Goal: Obtain resource: Download file/media

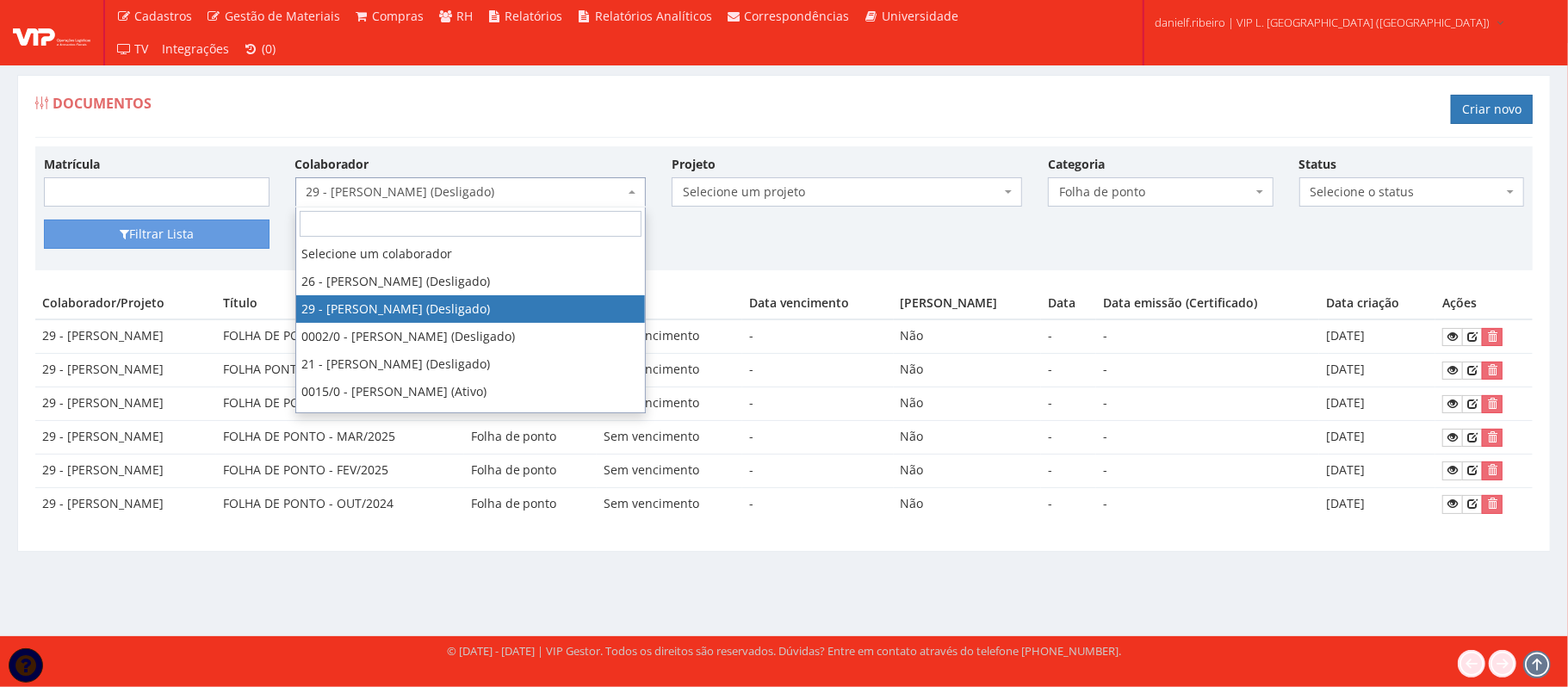
click at [342, 192] on span "29 - DANRLEY SIQUEIRA DE SOUZA (Desligado)" at bounding box center [466, 192] width 318 height 17
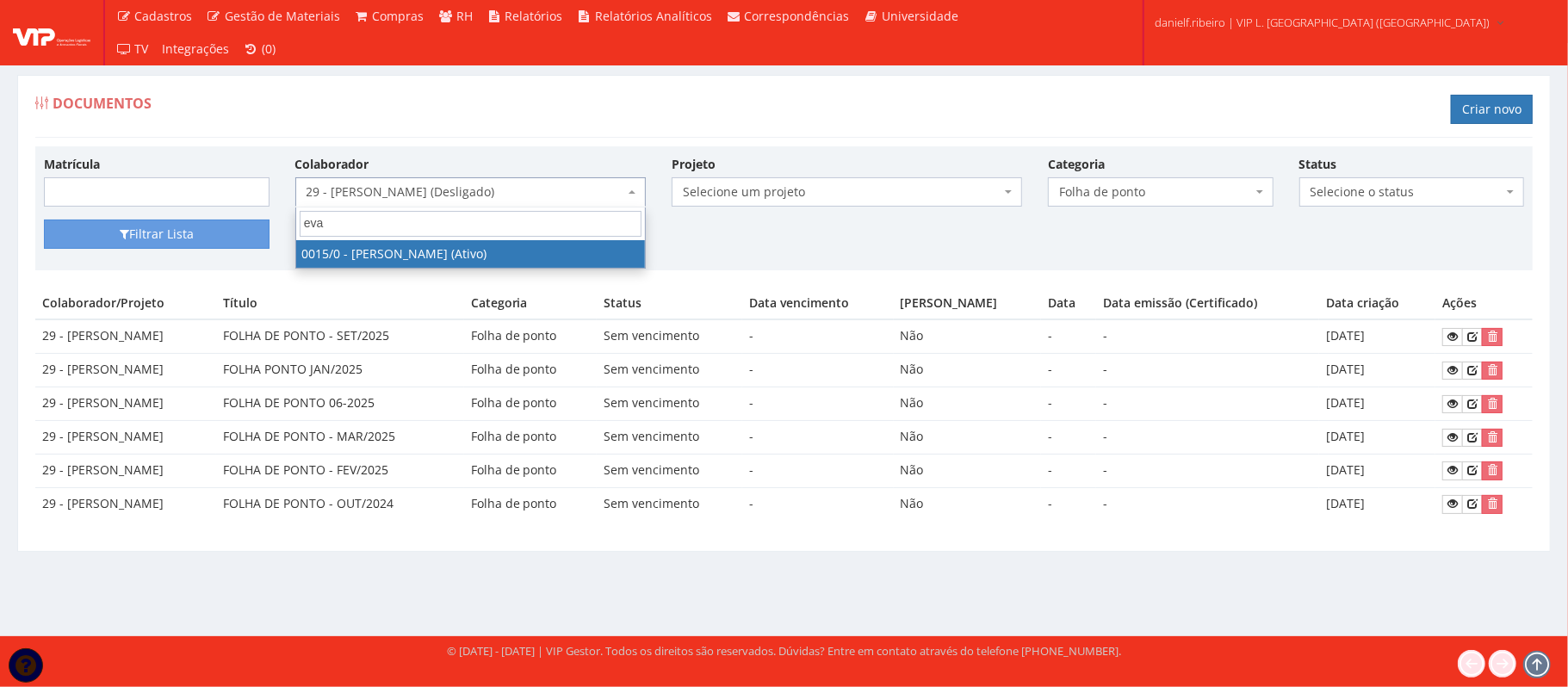
type input "eval"
select select "919"
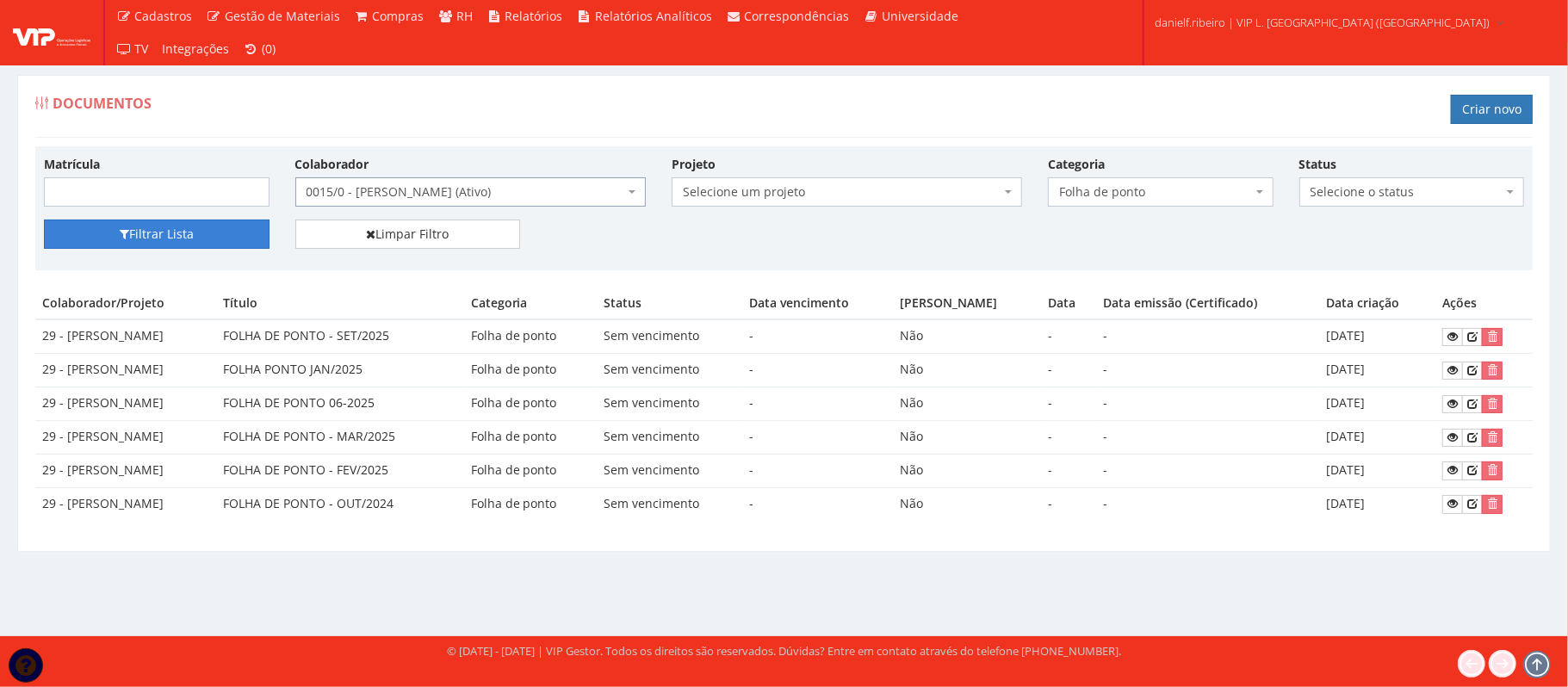
click at [187, 244] on button "Filtrar Lista" at bounding box center [156, 233] width 225 height 29
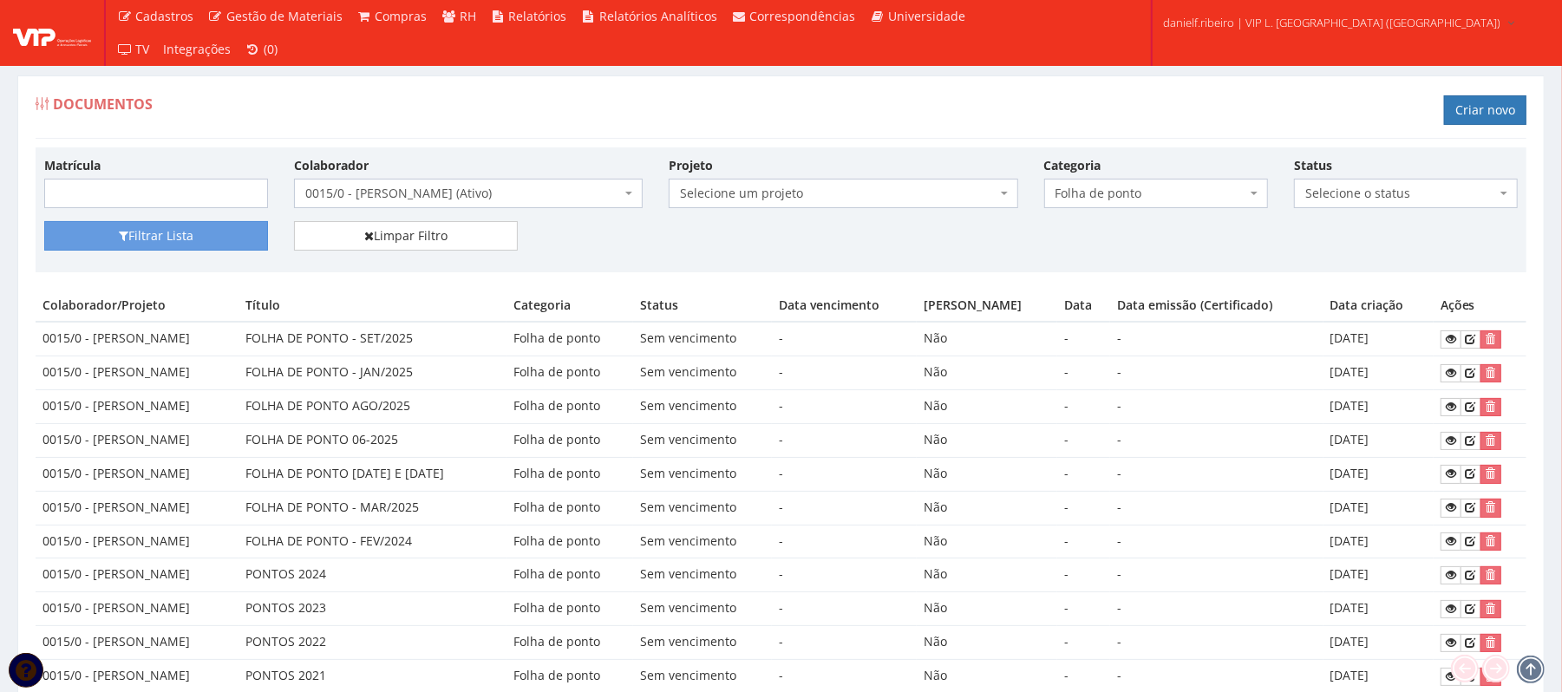
click at [425, 196] on span "0015/0 - [PERSON_NAME] (Ativo)" at bounding box center [463, 193] width 316 height 17
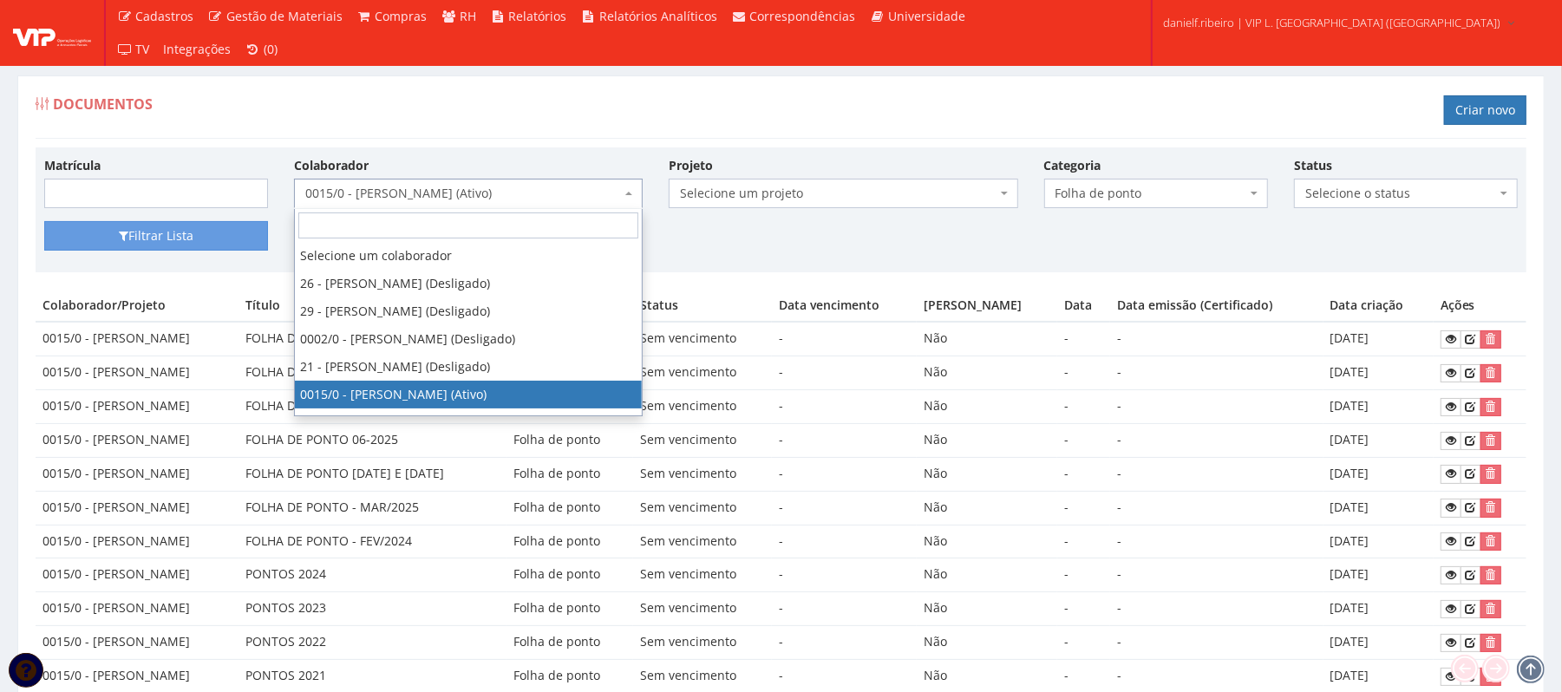
click at [1129, 209] on body "Cadastros Clientes Unidades Subclientes Unidades de Subclientes Projetos Vagas …" at bounding box center [781, 442] width 1562 height 885
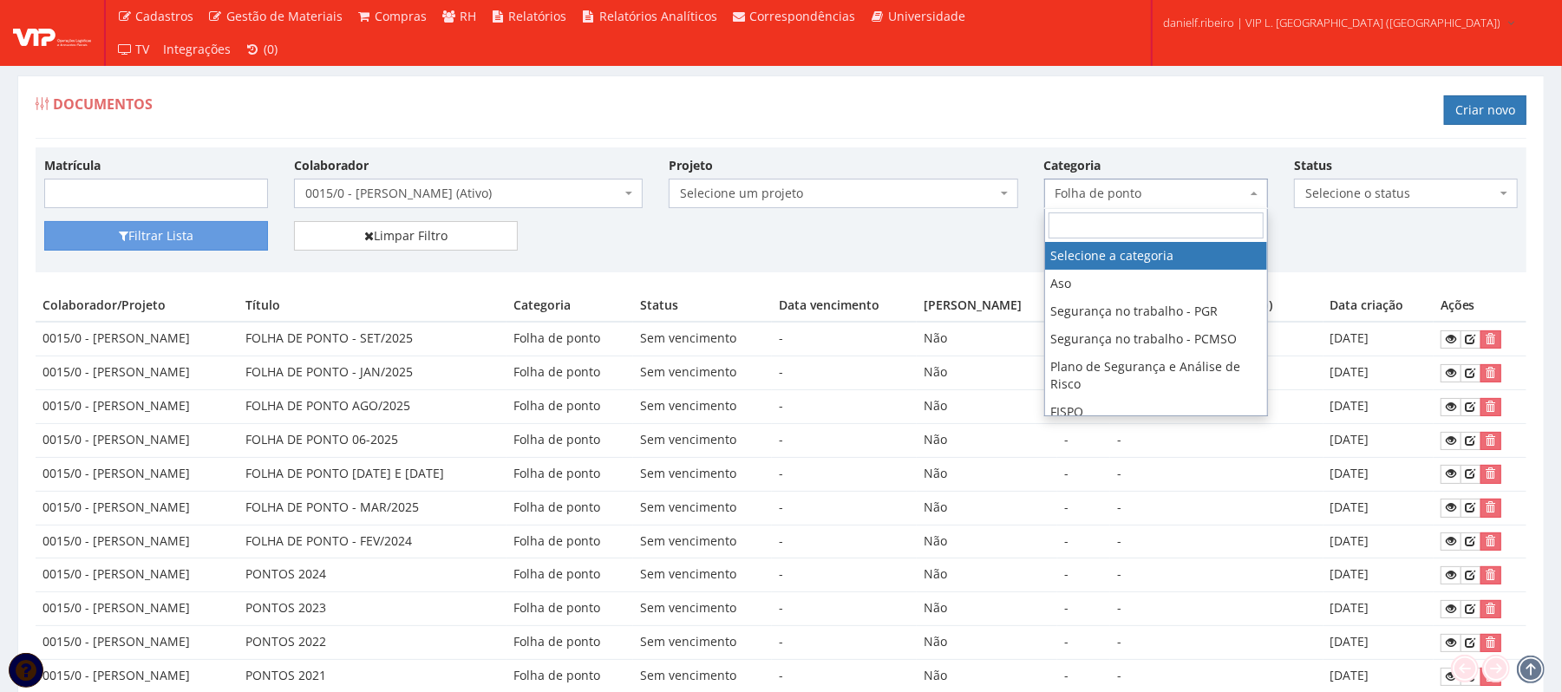
select select
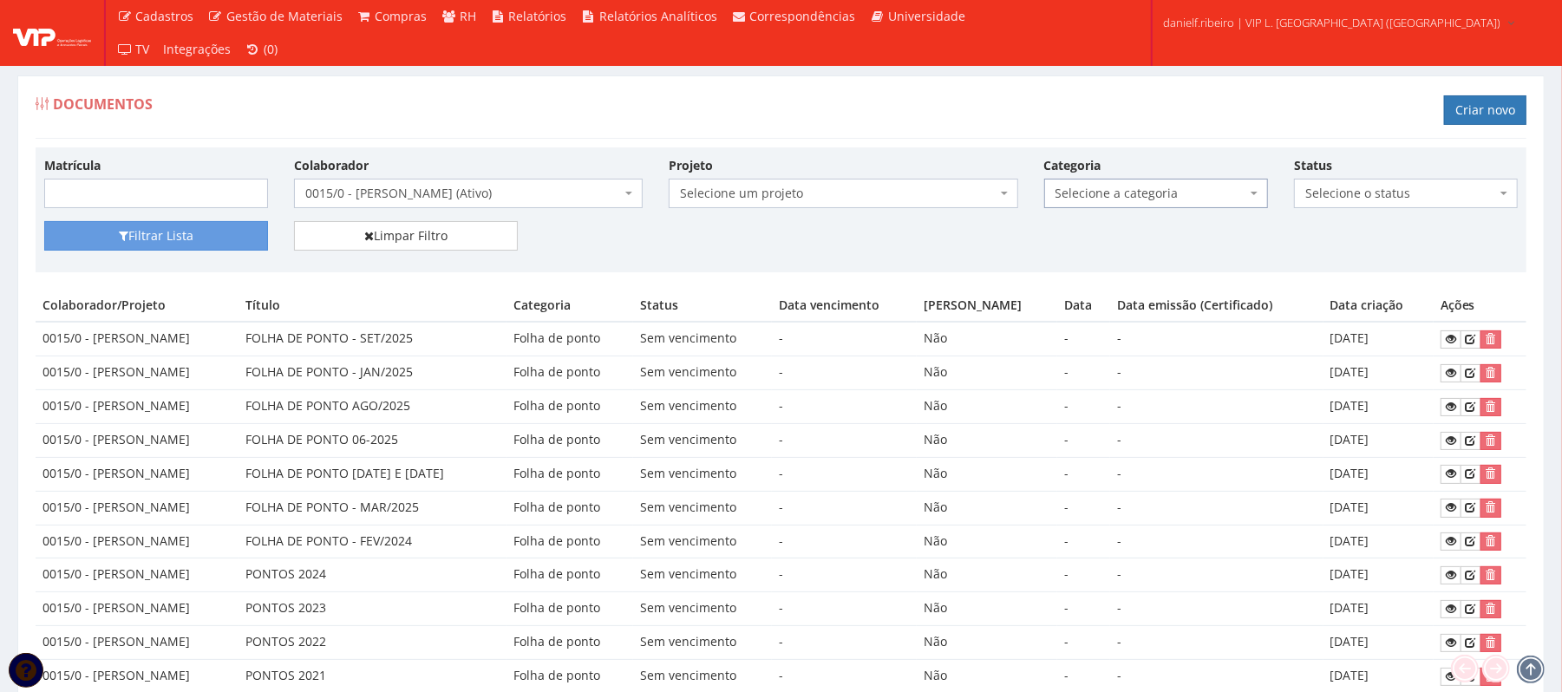
click at [472, 201] on span "0015/0 - EVALDO SERAFIM DOS SANTOS (Ativo)" at bounding box center [463, 193] width 316 height 17
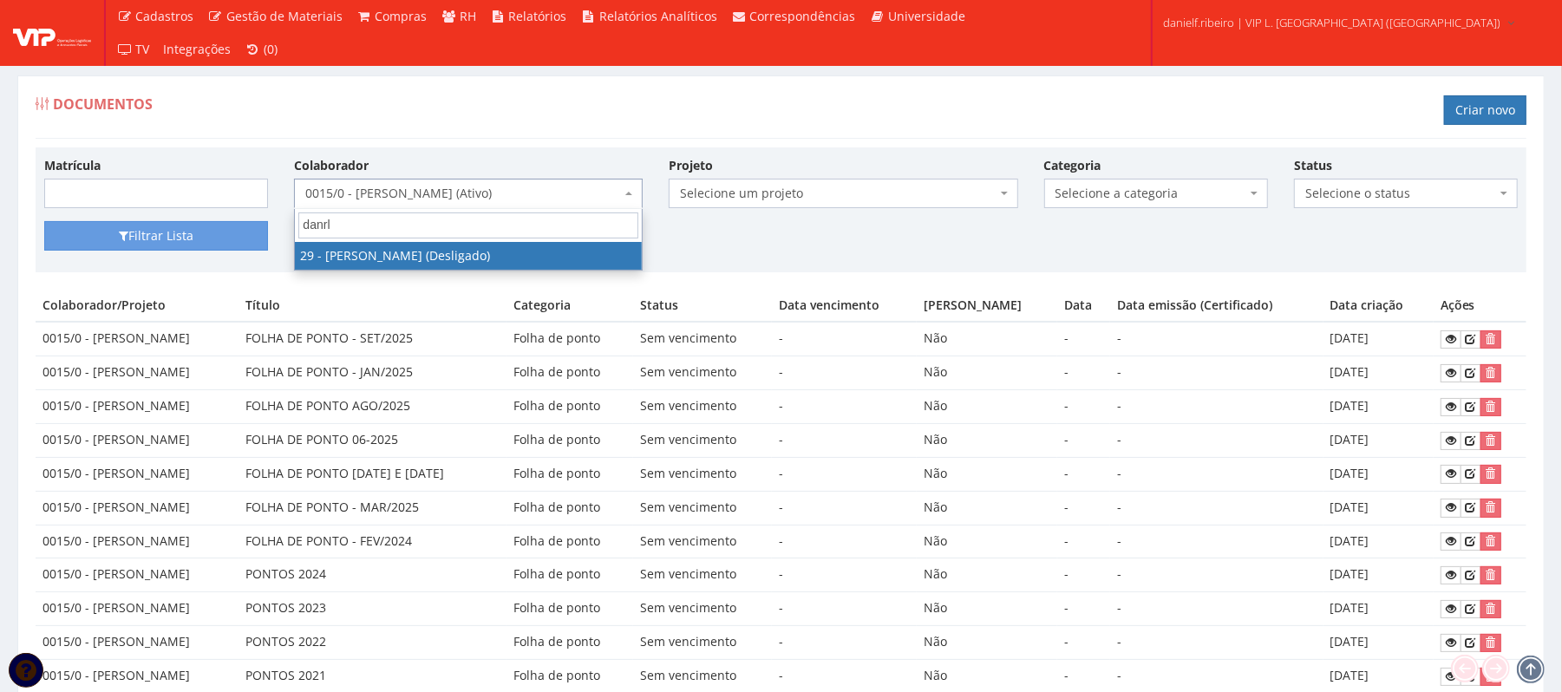
type input "danrle"
select select "3839"
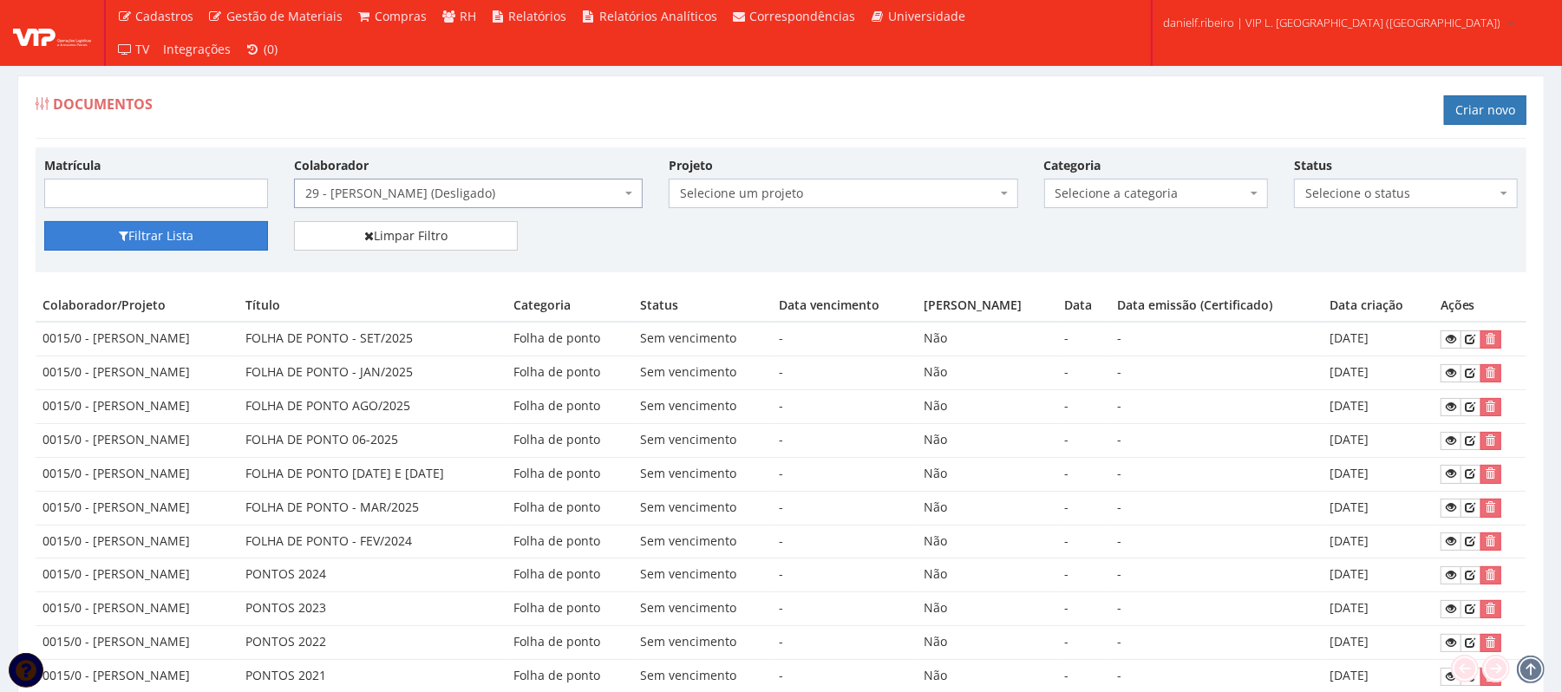
click at [106, 243] on button "Filtrar Lista" at bounding box center [156, 235] width 224 height 29
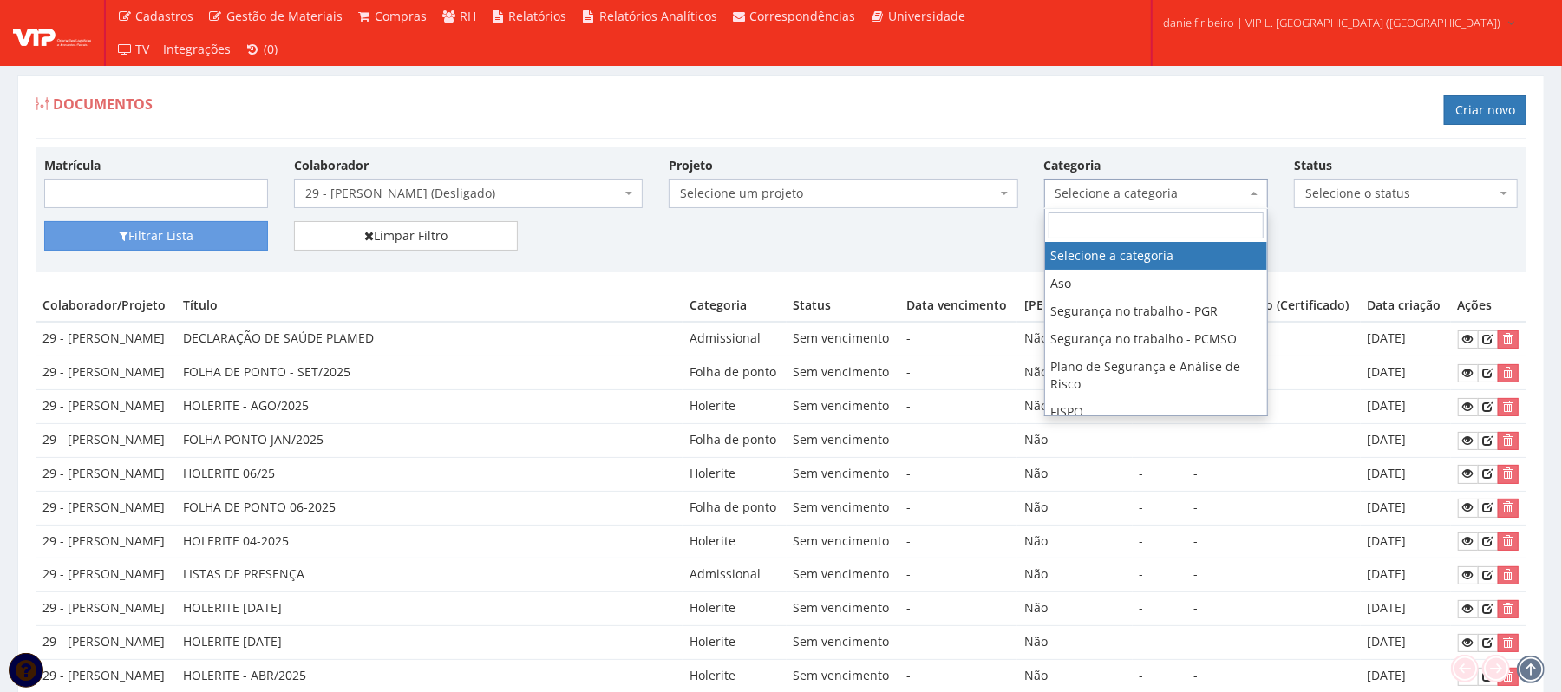
click at [1141, 185] on span "Selecione a categoria" at bounding box center [1156, 193] width 224 height 29
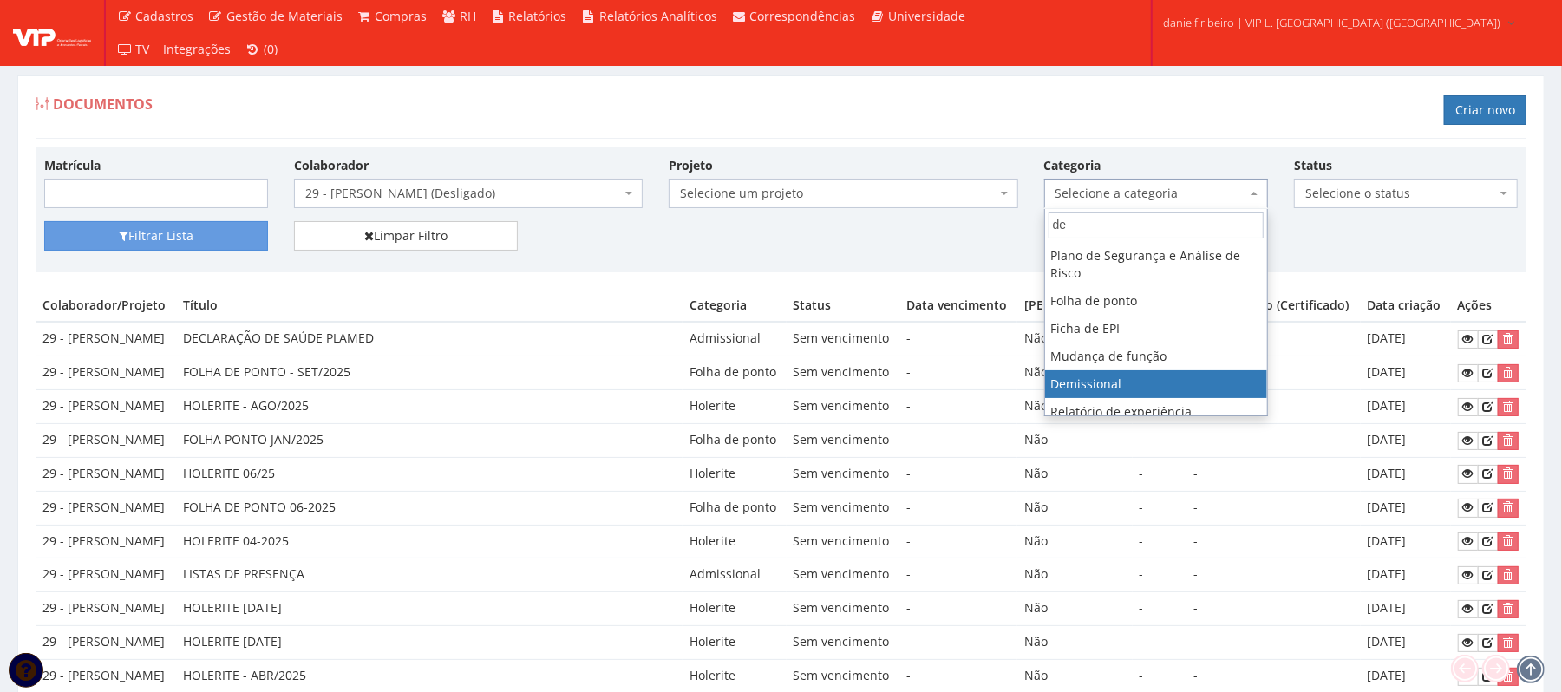
type input "de"
select select "demissional"
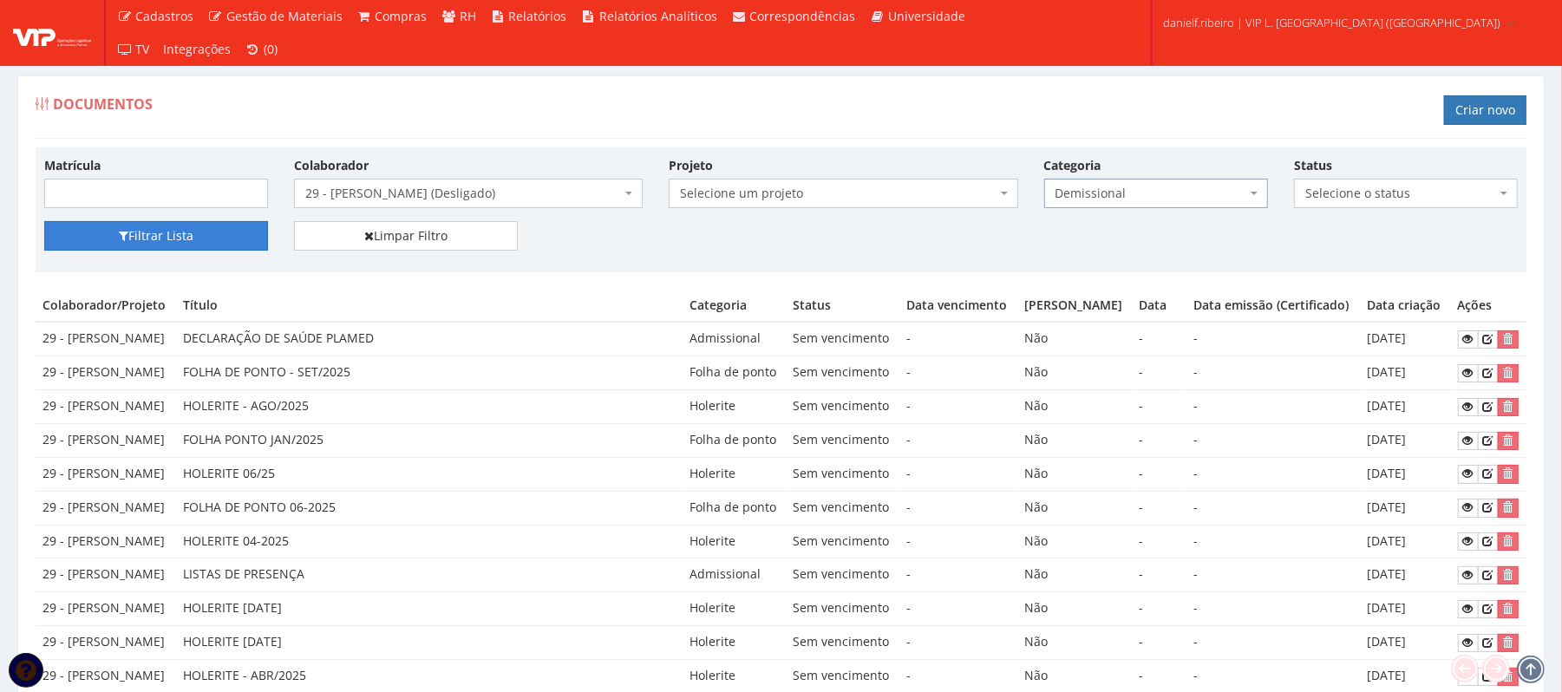
click at [184, 231] on button "Filtrar Lista" at bounding box center [156, 235] width 224 height 29
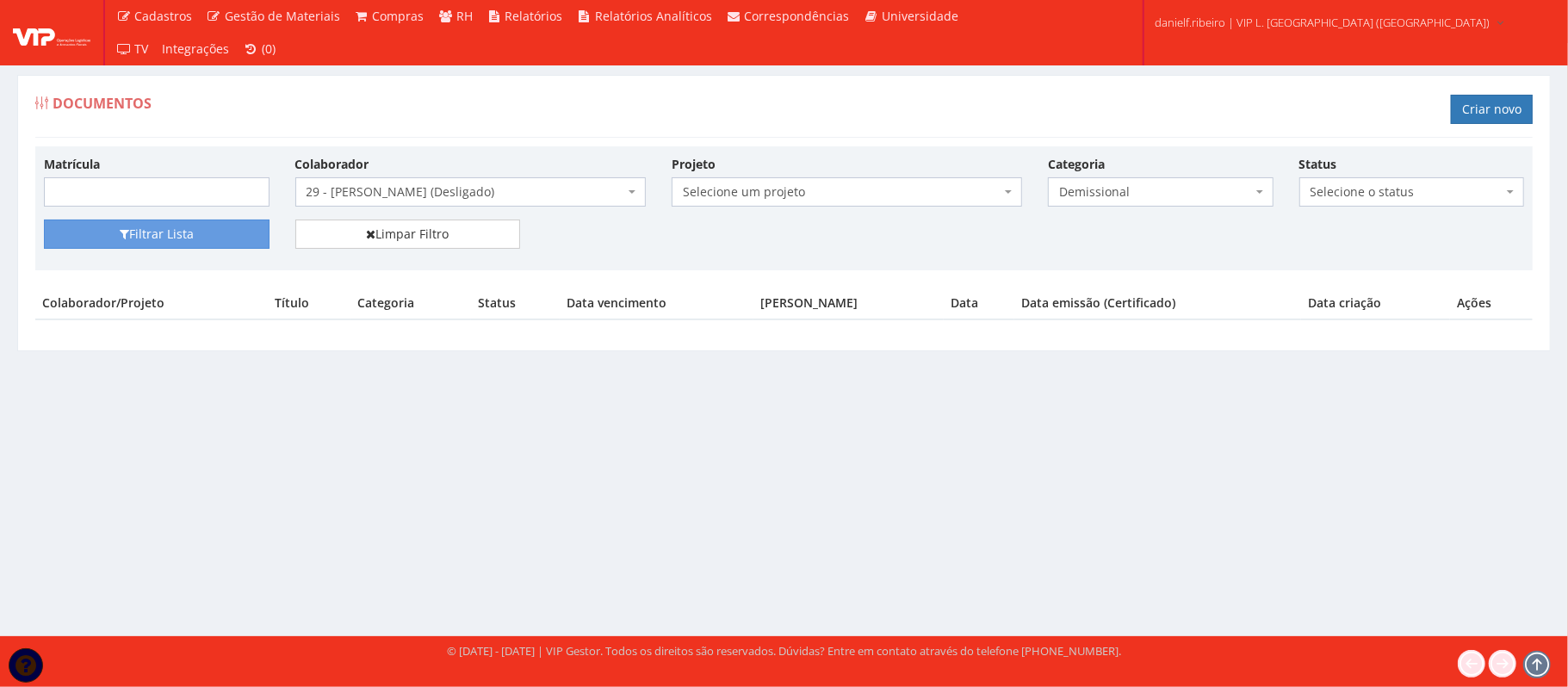
click at [398, 183] on span "29 - [PERSON_NAME] (Desligado)" at bounding box center [470, 192] width 351 height 29
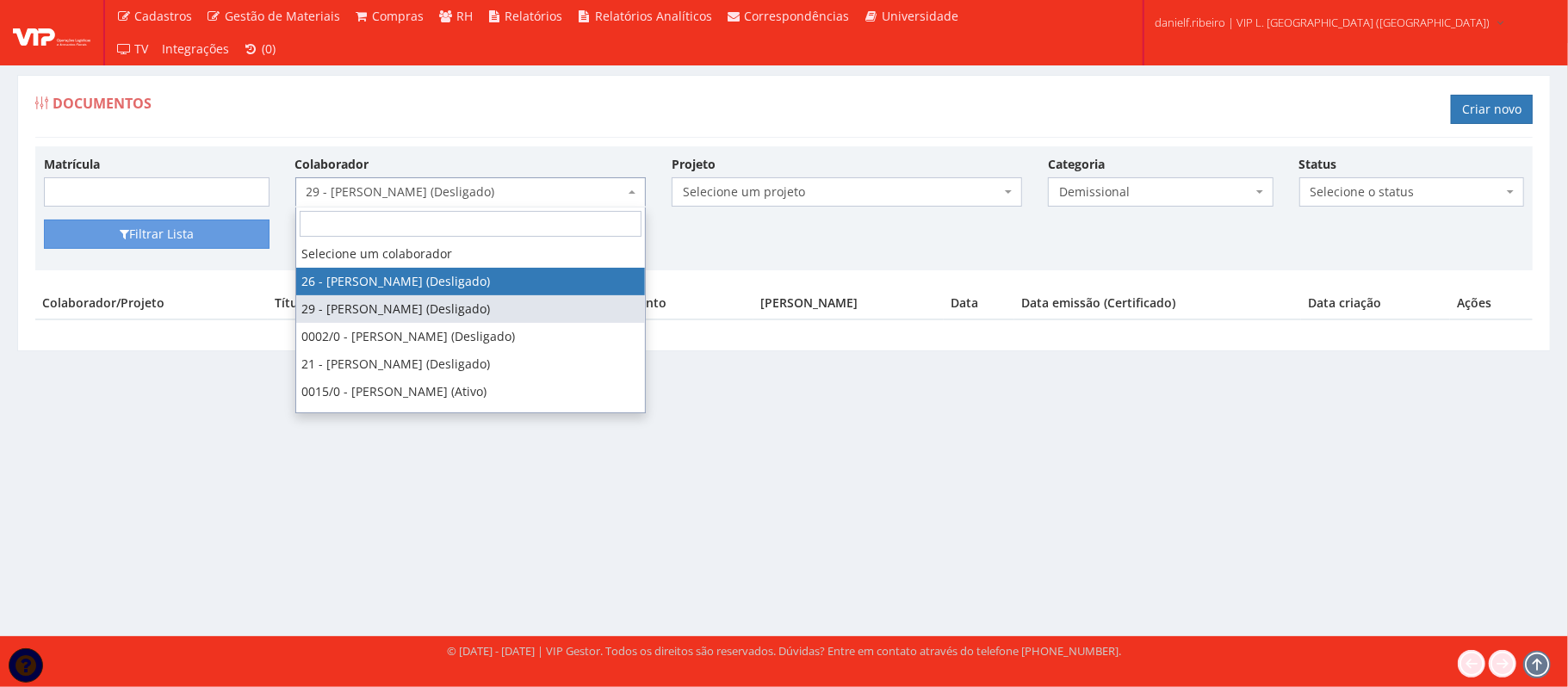
click at [725, 266] on div "Matrícula Colaborador Selecione um colaborador 26 - ADELMO SANTOS OLIVEIRA (Des…" at bounding box center [784, 207] width 1497 height 124
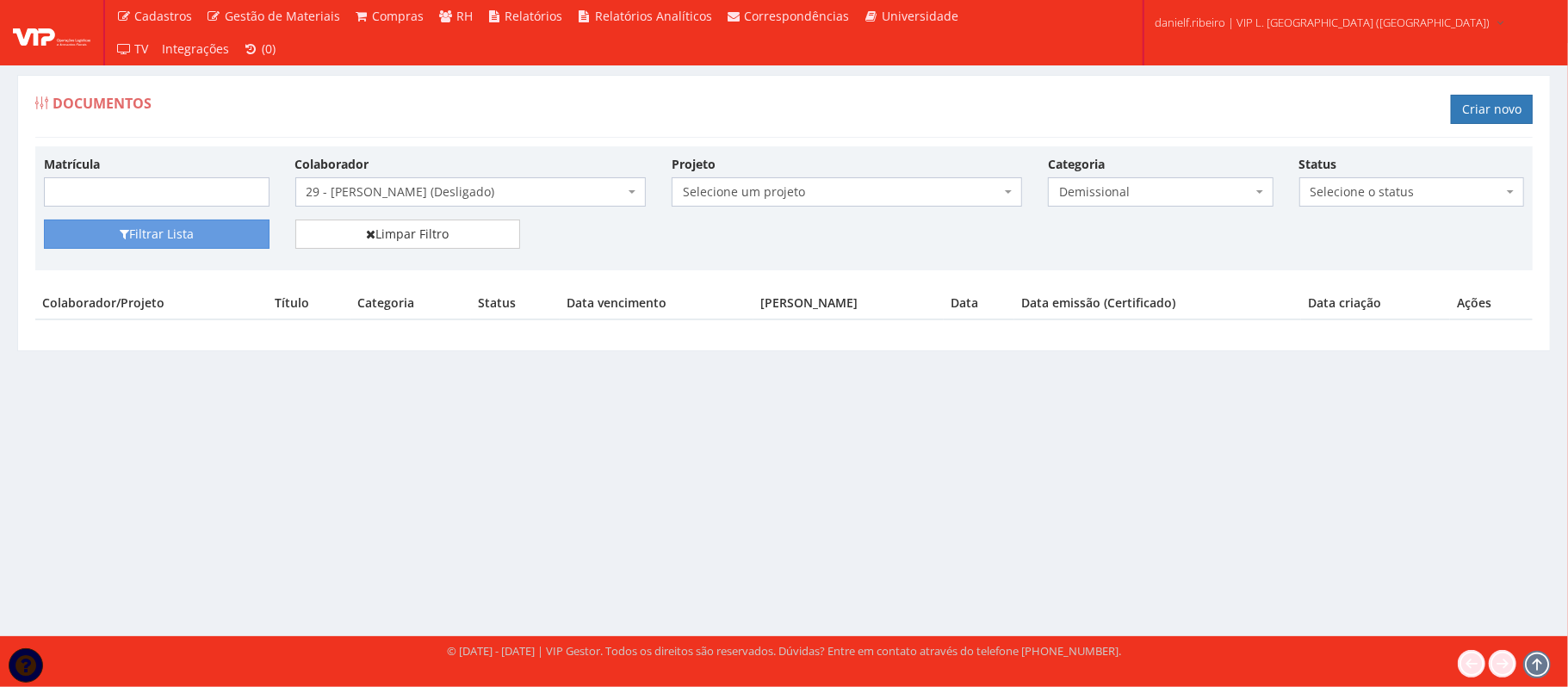
click at [1196, 180] on span "Demissional" at bounding box center [1160, 192] width 225 height 29
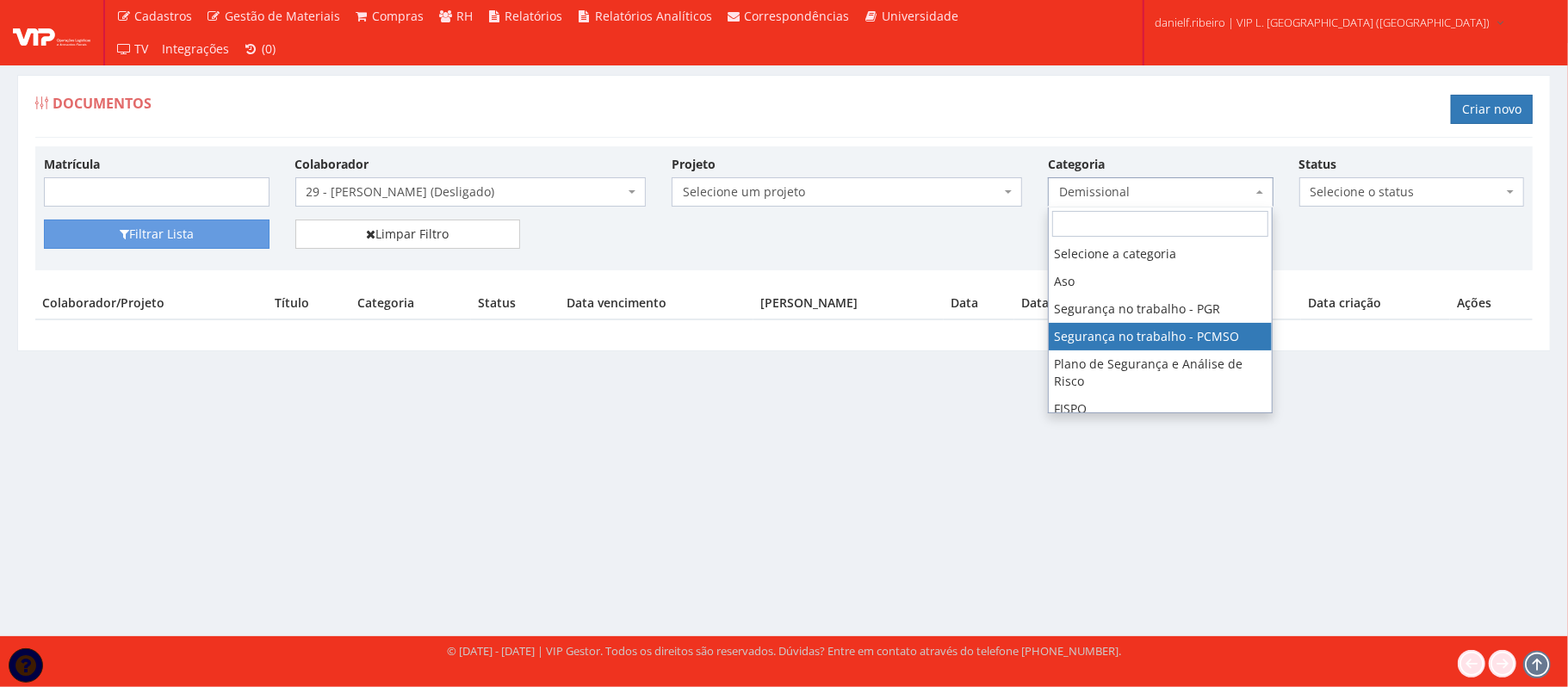
scroll to position [132, 0]
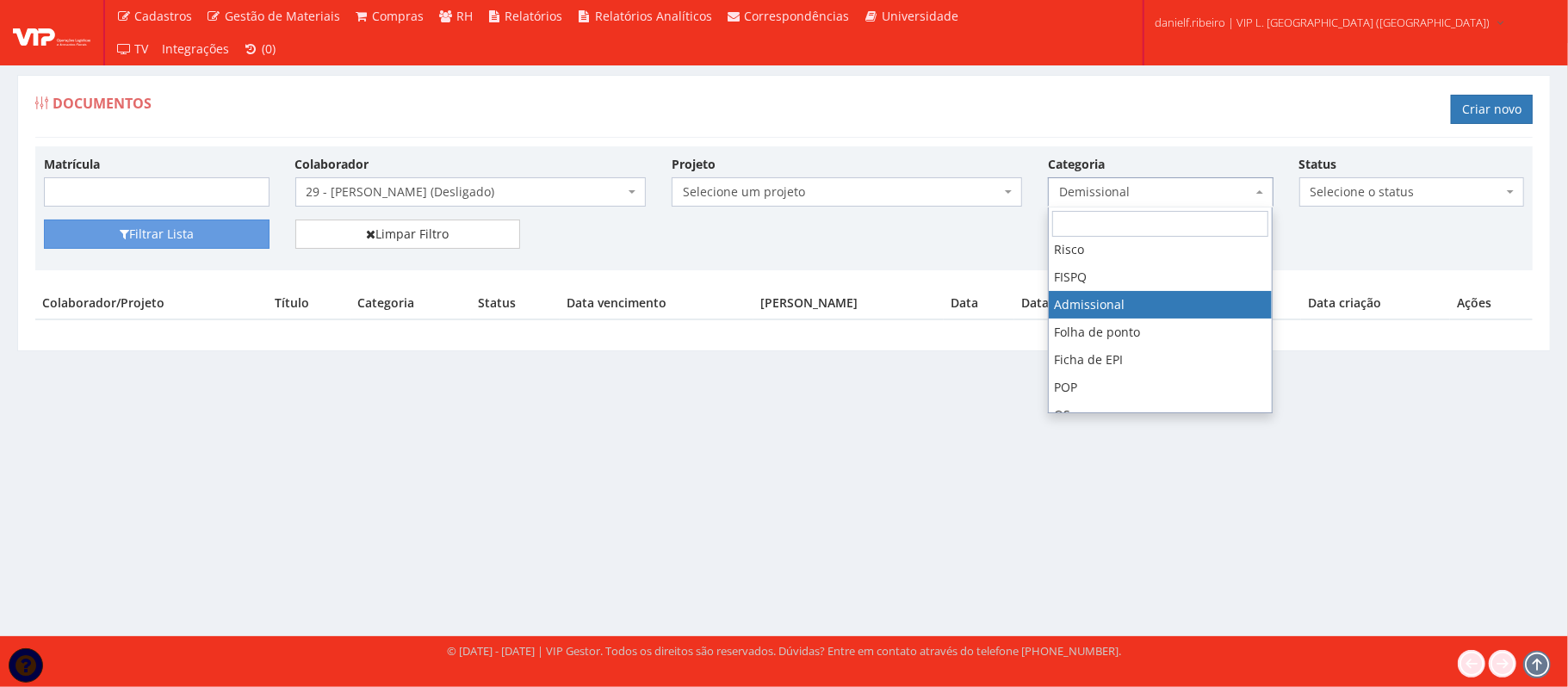
select select "admissional"
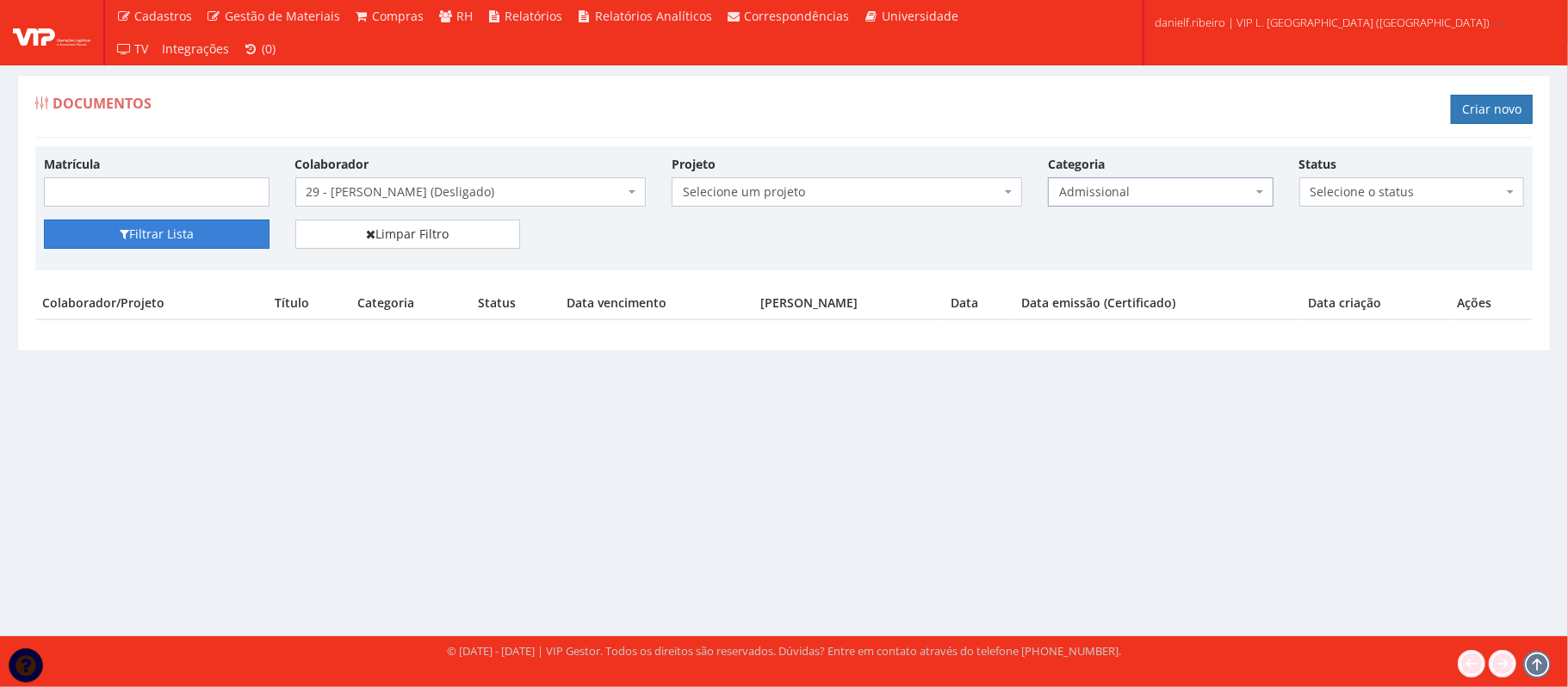
click at [212, 241] on button "Filtrar Lista" at bounding box center [156, 233] width 225 height 29
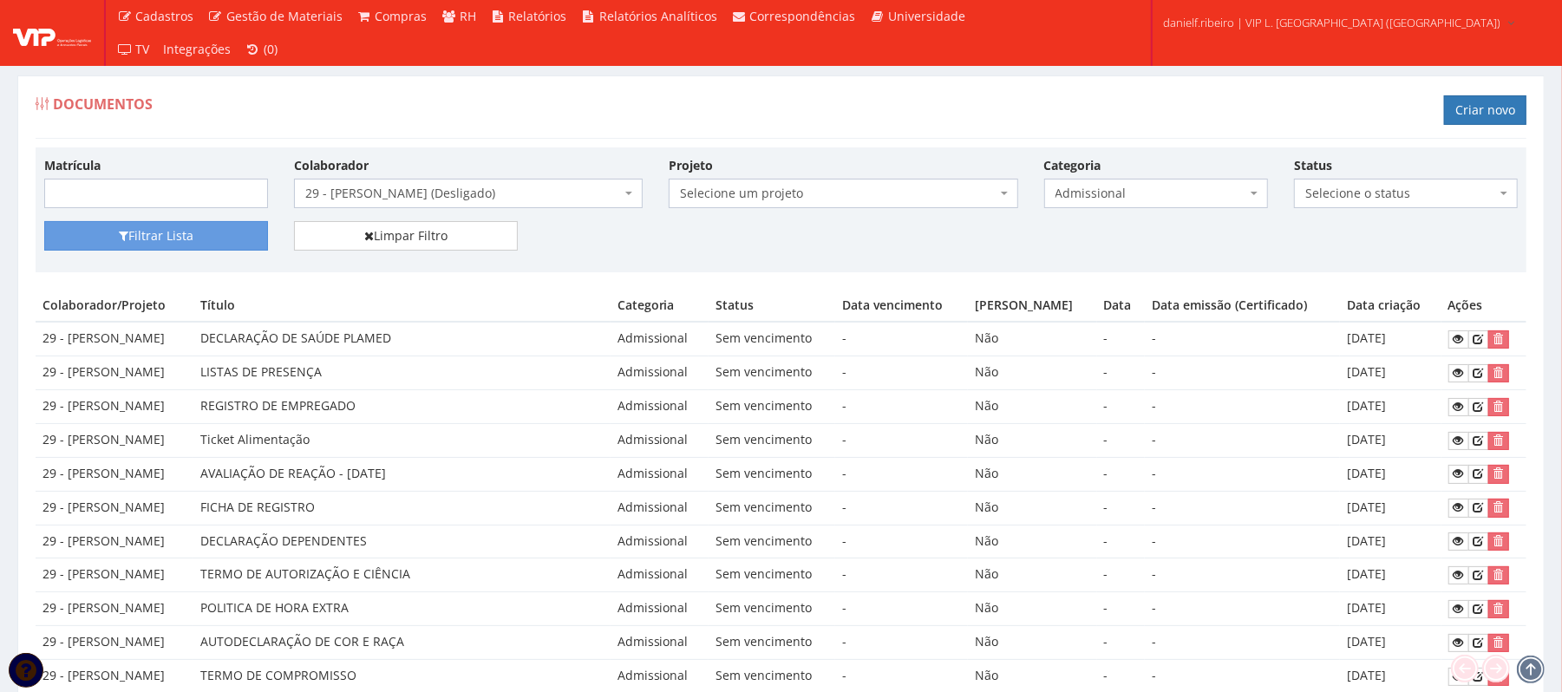
click at [448, 194] on span "29 - [PERSON_NAME] (Desligado)" at bounding box center [463, 193] width 316 height 17
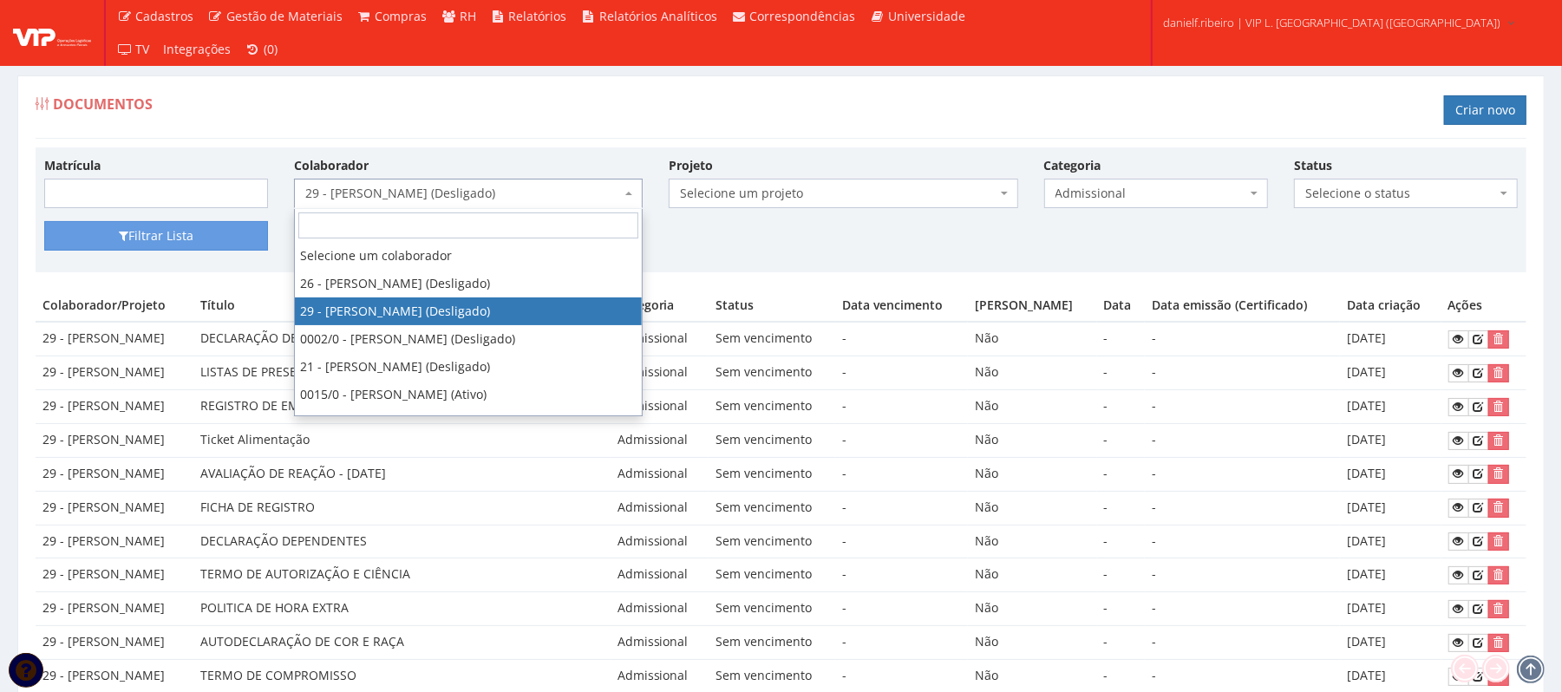
type input "j"
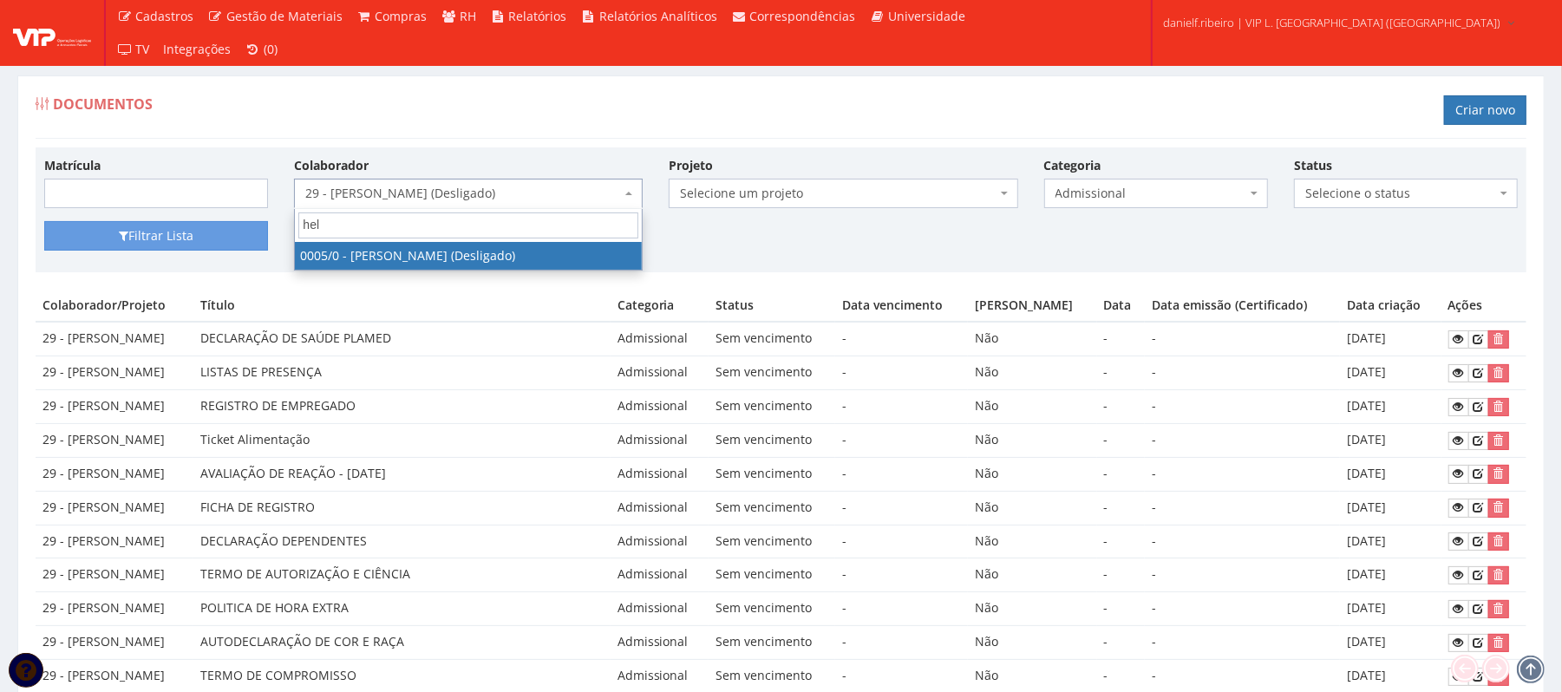
type input "hele"
select select "718"
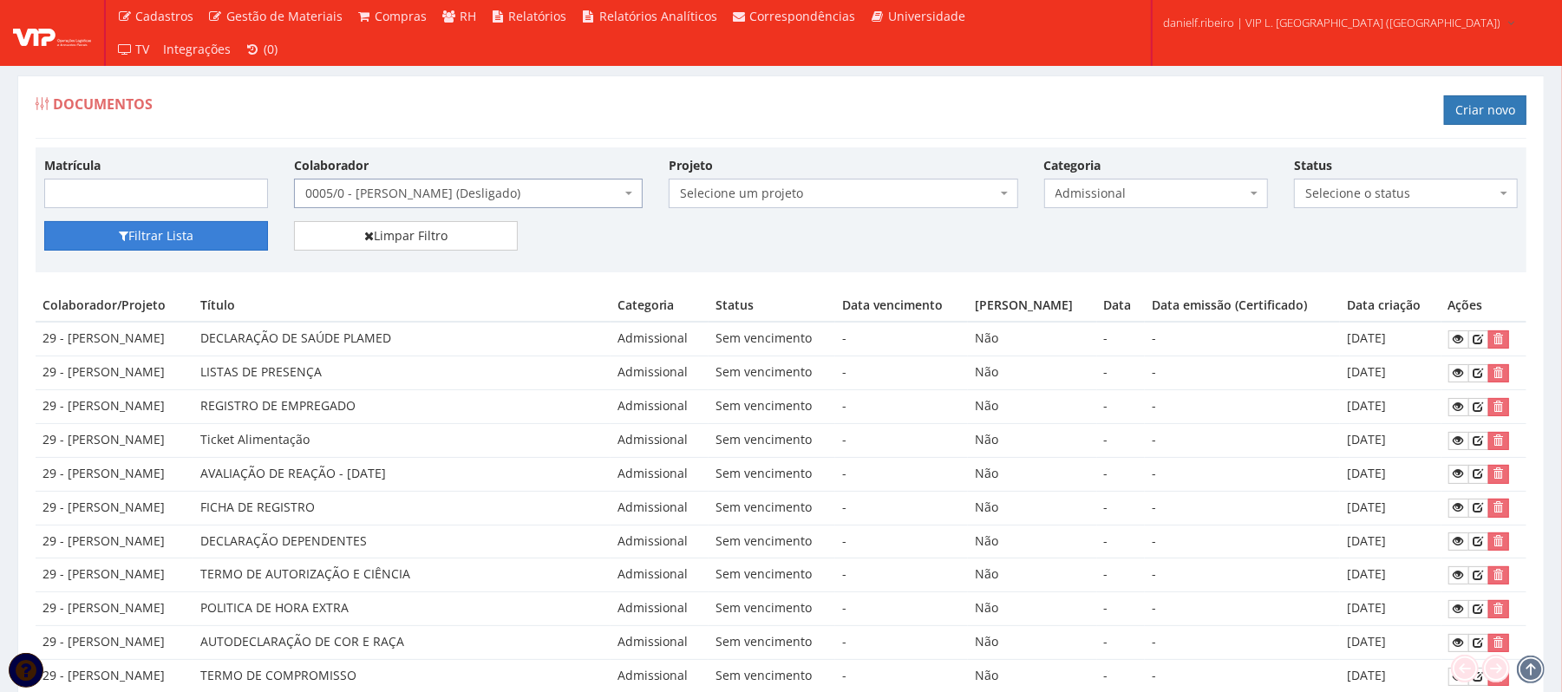
click at [122, 231] on icon "submit" at bounding box center [124, 236] width 10 height 12
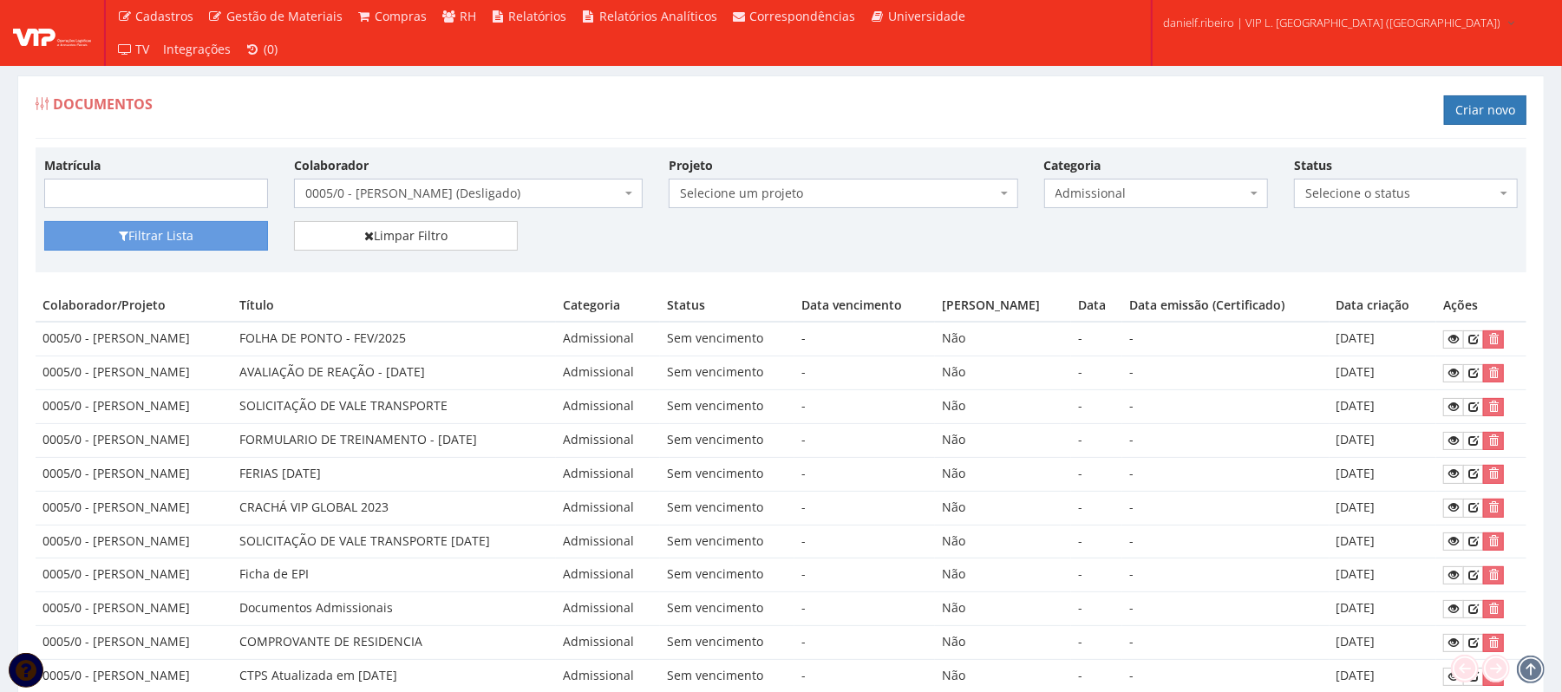
click at [1039, 188] on div "Categoria Selecione a categoria Aso Segurança no trabalho - PGR Segurança no tr…" at bounding box center [1156, 182] width 250 height 52
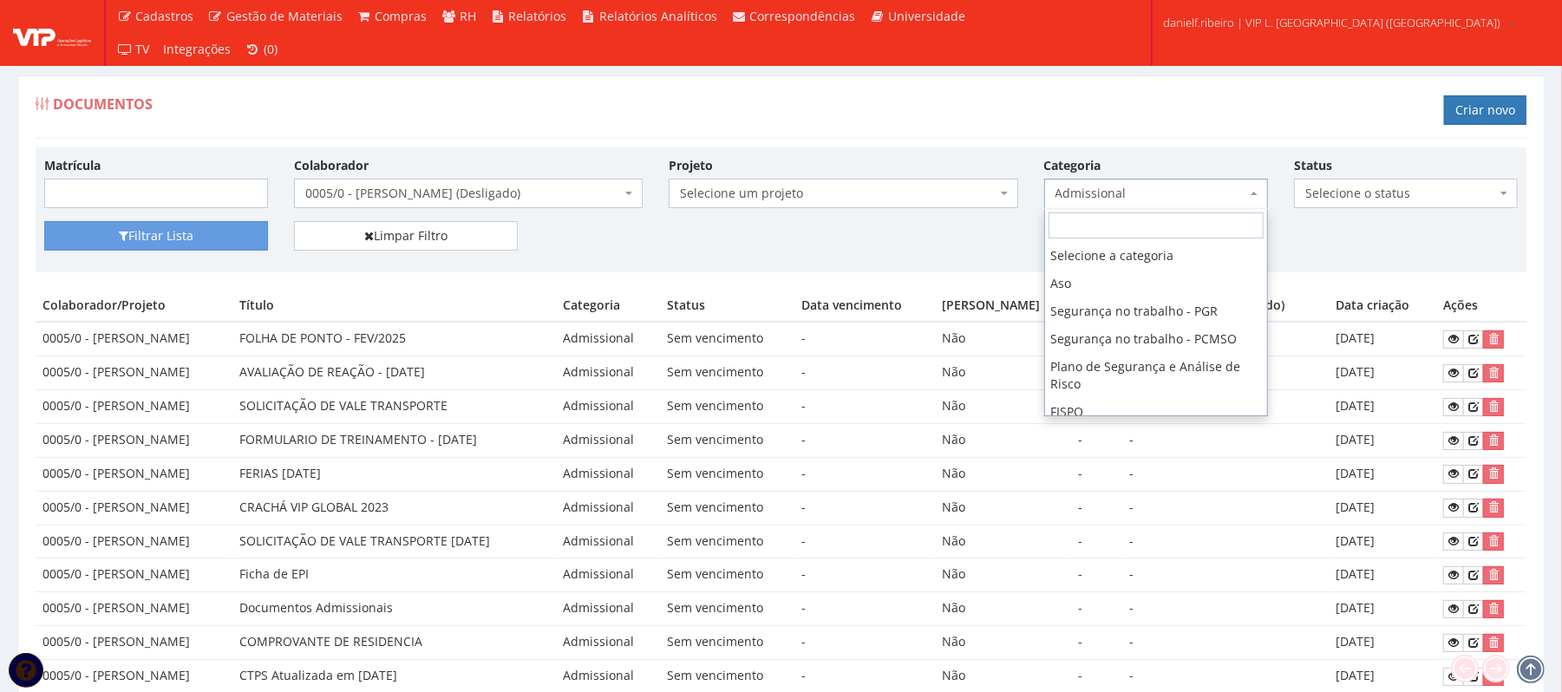
click at [1146, 186] on span "Admissional" at bounding box center [1150, 193] width 191 height 17
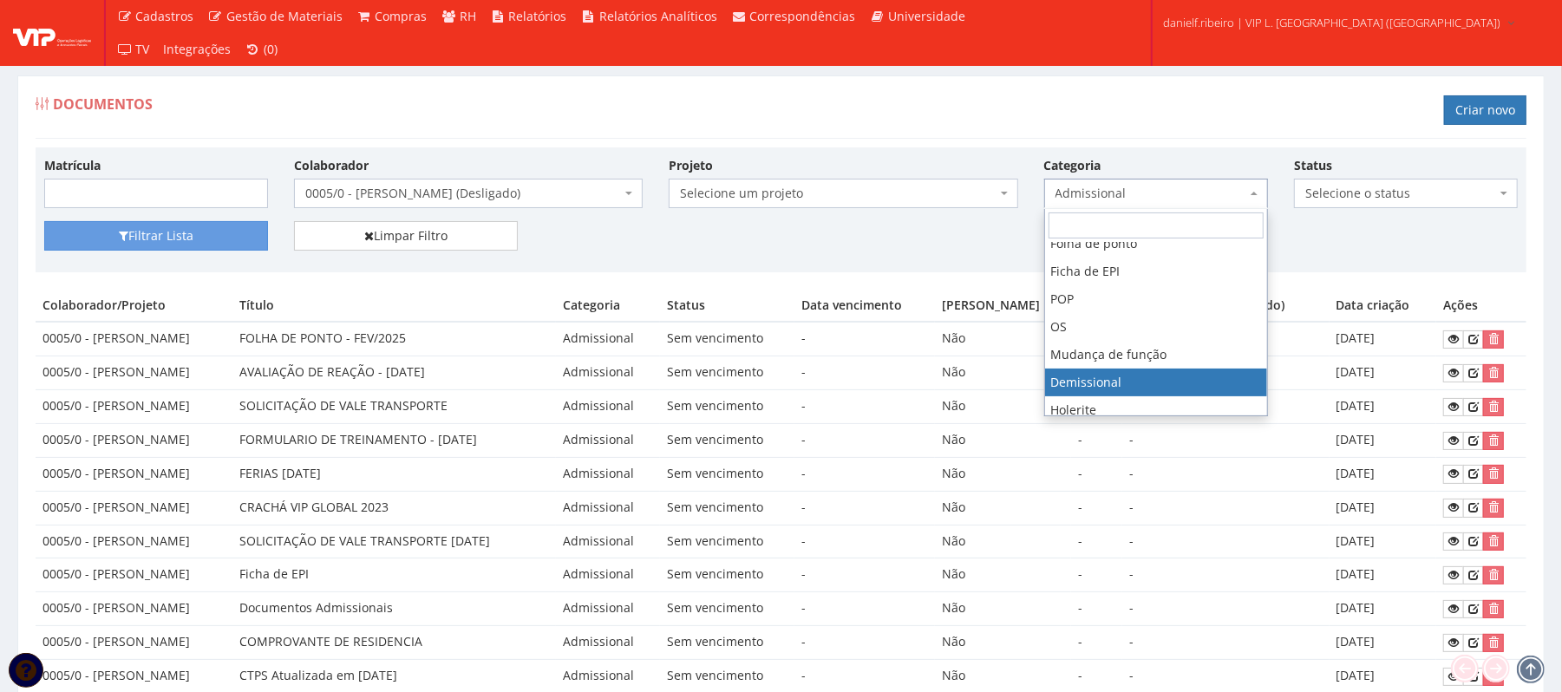
select select "demissional"
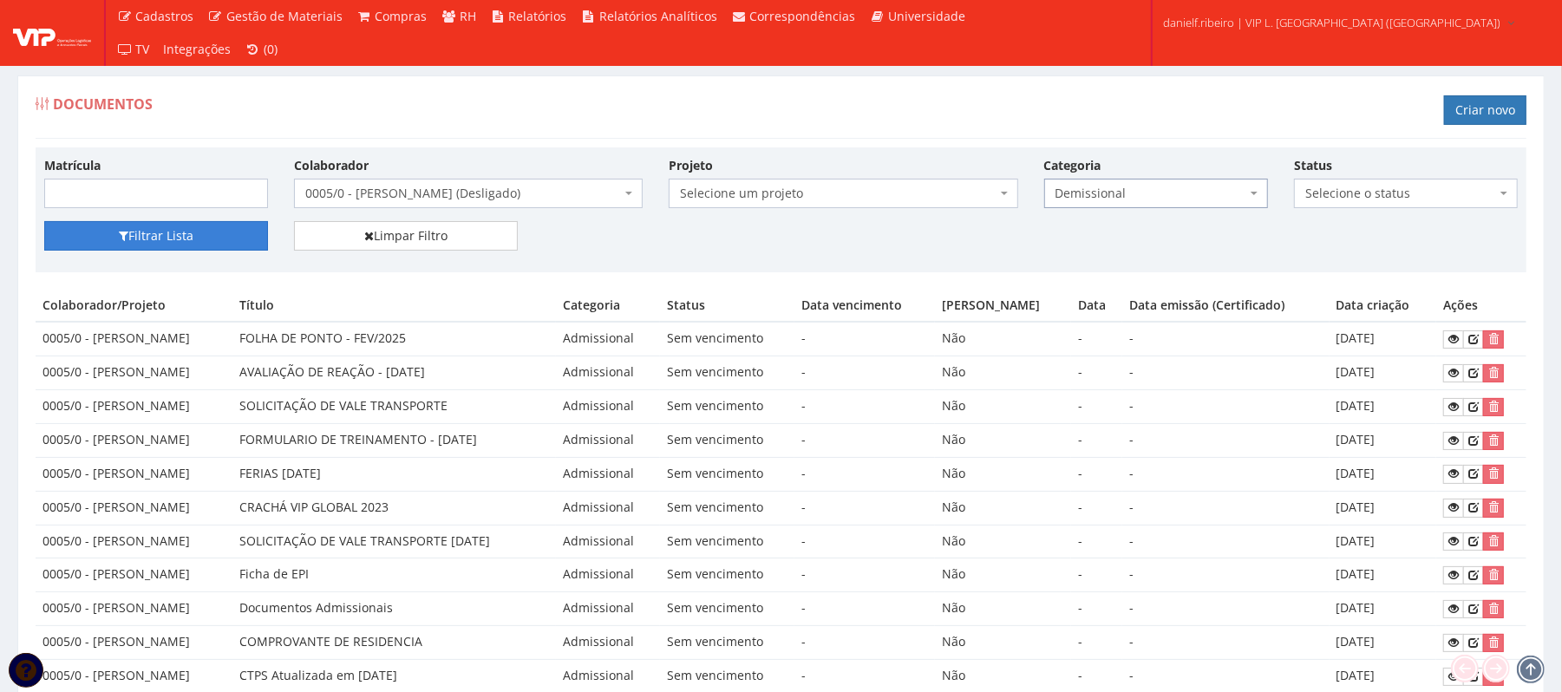
click at [196, 234] on button "Filtrar Lista" at bounding box center [156, 235] width 224 height 29
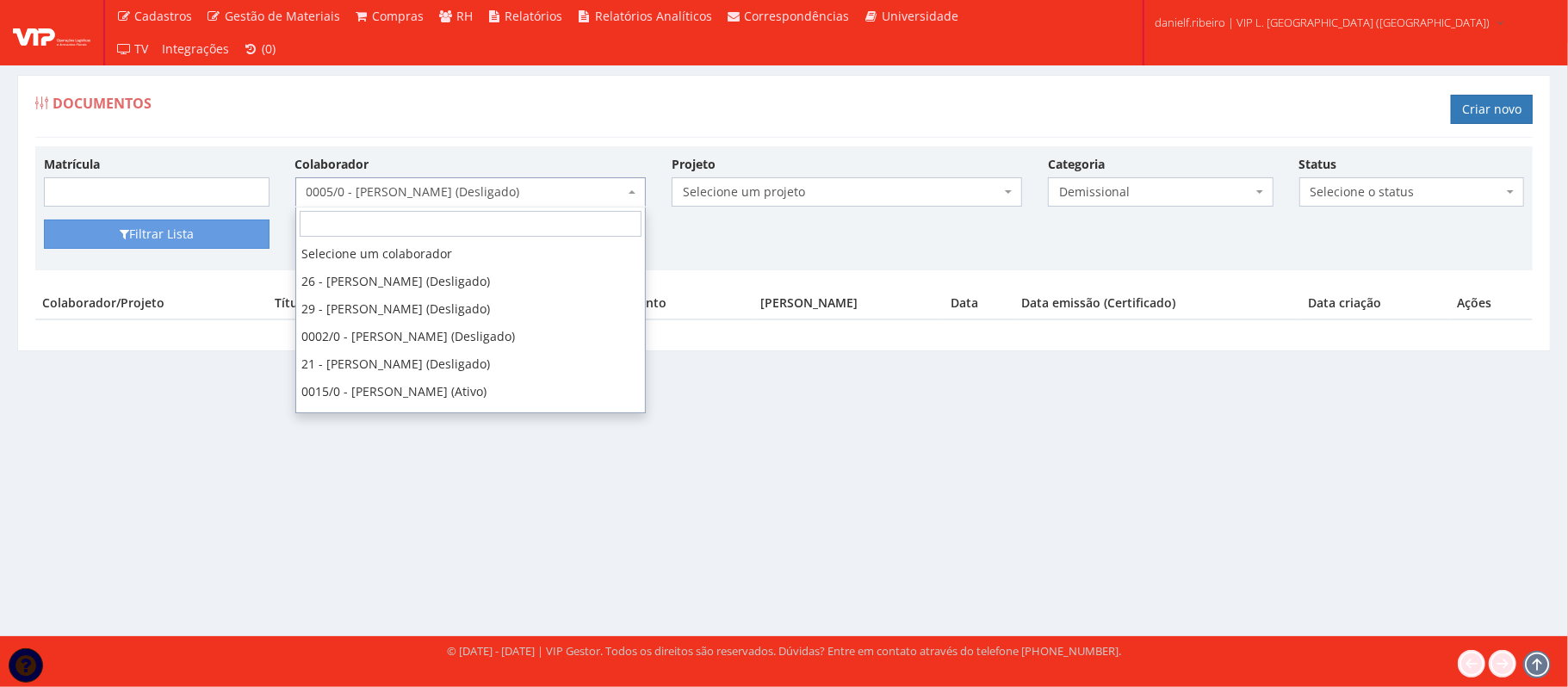
click at [354, 187] on span "0005/0 - [PERSON_NAME] (Desligado)" at bounding box center [466, 192] width 318 height 17
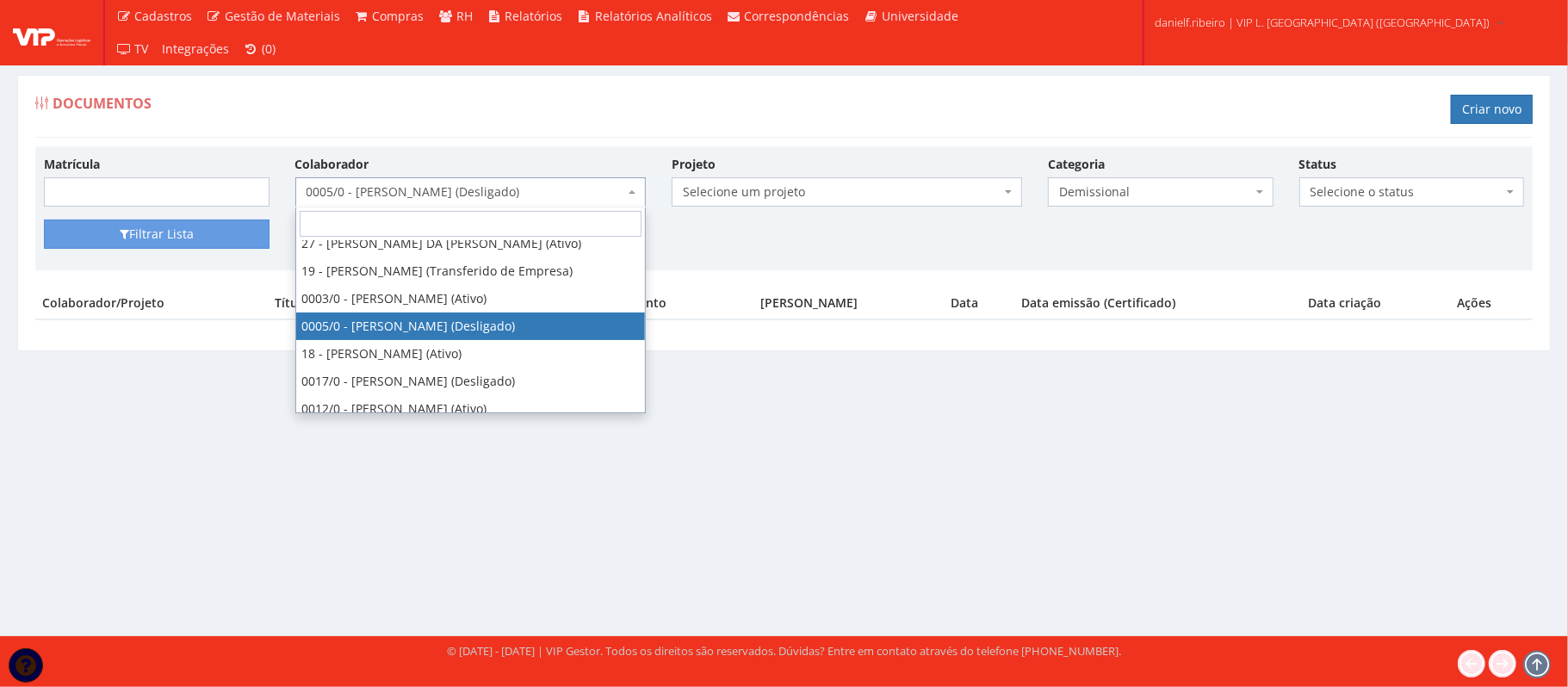
type input "s"
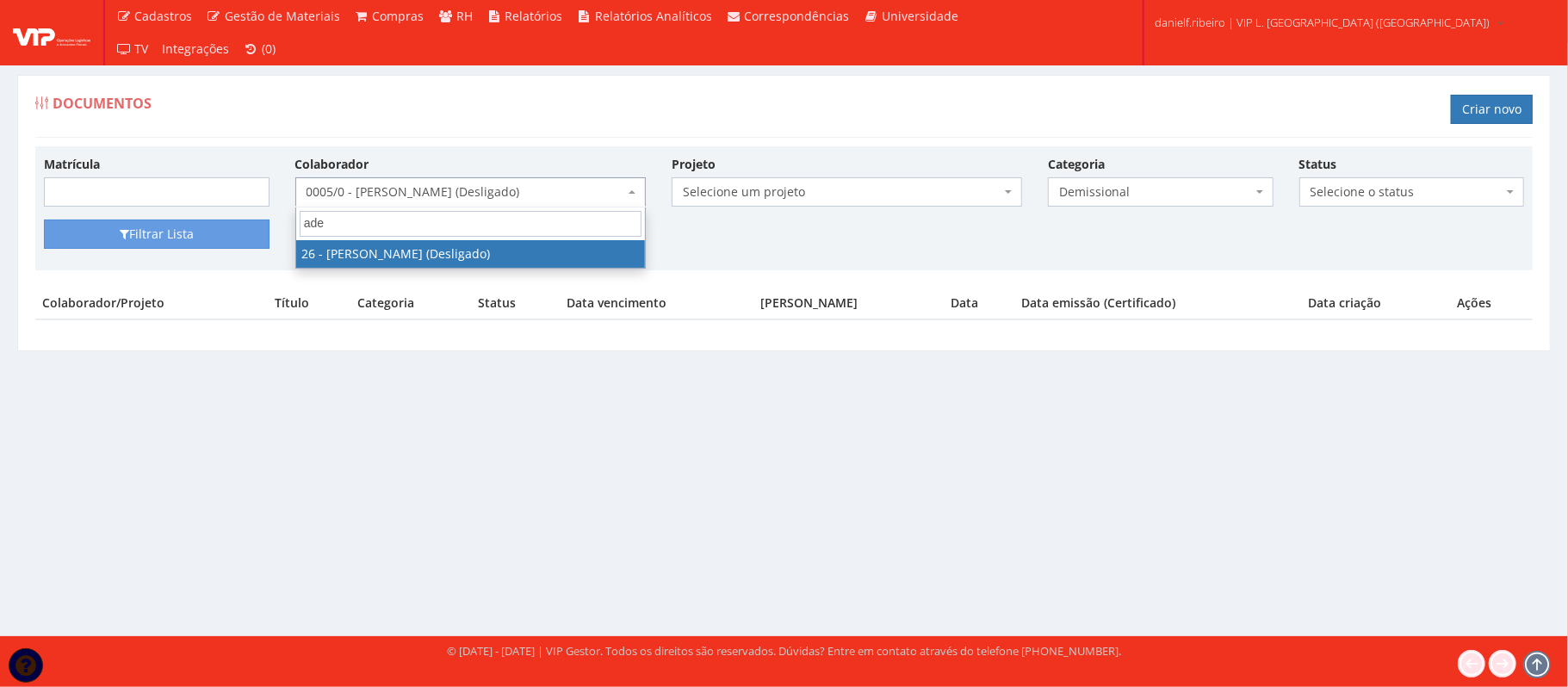
scroll to position [0, 0]
type input "ade"
drag, startPoint x: 438, startPoint y: 253, endPoint x: 145, endPoint y: 270, distance: 293.5
select select "3835"
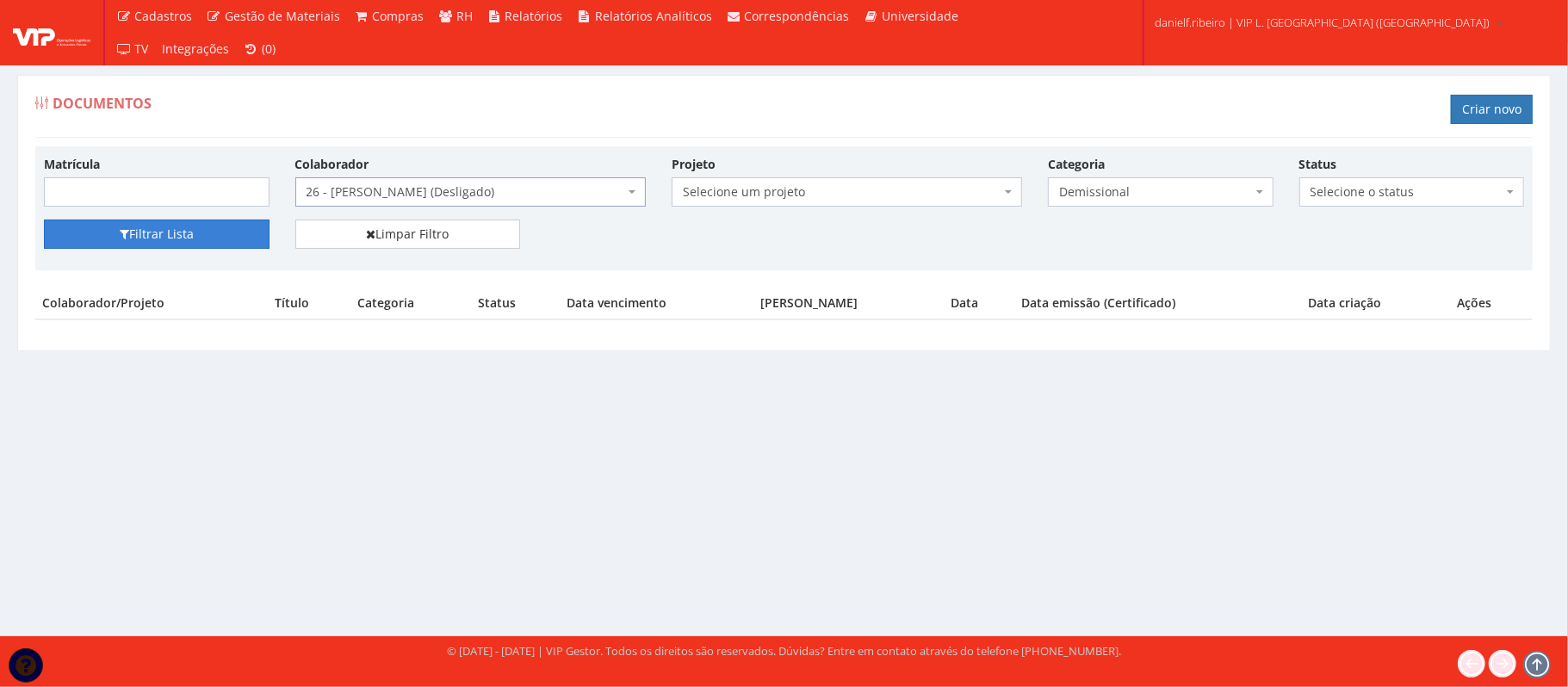
click at [166, 243] on button "Filtrar Lista" at bounding box center [156, 233] width 225 height 29
click at [1166, 183] on span "Demissional" at bounding box center [1160, 192] width 225 height 29
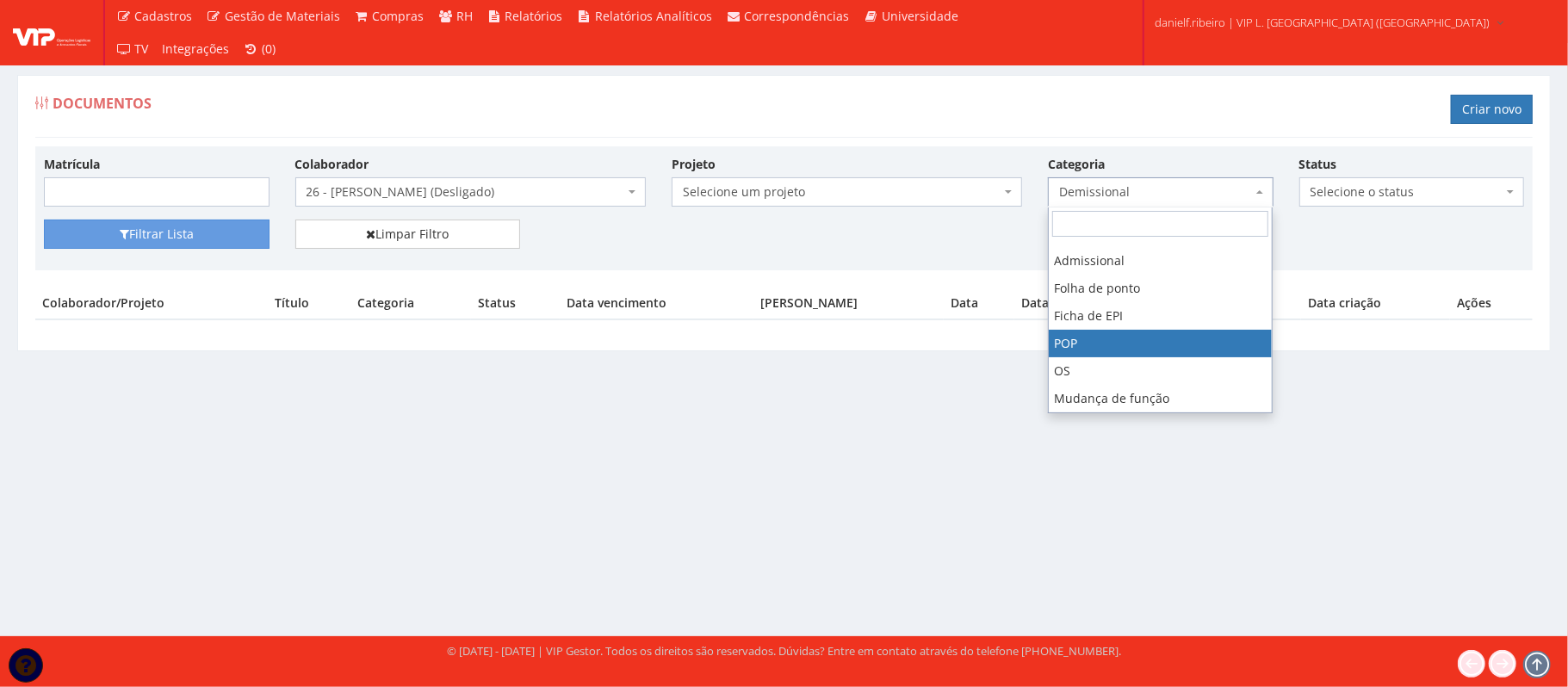
scroll to position [167, 0]
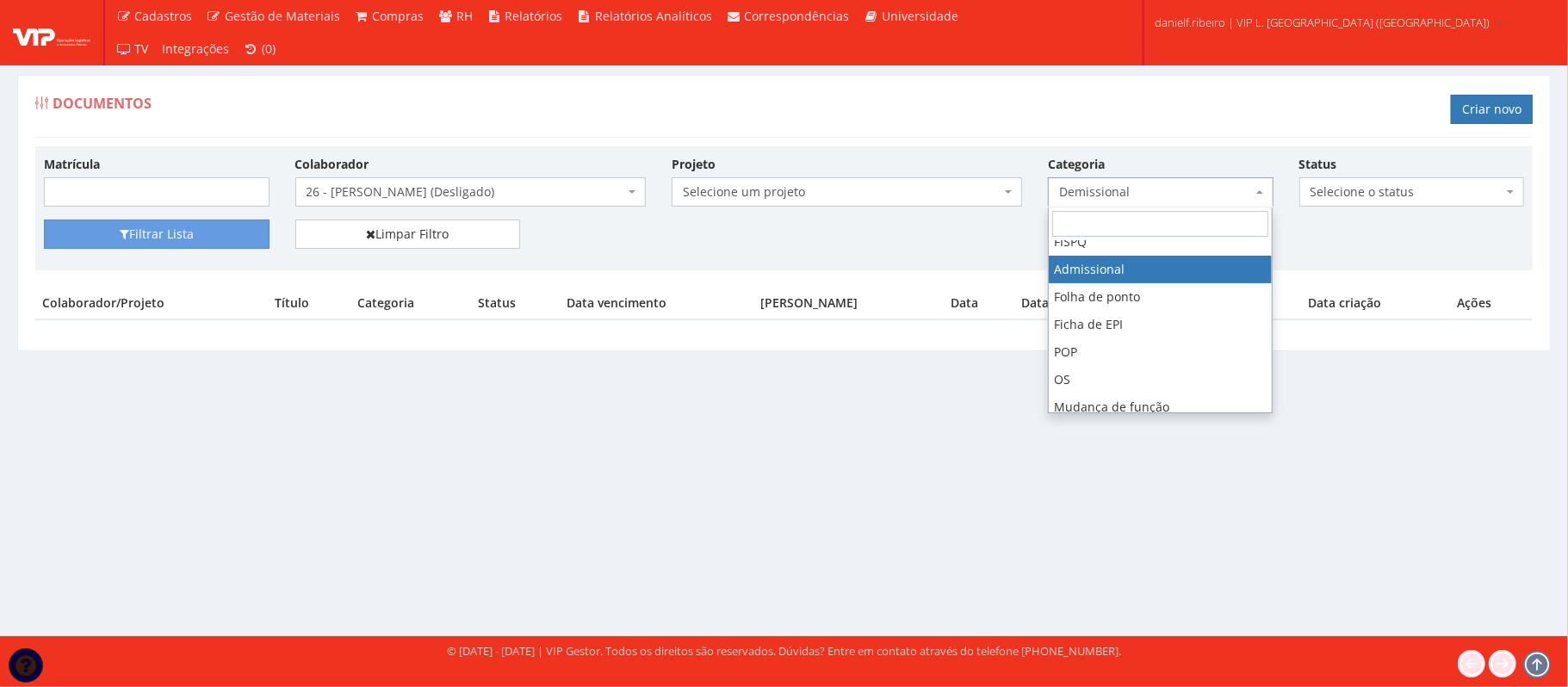
select select "admissional"
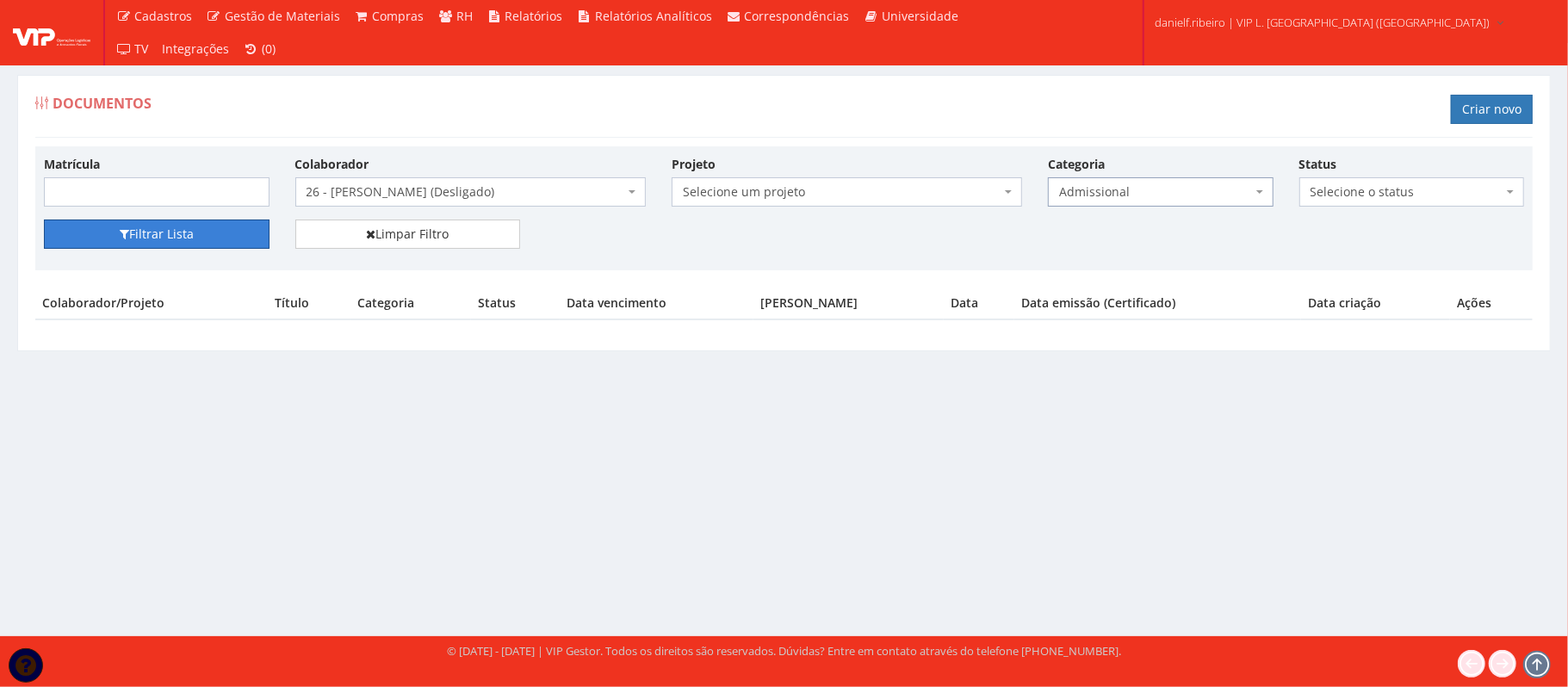
click at [192, 218] on div "Matrícula Colaborador Selecione um colaborador 26 - [PERSON_NAME] (Desligado) 2…" at bounding box center [784, 207] width 1497 height 124
click at [194, 232] on button "Filtrar Lista" at bounding box center [156, 233] width 225 height 29
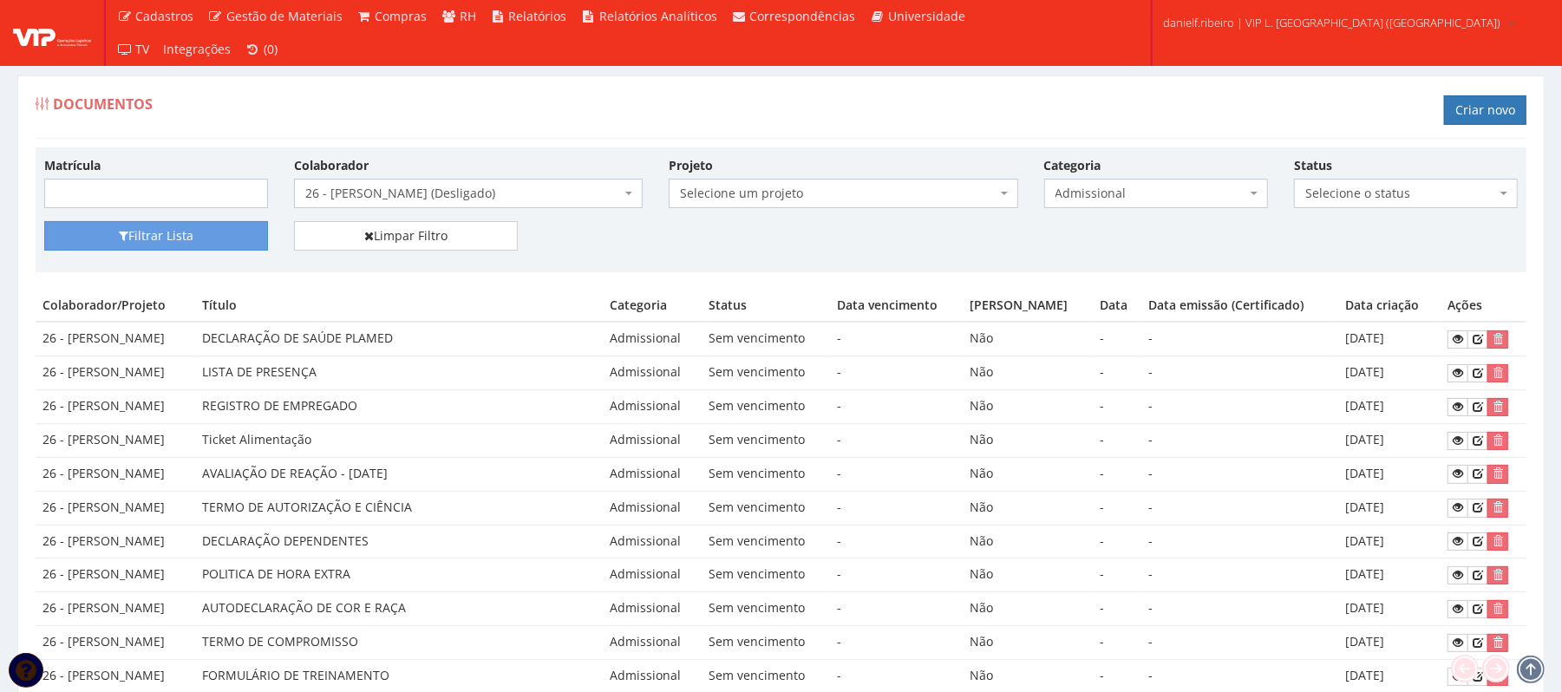
click at [376, 199] on span "26 - [PERSON_NAME] (Desligado)" at bounding box center [463, 193] width 316 height 17
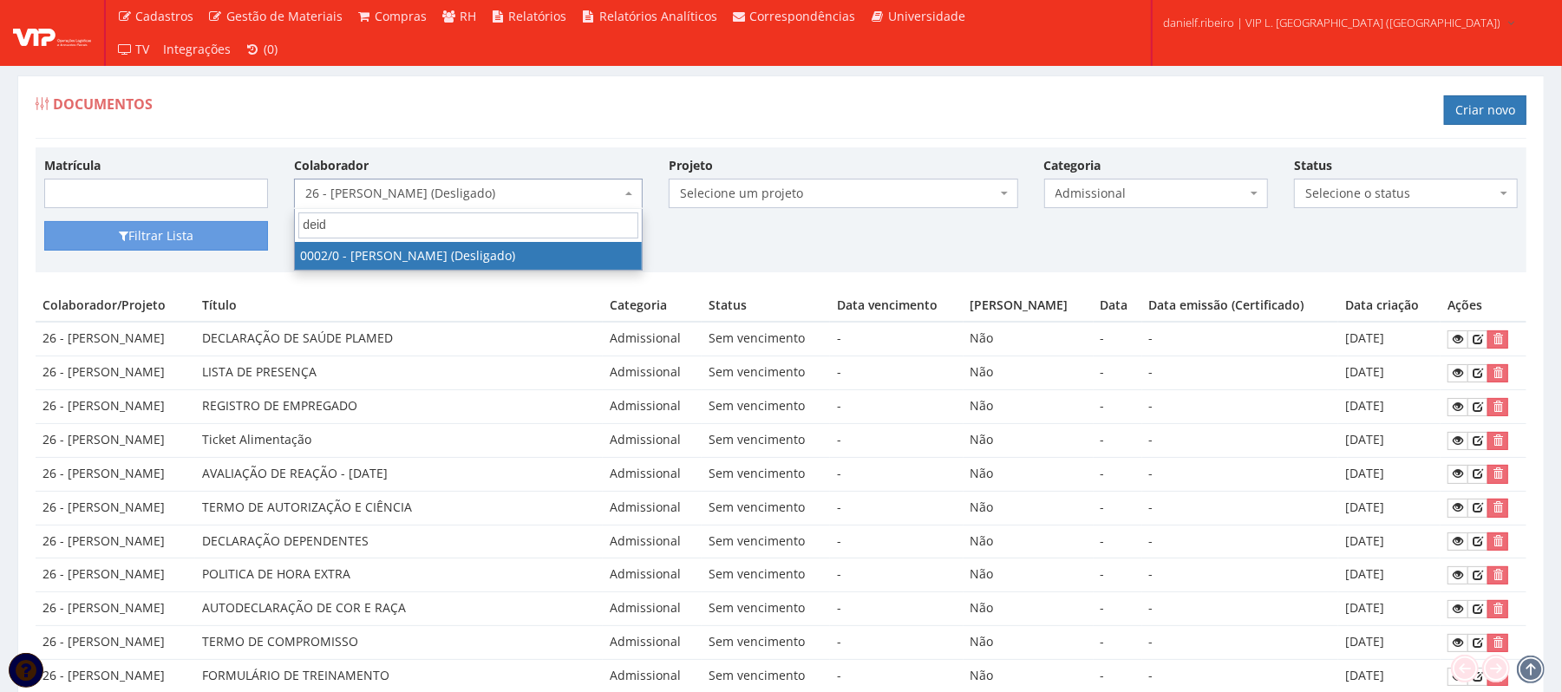
type input "deidi"
select select "715"
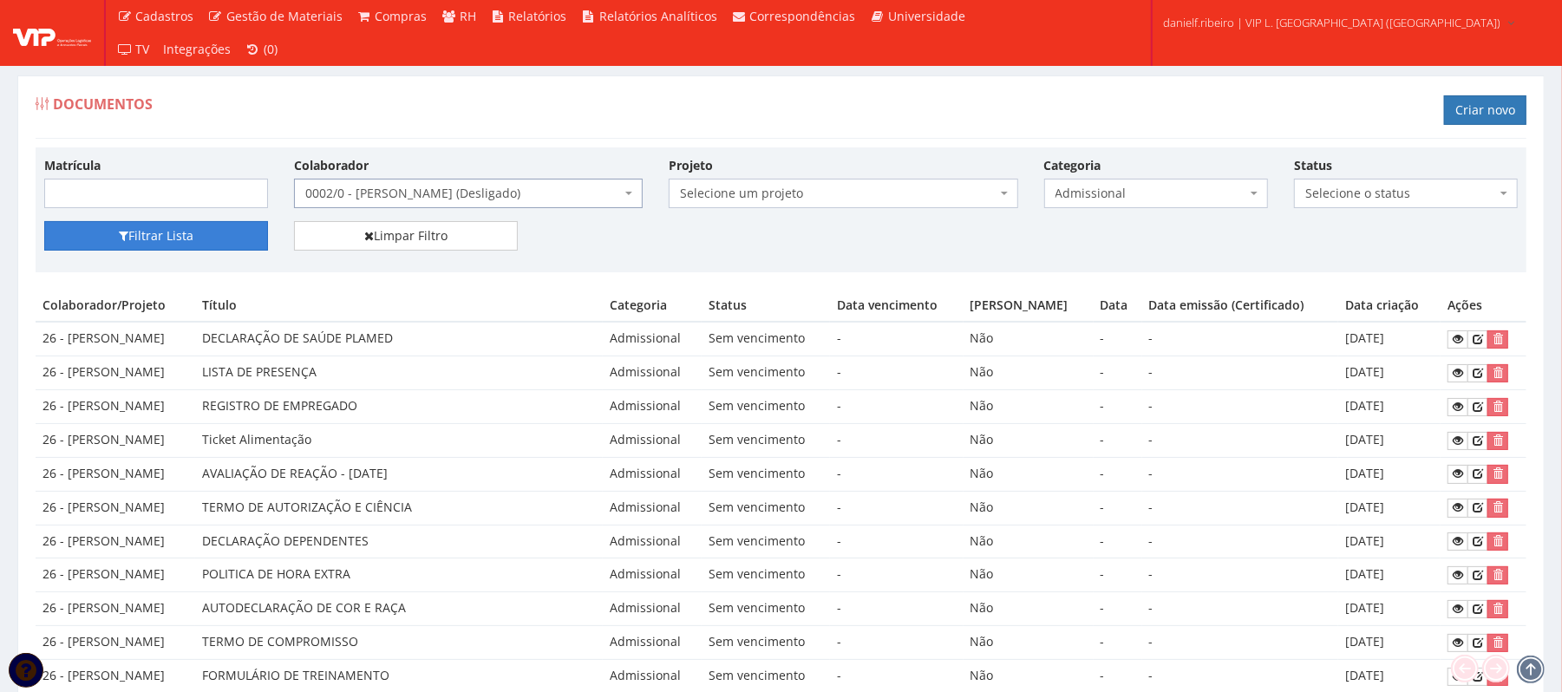
click at [177, 227] on button "Filtrar Lista" at bounding box center [156, 235] width 224 height 29
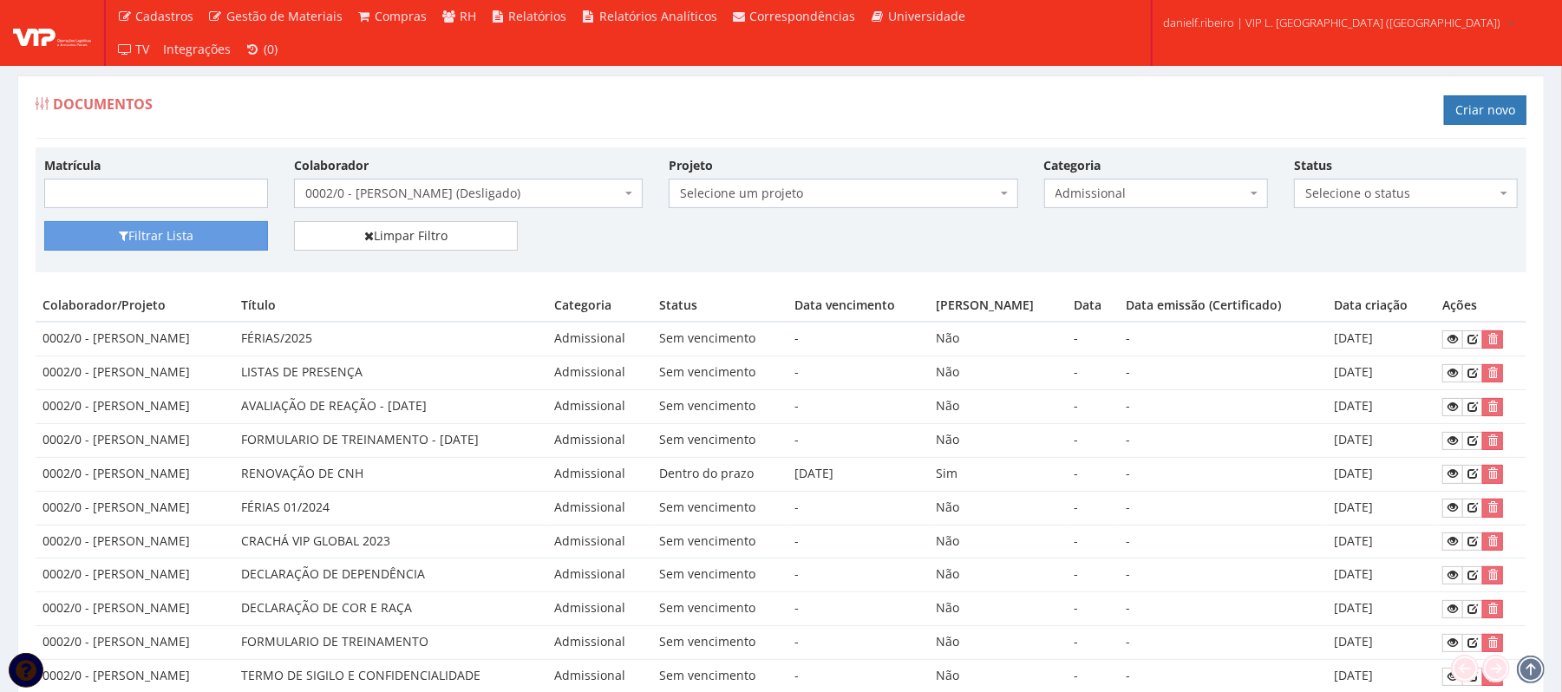
click at [1177, 219] on div "Matrícula Colaborador Selecione um colaborador 26 - ADELMO SANTOS OLIVEIRA (Des…" at bounding box center [780, 188] width 1499 height 65
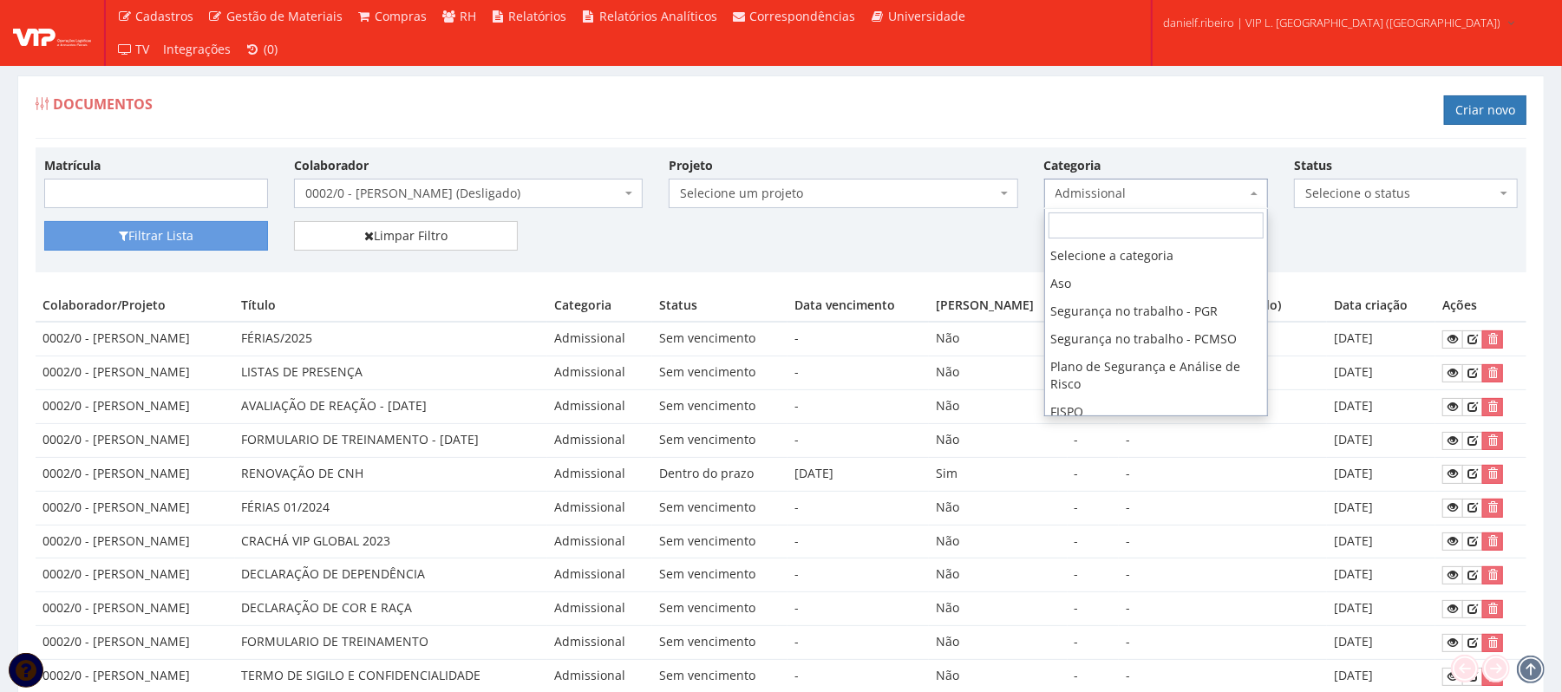
click at [1145, 187] on span "Admissional" at bounding box center [1150, 193] width 191 height 17
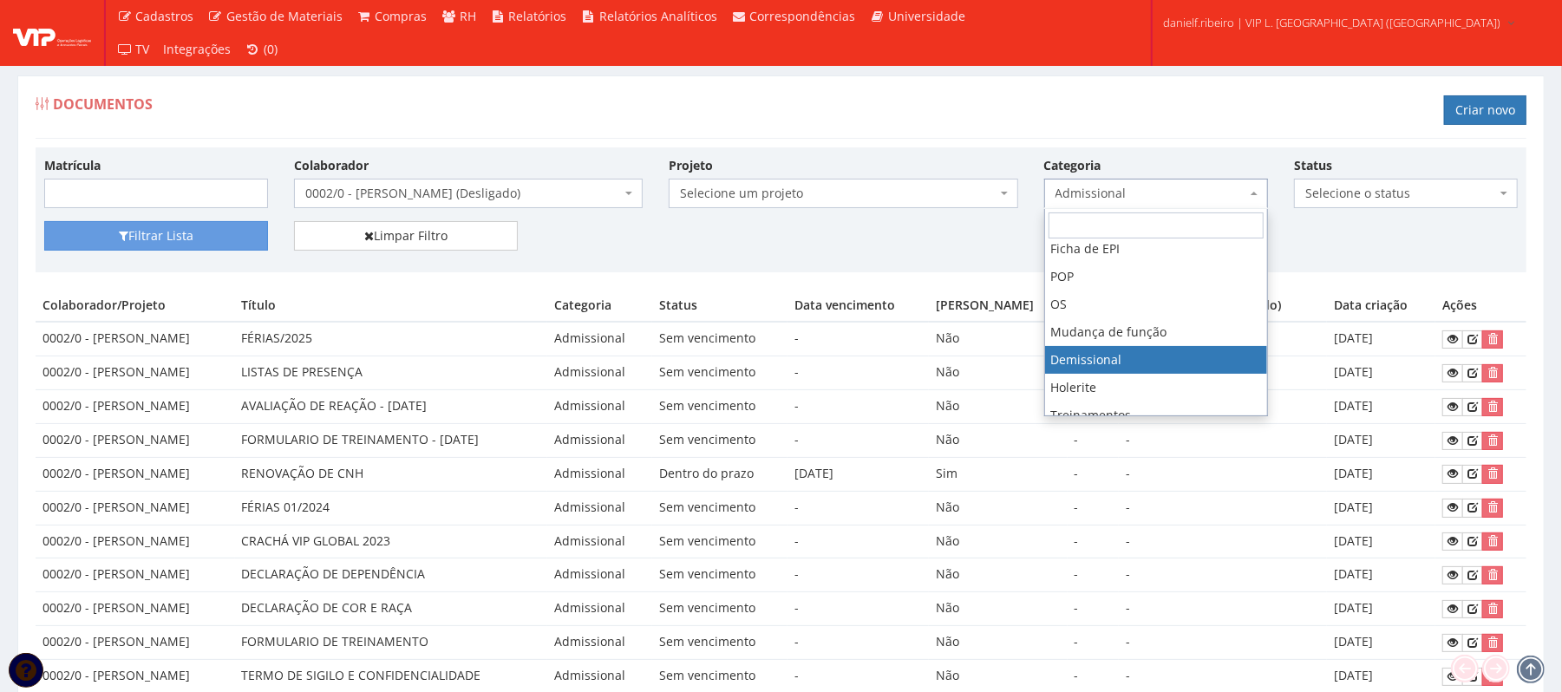
select select "demissional"
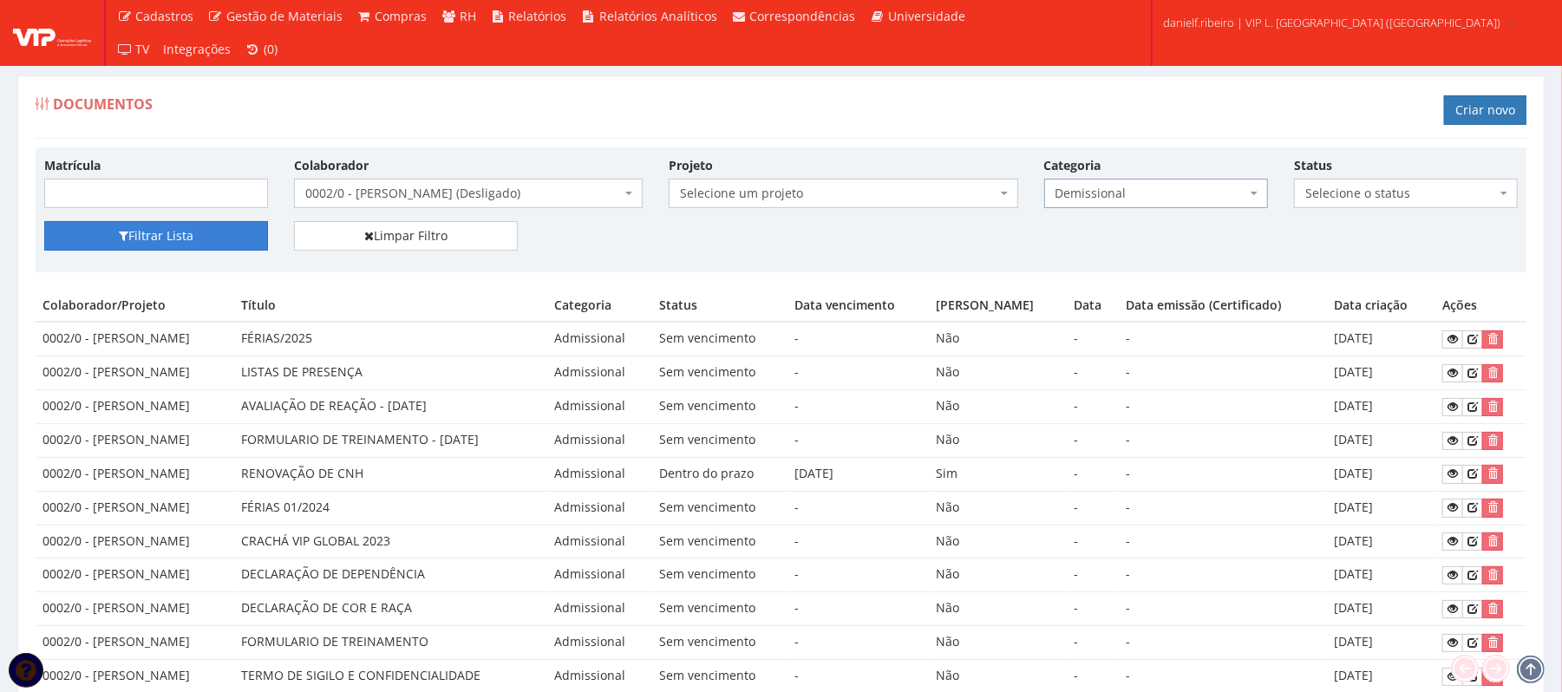
click at [171, 246] on button "Filtrar Lista" at bounding box center [156, 235] width 224 height 29
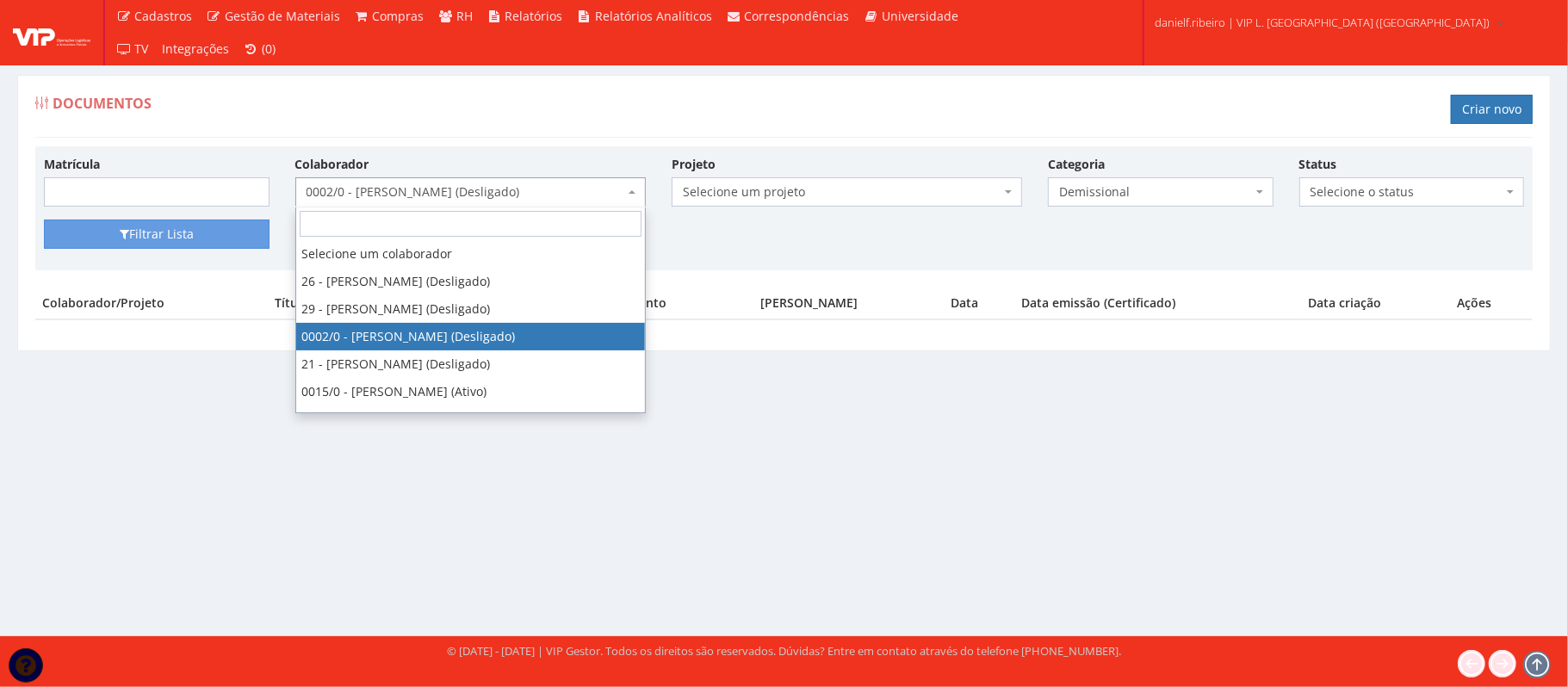
click at [382, 201] on span "0002/0 - [PERSON_NAME] (Desligado)" at bounding box center [466, 192] width 318 height 17
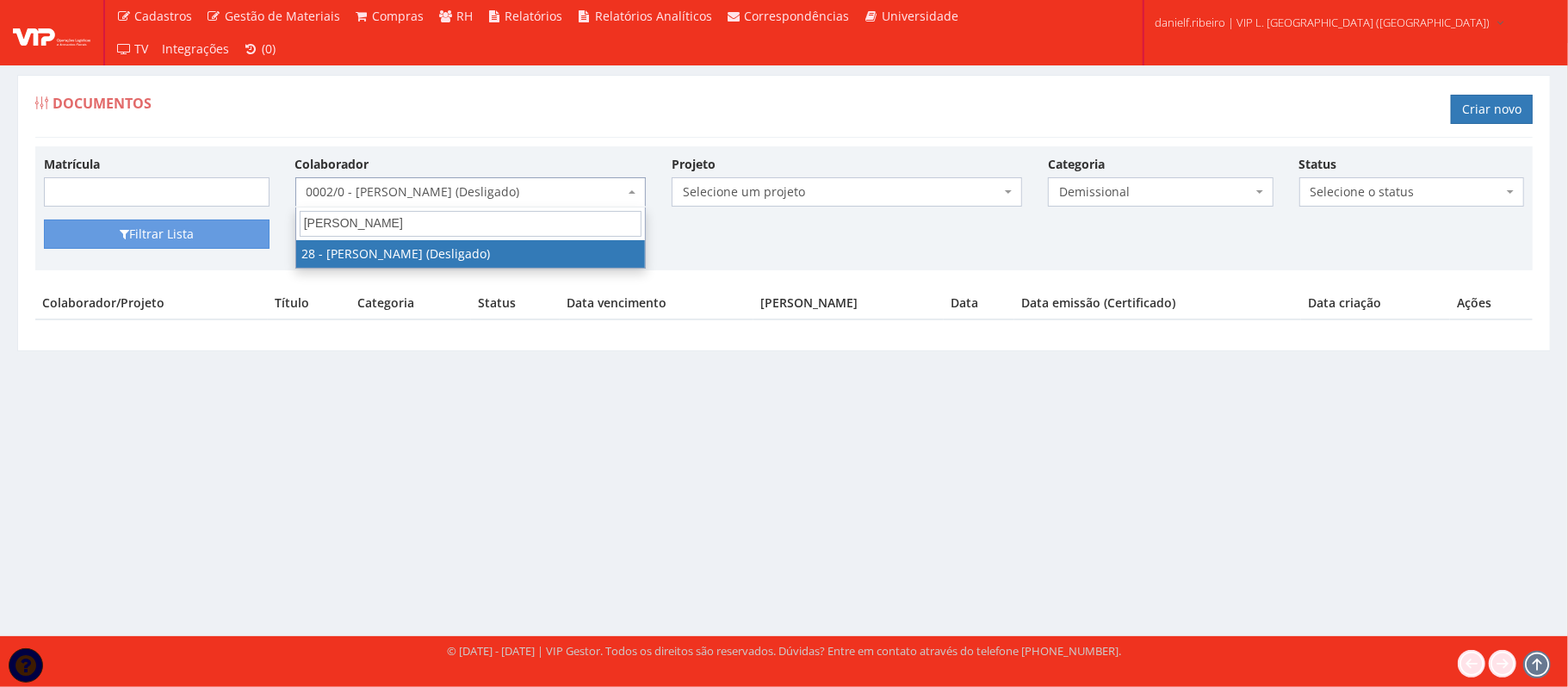
type input "[PERSON_NAME]"
select select "3838"
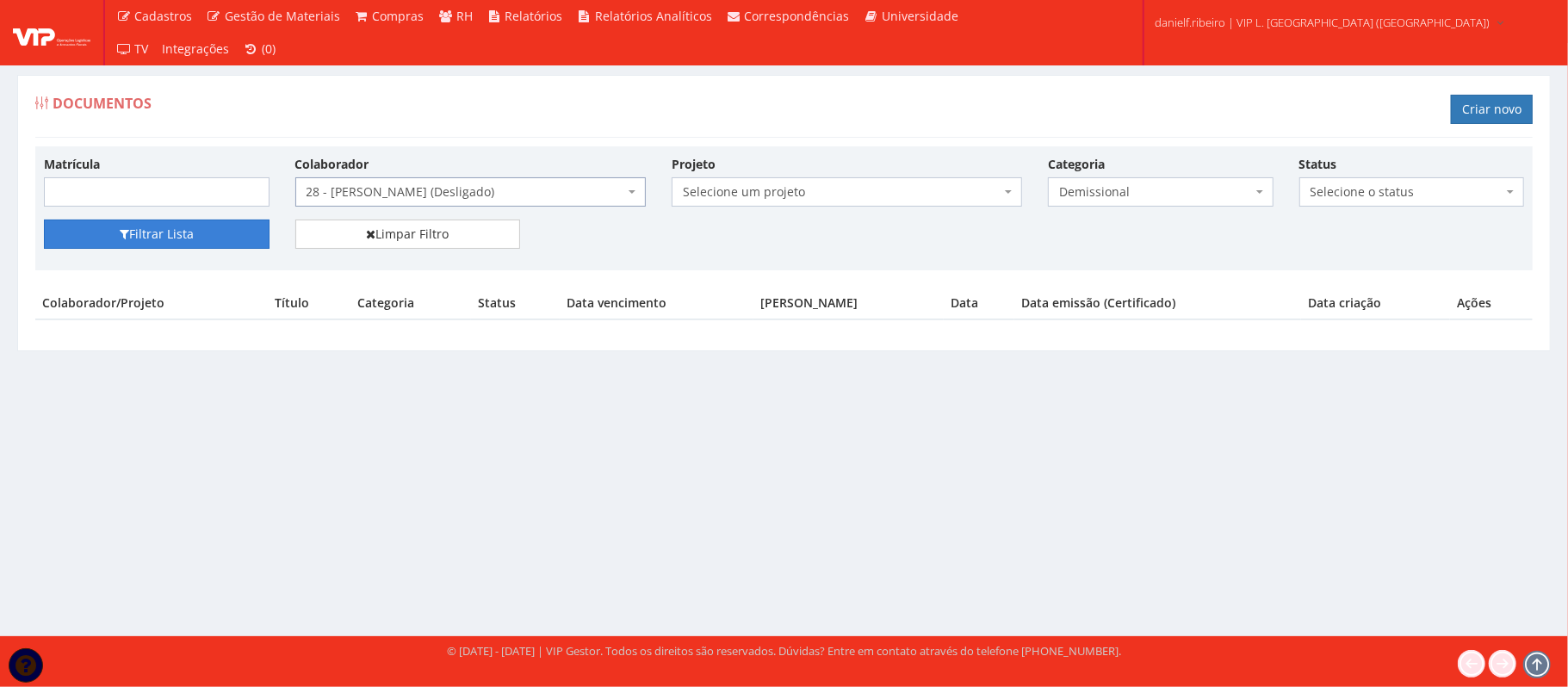
click at [192, 249] on button "Filtrar Lista" at bounding box center [156, 233] width 225 height 29
drag, startPoint x: 1134, startPoint y: 210, endPoint x: 1123, endPoint y: 244, distance: 35.7
click at [1133, 210] on div "Matrícula Colaborador Selecione um colaborador 26 - [PERSON_NAME] (Desligado) 2…" at bounding box center [784, 187] width 1506 height 65
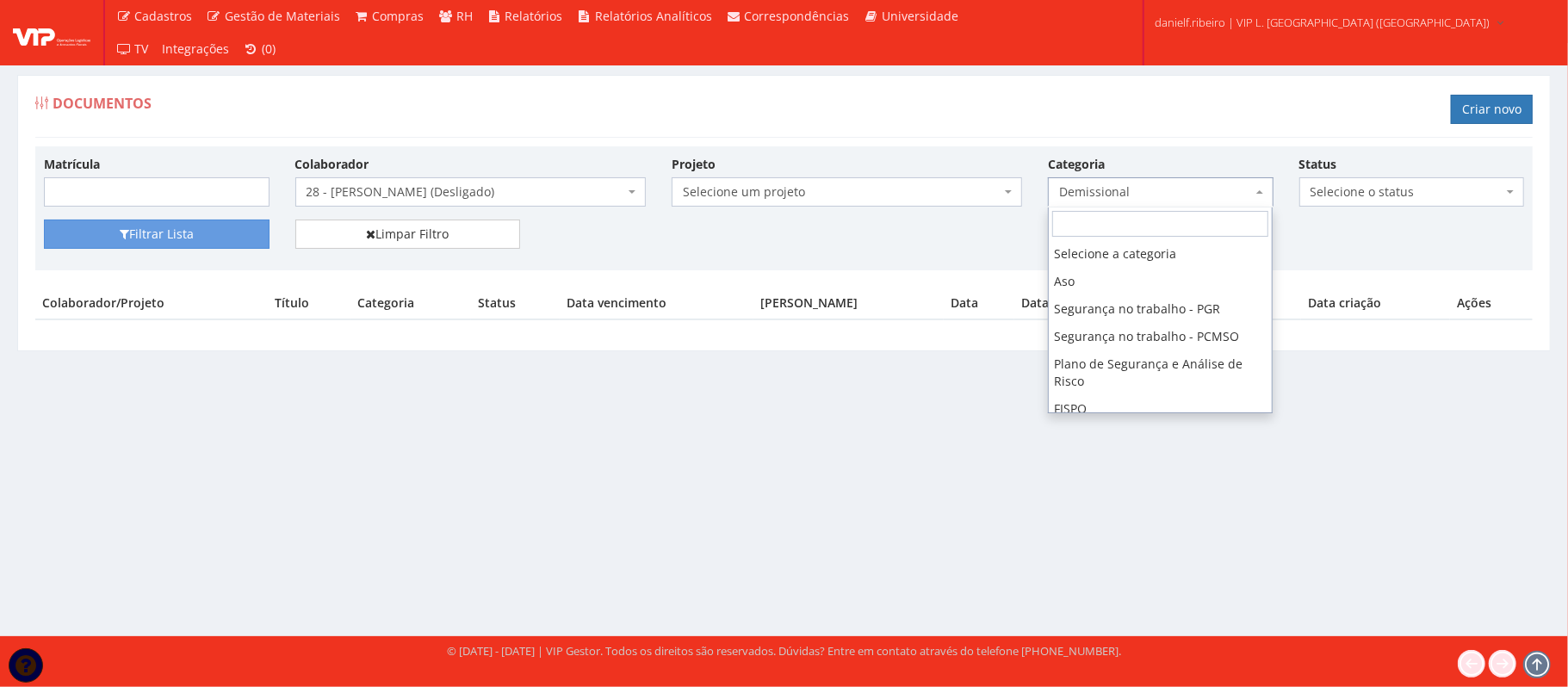
drag, startPoint x: 1130, startPoint y: 193, endPoint x: 1140, endPoint y: 312, distance: 119.4
click at [1128, 195] on span "Demissional" at bounding box center [1156, 192] width 193 height 17
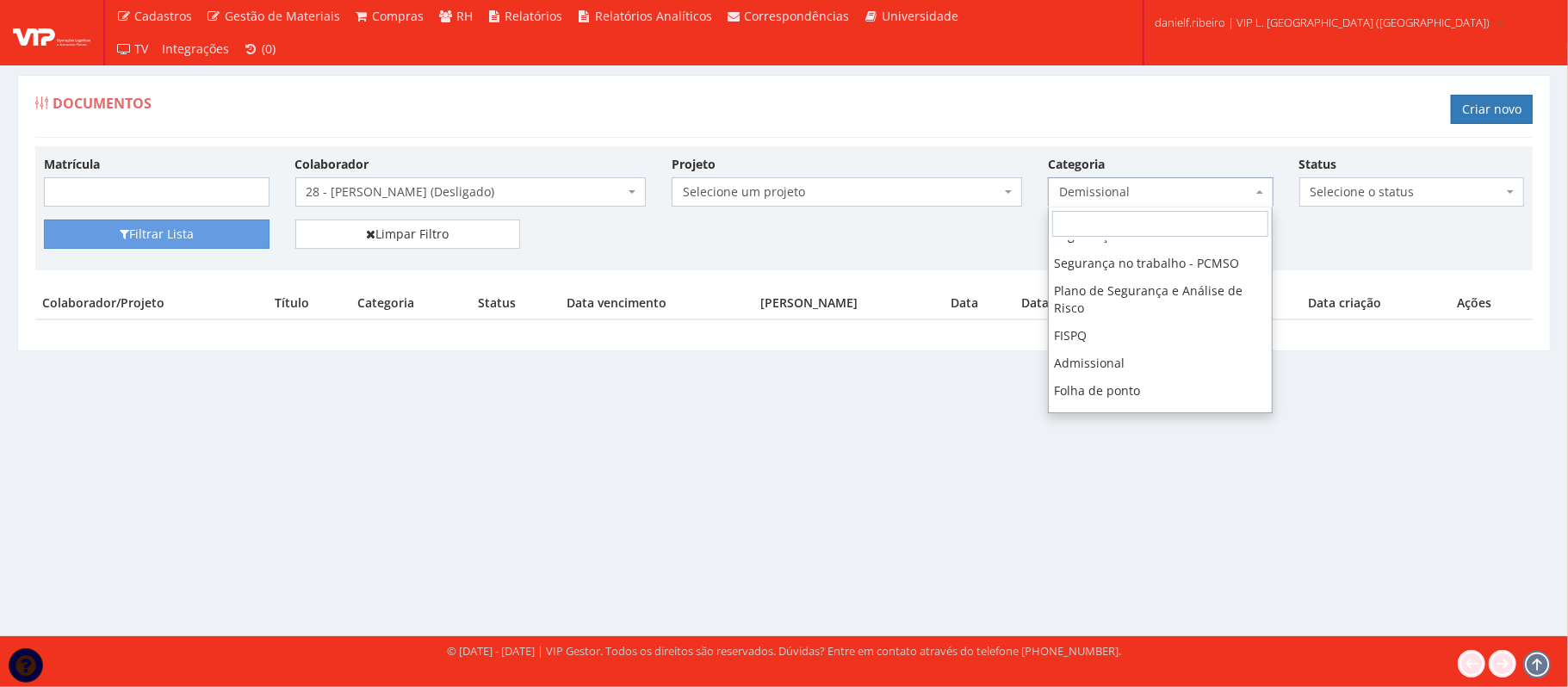
scroll to position [80, 0]
drag, startPoint x: 1138, startPoint y: 360, endPoint x: 894, endPoint y: 290, distance: 253.8
select select "admissional"
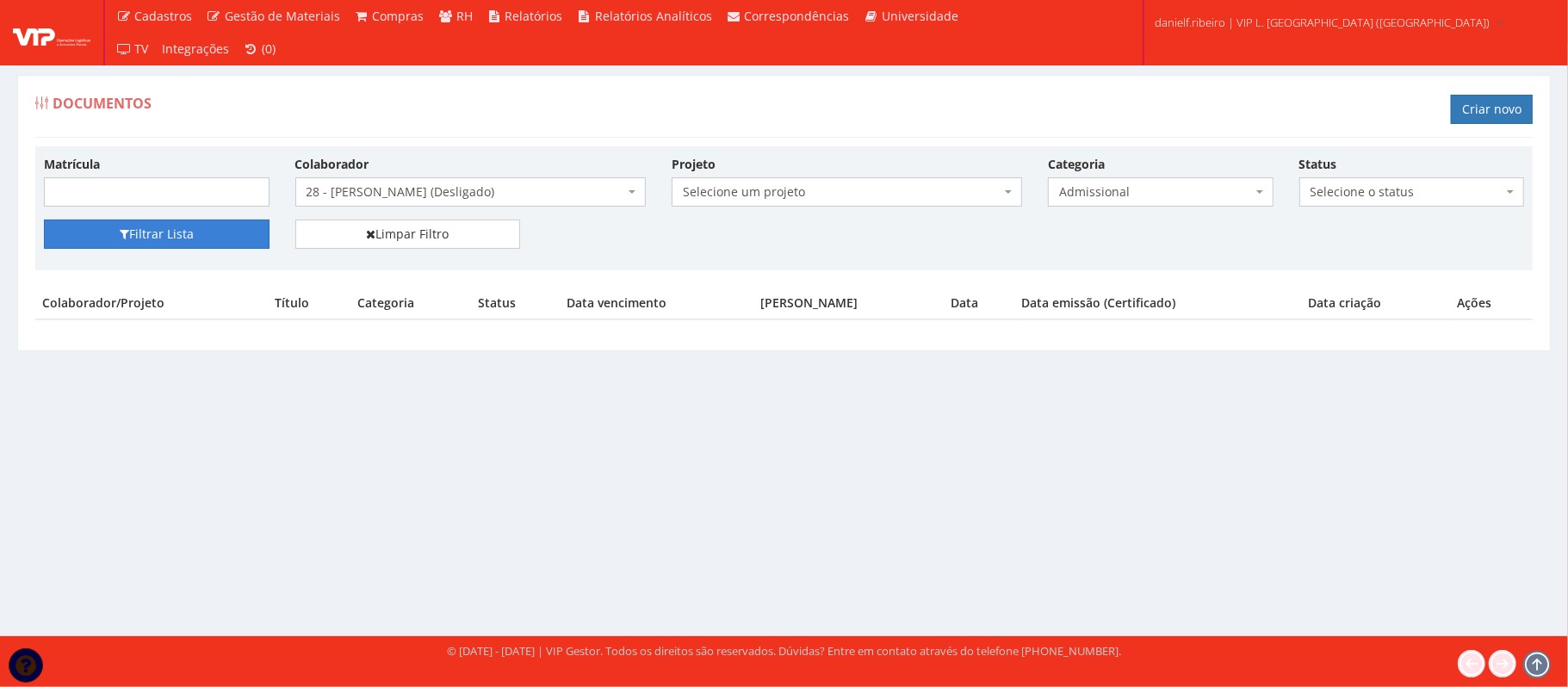
click at [214, 248] on button "Filtrar Lista" at bounding box center [156, 233] width 225 height 29
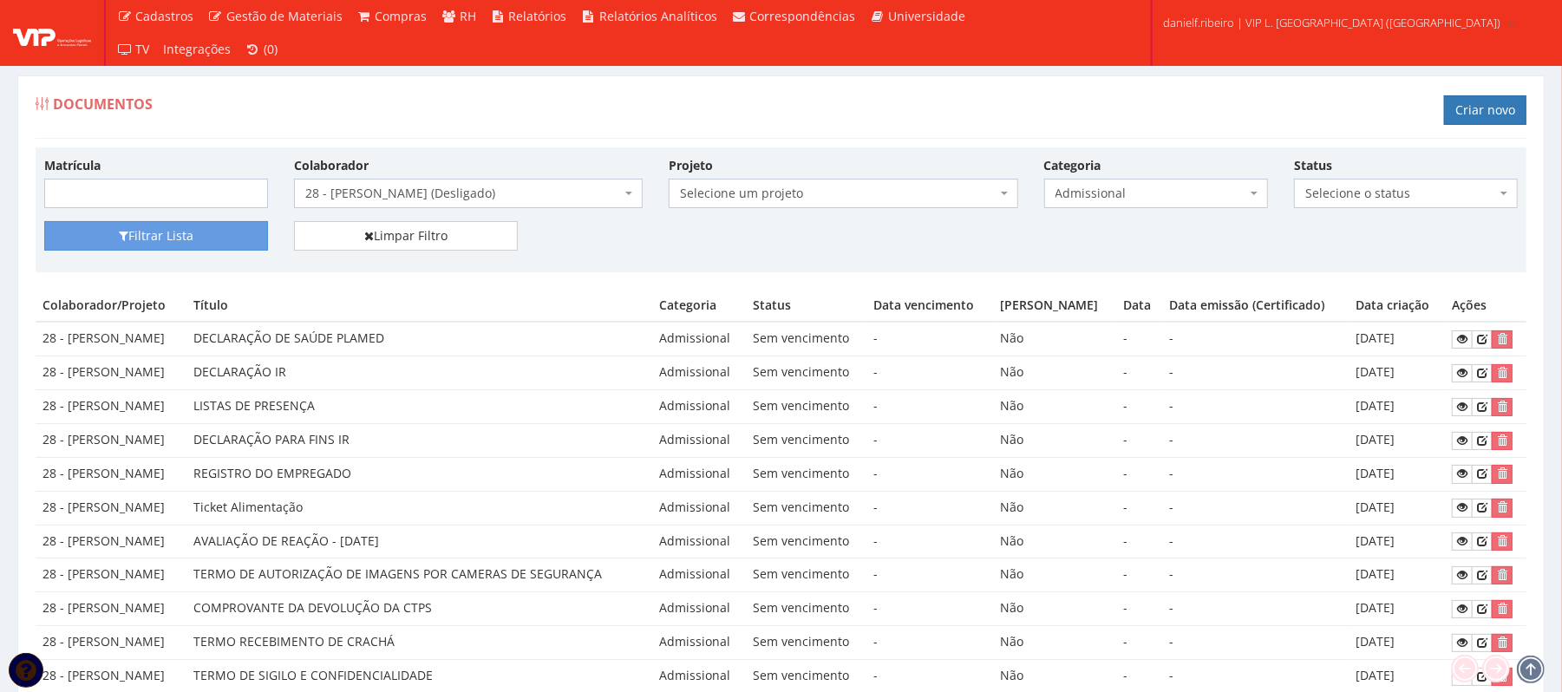
click at [517, 192] on span "28 - [PERSON_NAME] (Desligado)" at bounding box center [463, 193] width 316 height 17
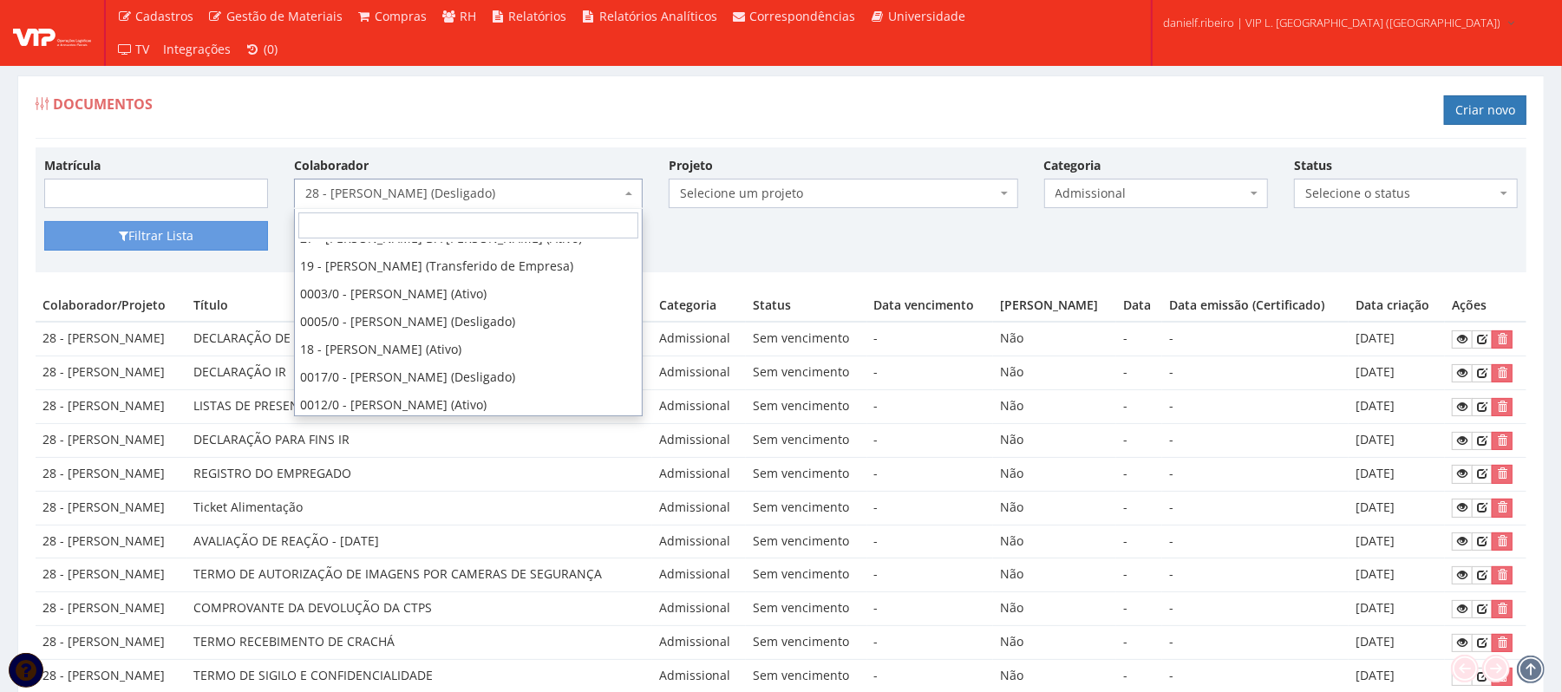
scroll to position [247, 0]
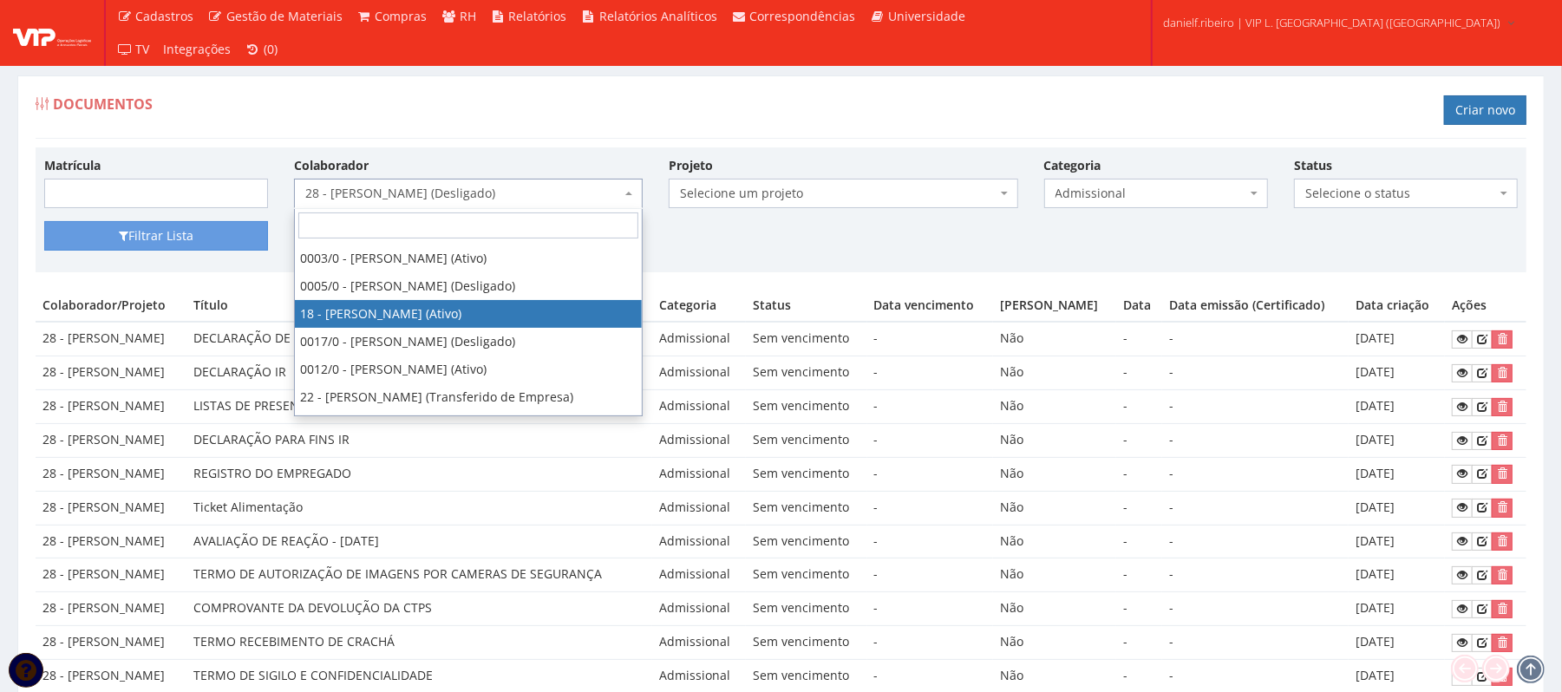
select select "1437"
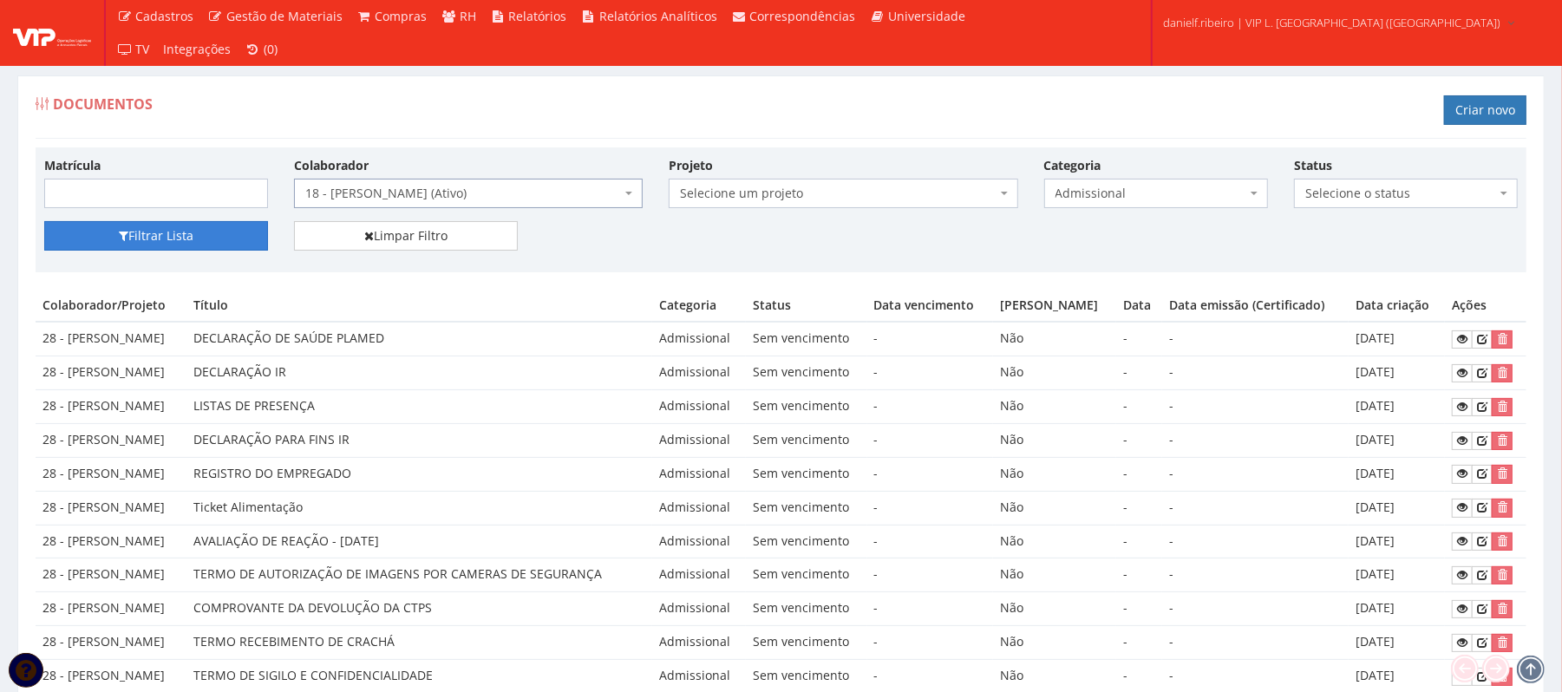
click at [188, 237] on button "Filtrar Lista" at bounding box center [156, 235] width 224 height 29
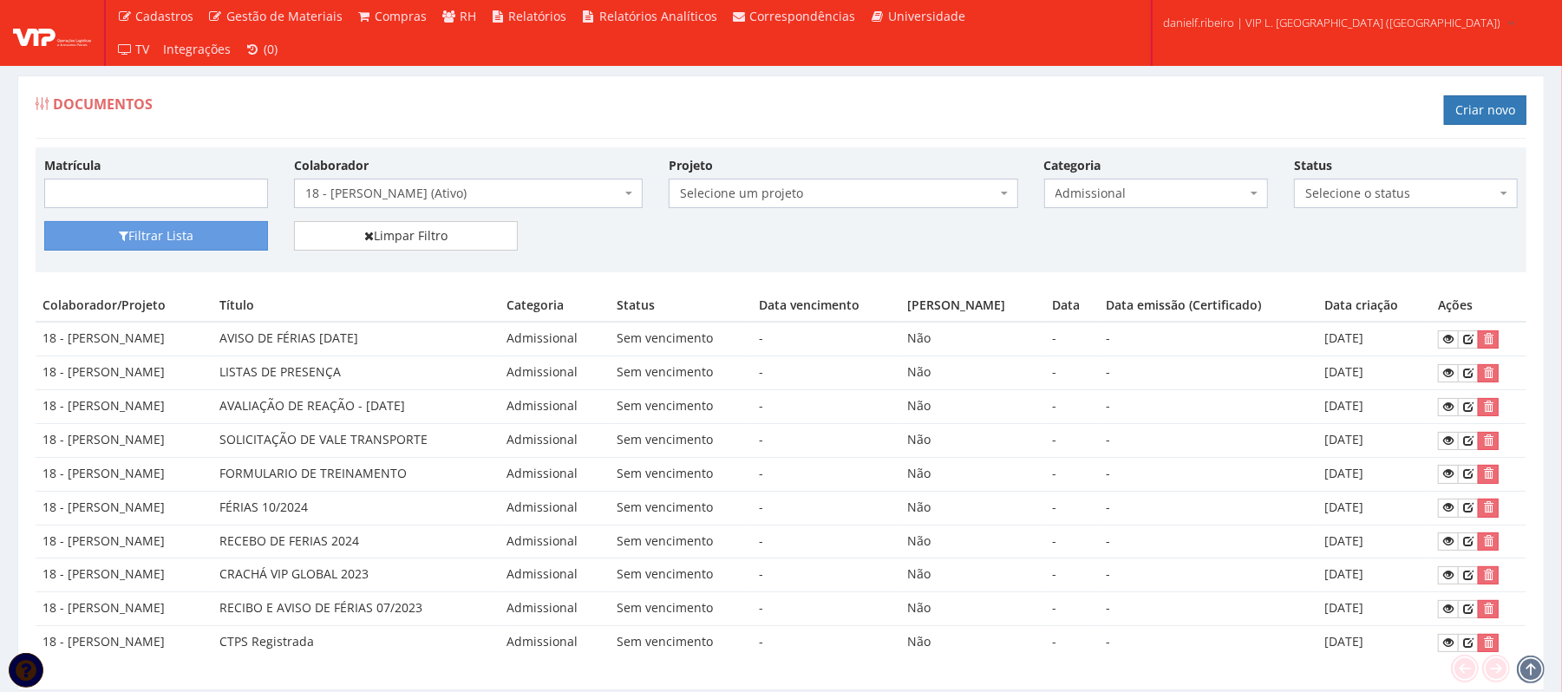
click at [569, 365] on td "Admissional" at bounding box center [555, 373] width 110 height 34
click at [1448, 348] on link at bounding box center [1448, 339] width 21 height 18
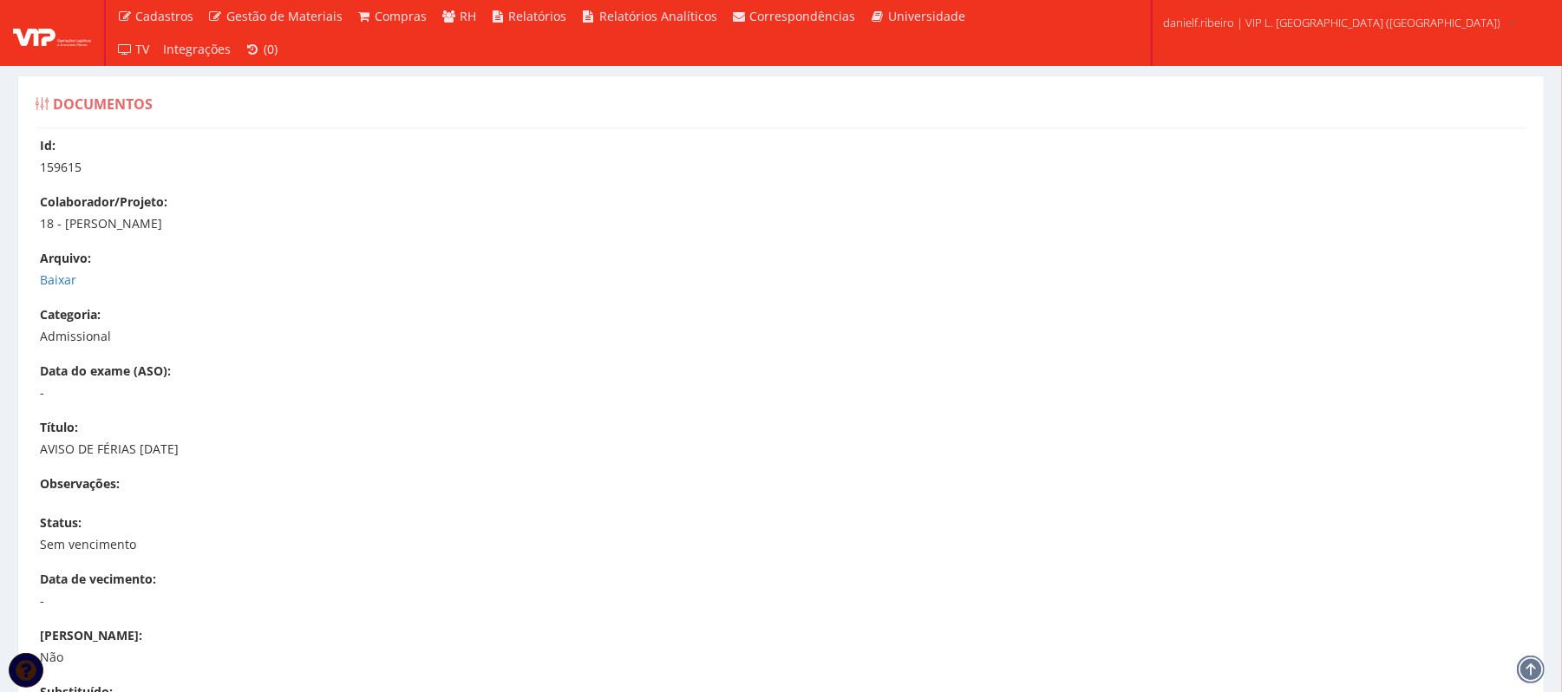
click at [59, 291] on div "Id: 159615 Colaborador/Projeto: 18 - ISRAEL DOS SANTOS [GEOGRAPHIC_DATA]: [GEOG…" at bounding box center [781, 529] width 1517 height 784
click at [59, 288] on link "Baixar" at bounding box center [58, 279] width 36 height 16
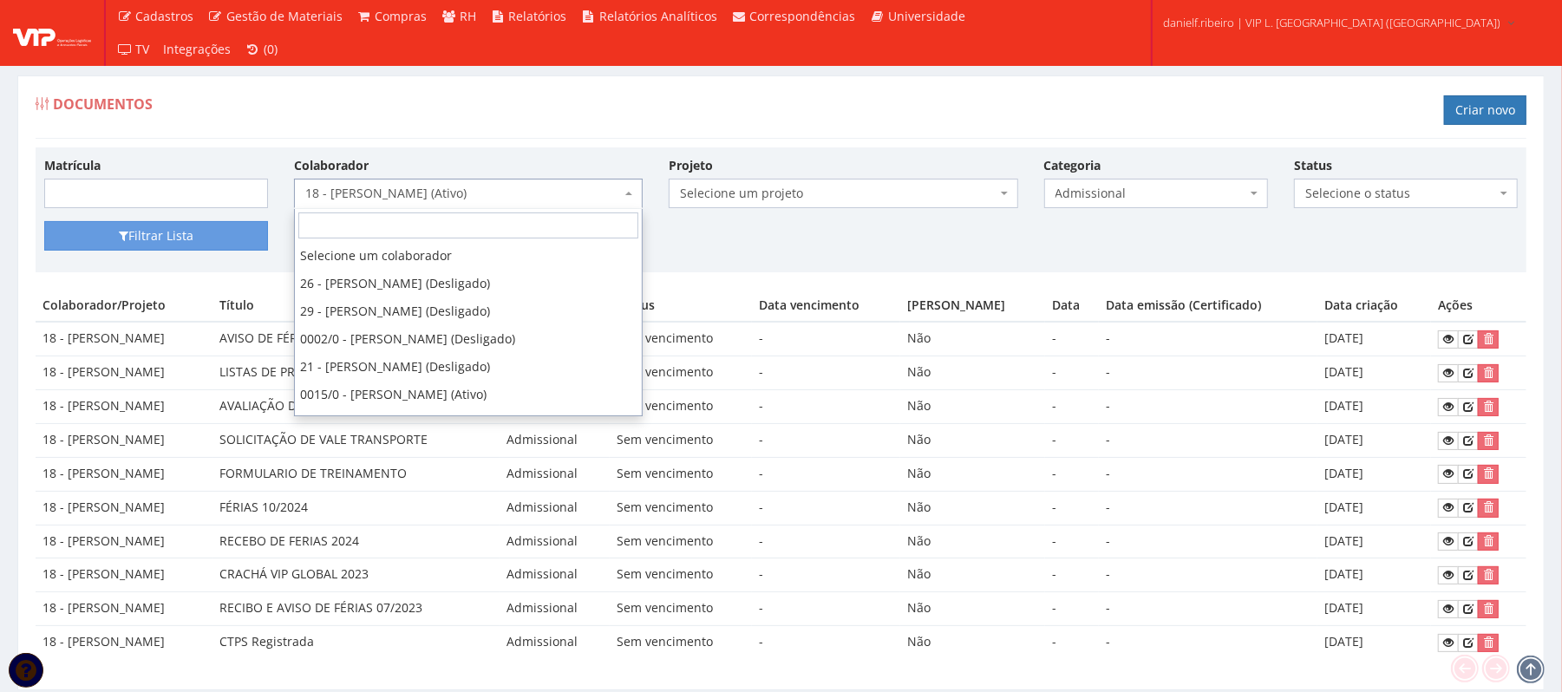
click at [459, 187] on span "18 - [PERSON_NAME] (Ativo)" at bounding box center [463, 193] width 316 height 17
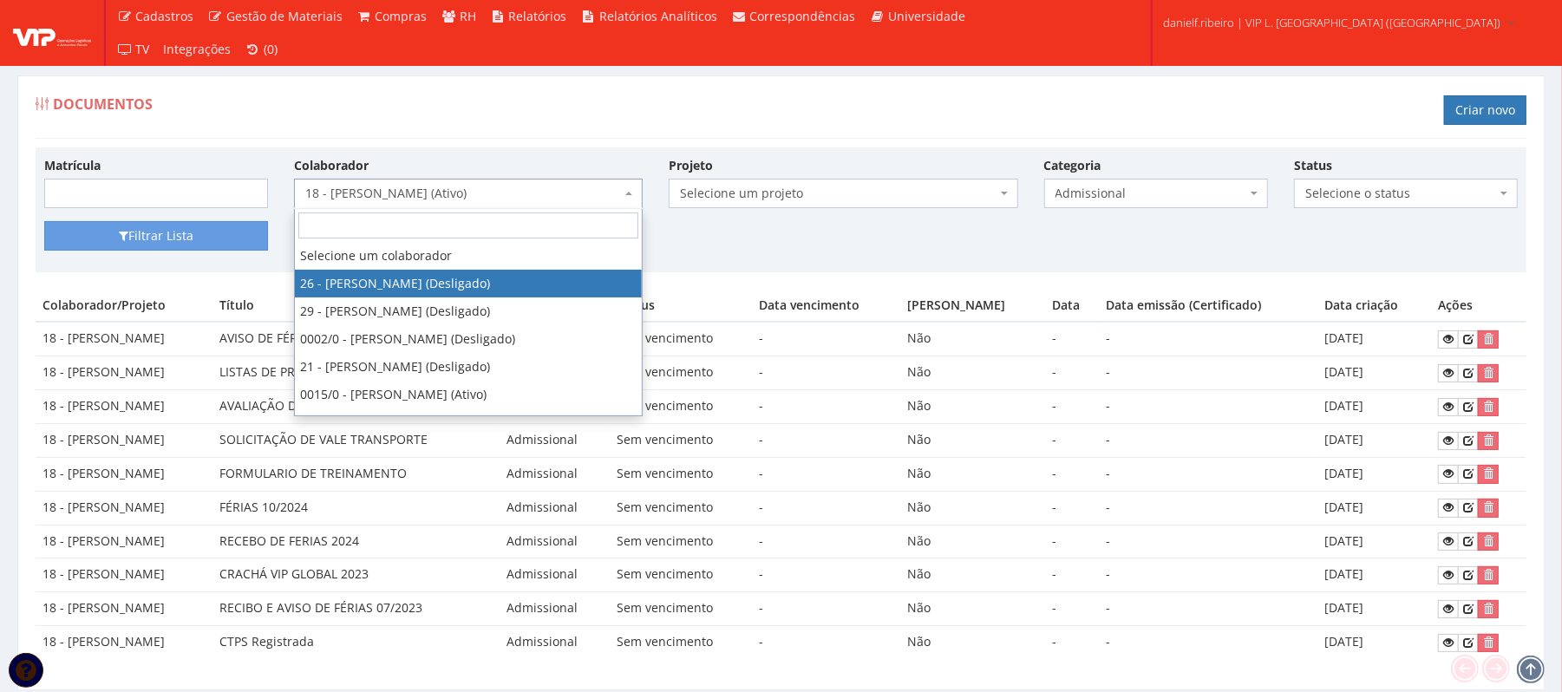
scroll to position [62, 0]
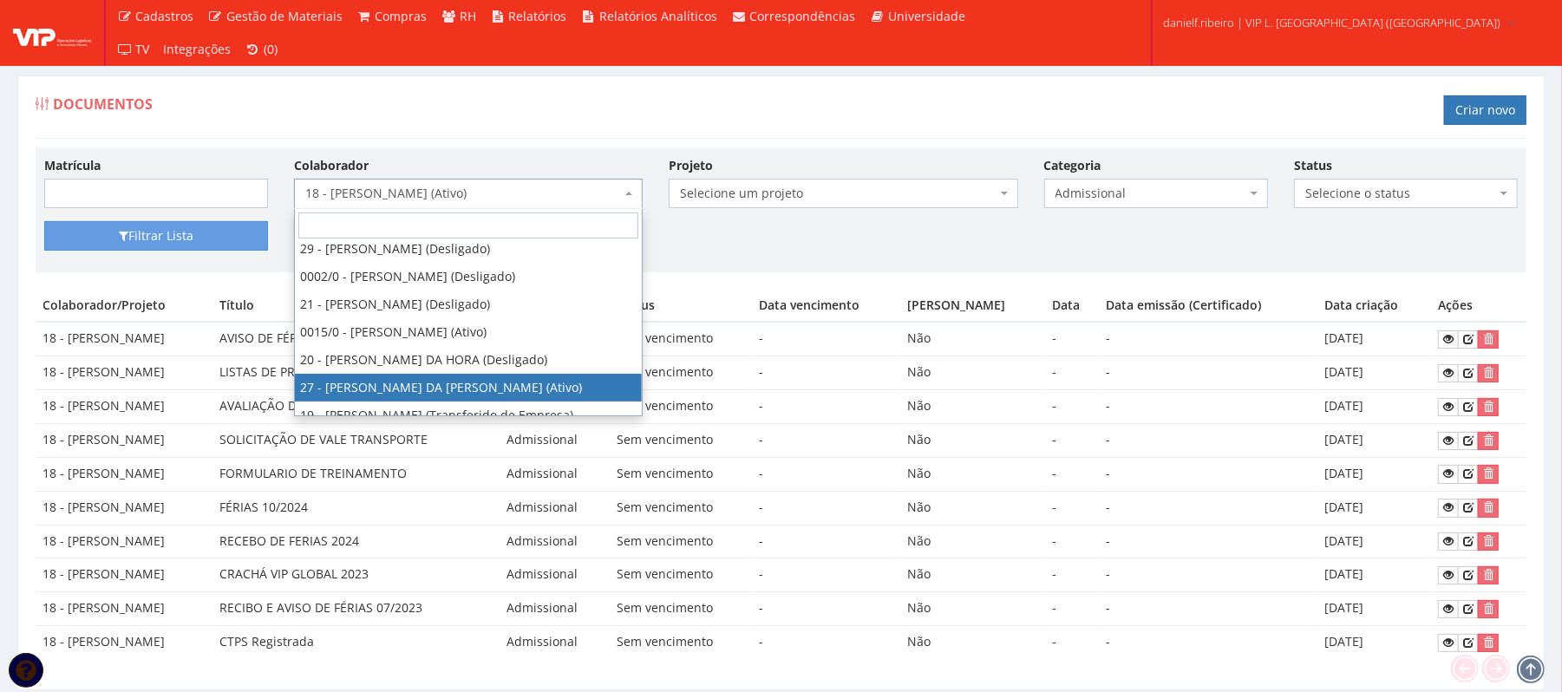
select select "3837"
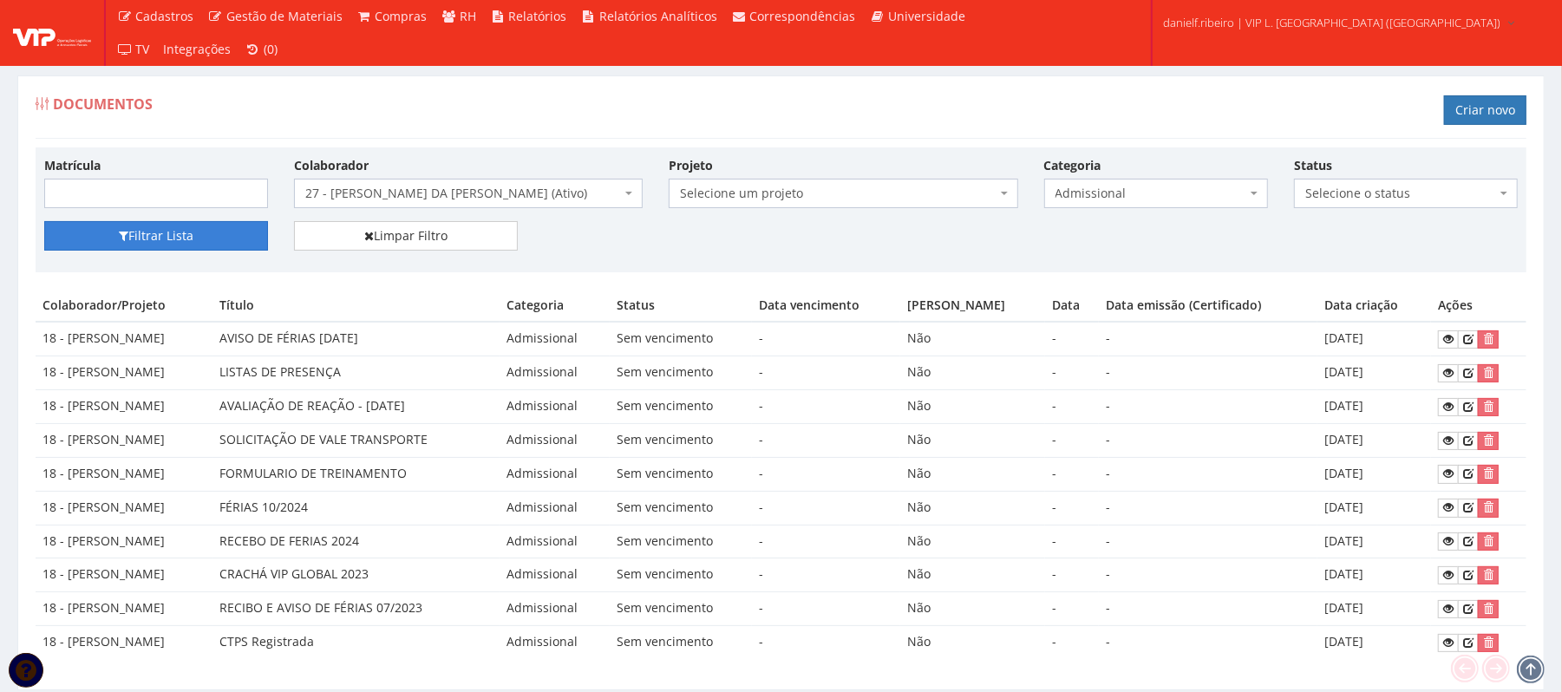
click at [185, 245] on button "Filtrar Lista" at bounding box center [156, 235] width 224 height 29
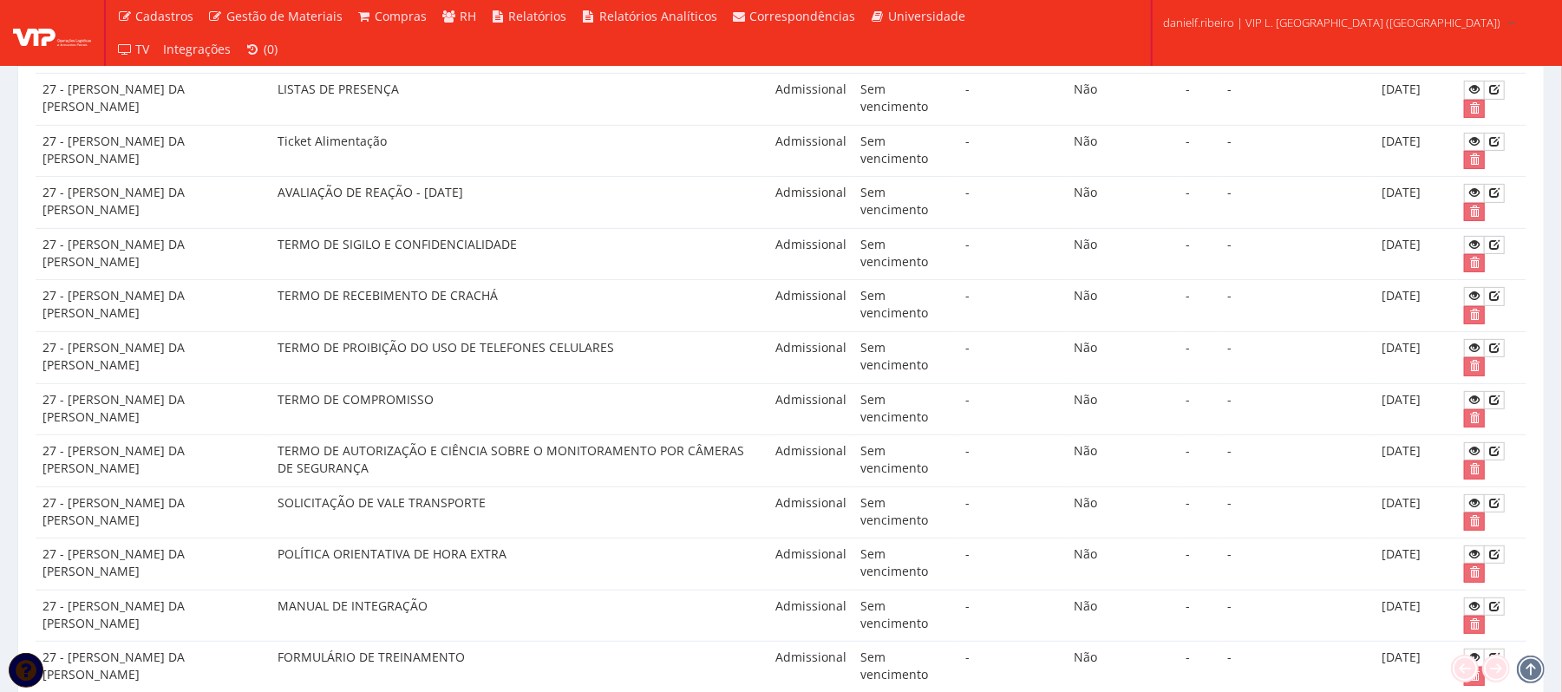
scroll to position [375, 0]
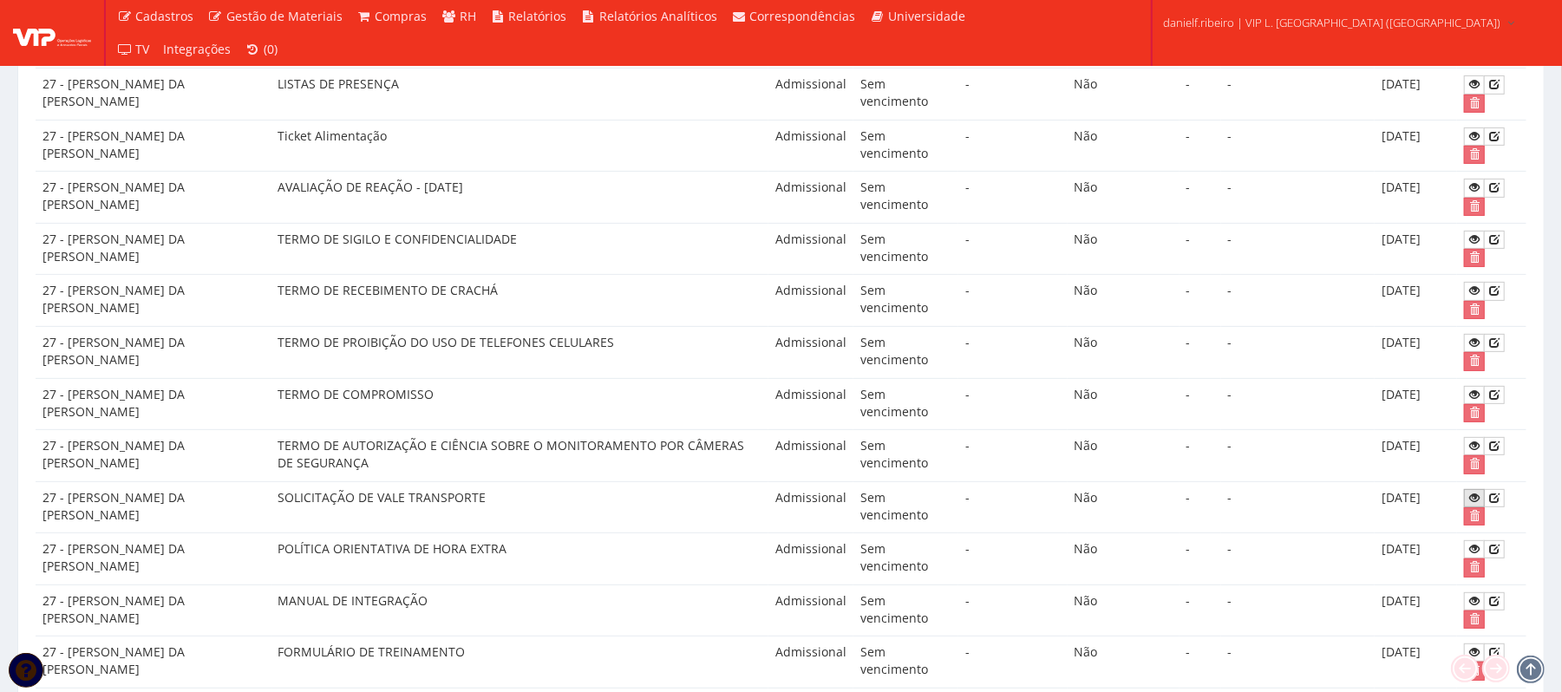
click at [1464, 507] on link at bounding box center [1474, 498] width 21 height 18
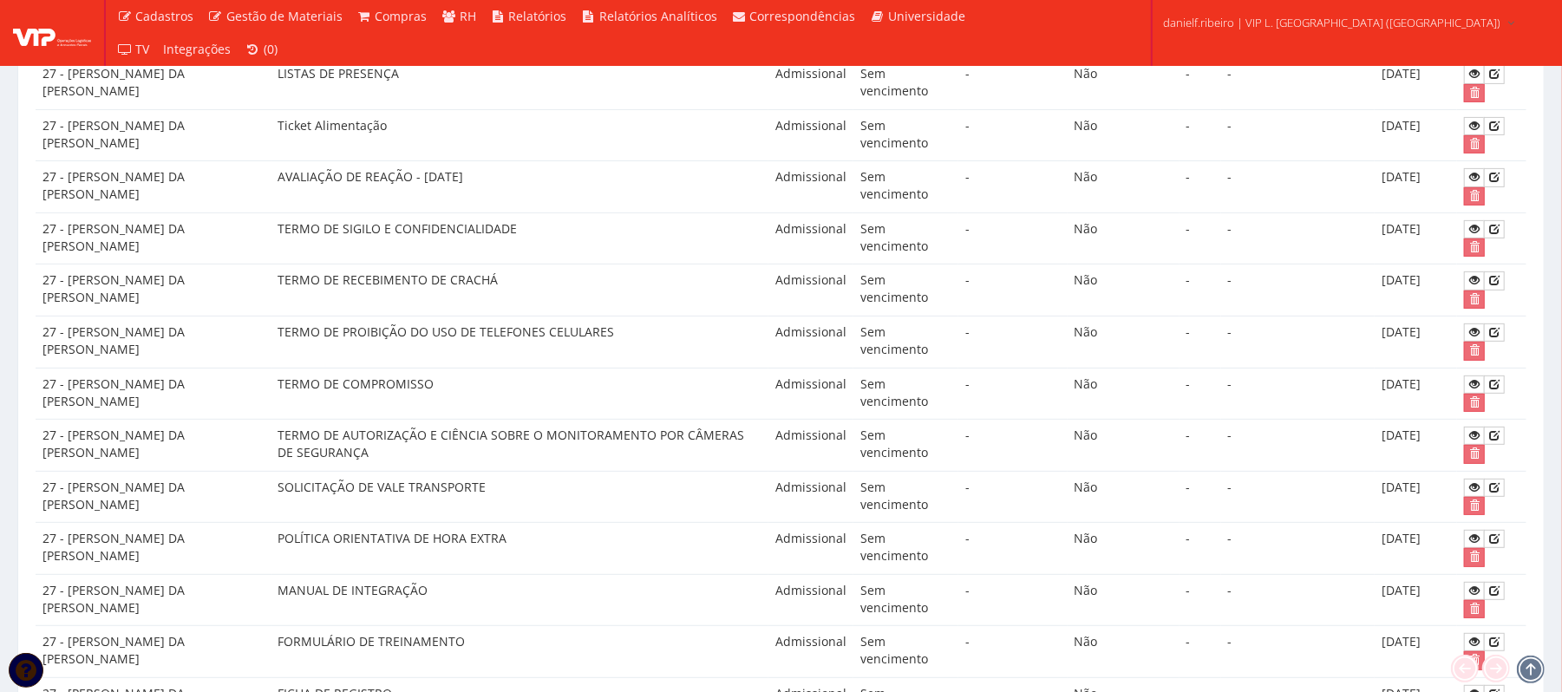
scroll to position [0, 0]
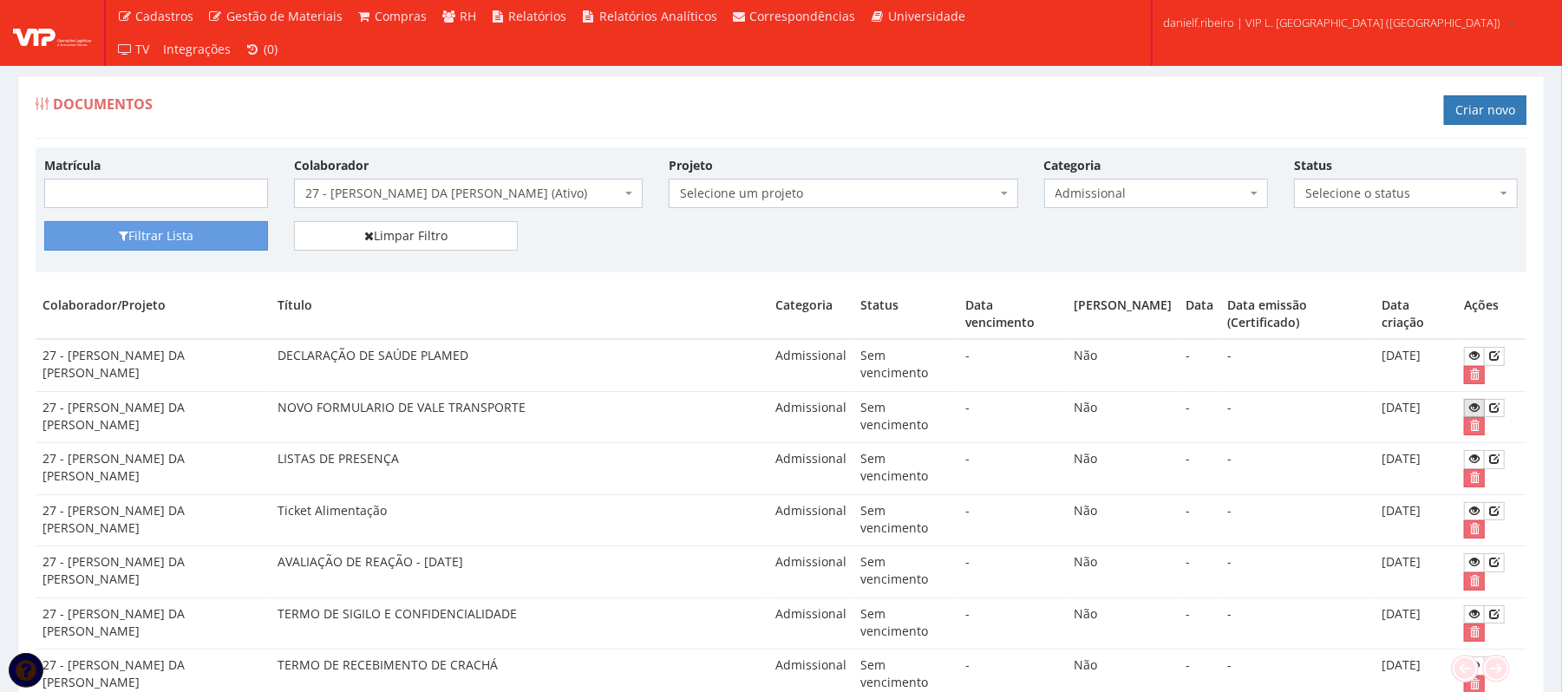
click at [1469, 406] on icon at bounding box center [1474, 408] width 10 height 12
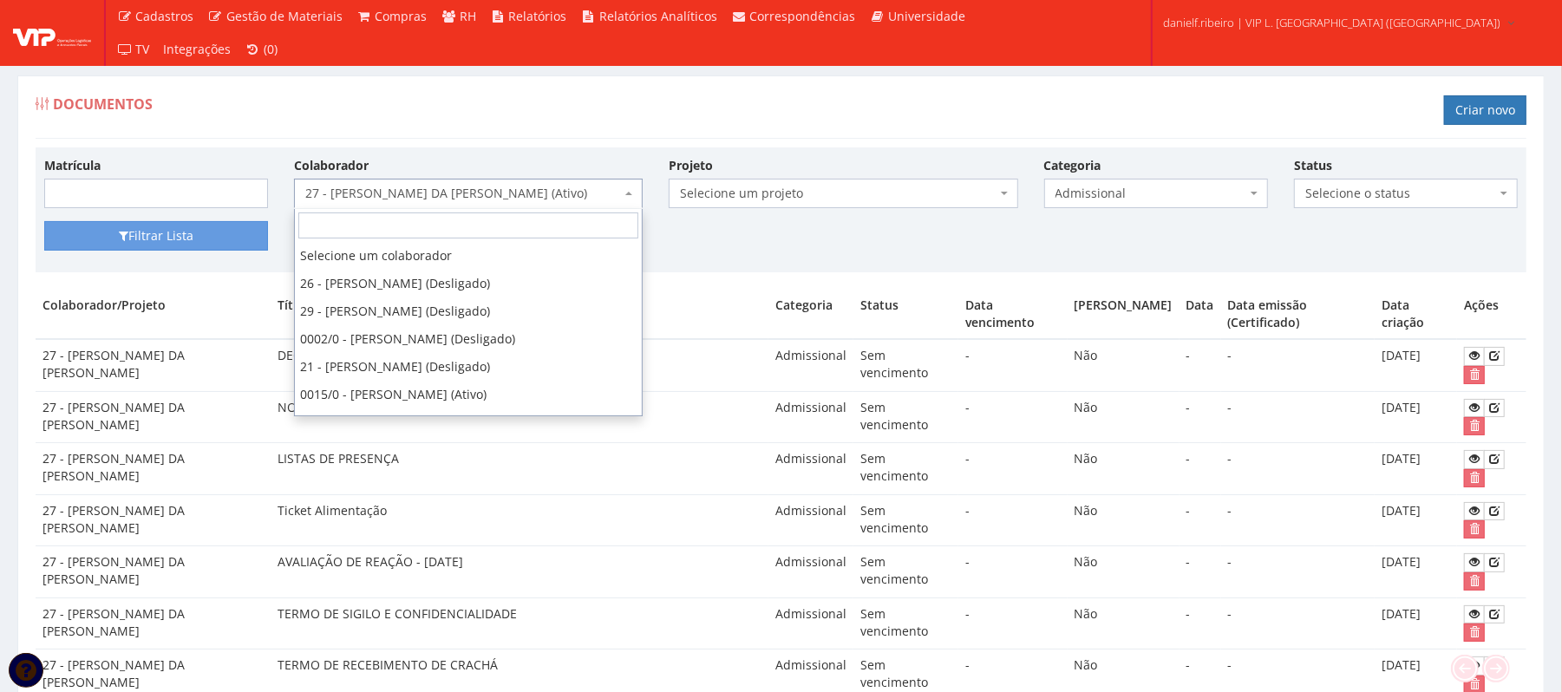
click at [431, 192] on span "27 - GEORGE DOUGLAS DA CONCEICAO SANTOS (Ativo)" at bounding box center [463, 193] width 316 height 17
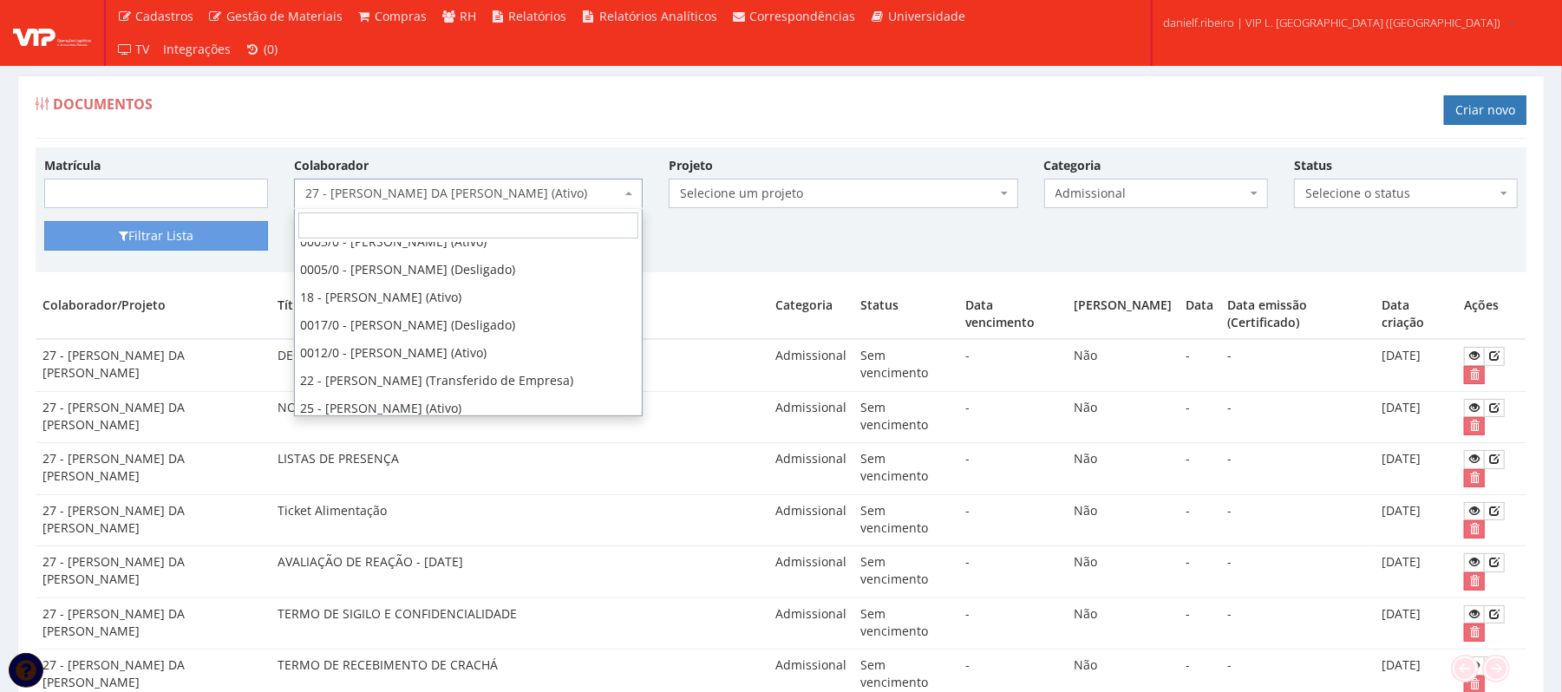
scroll to position [309, 0]
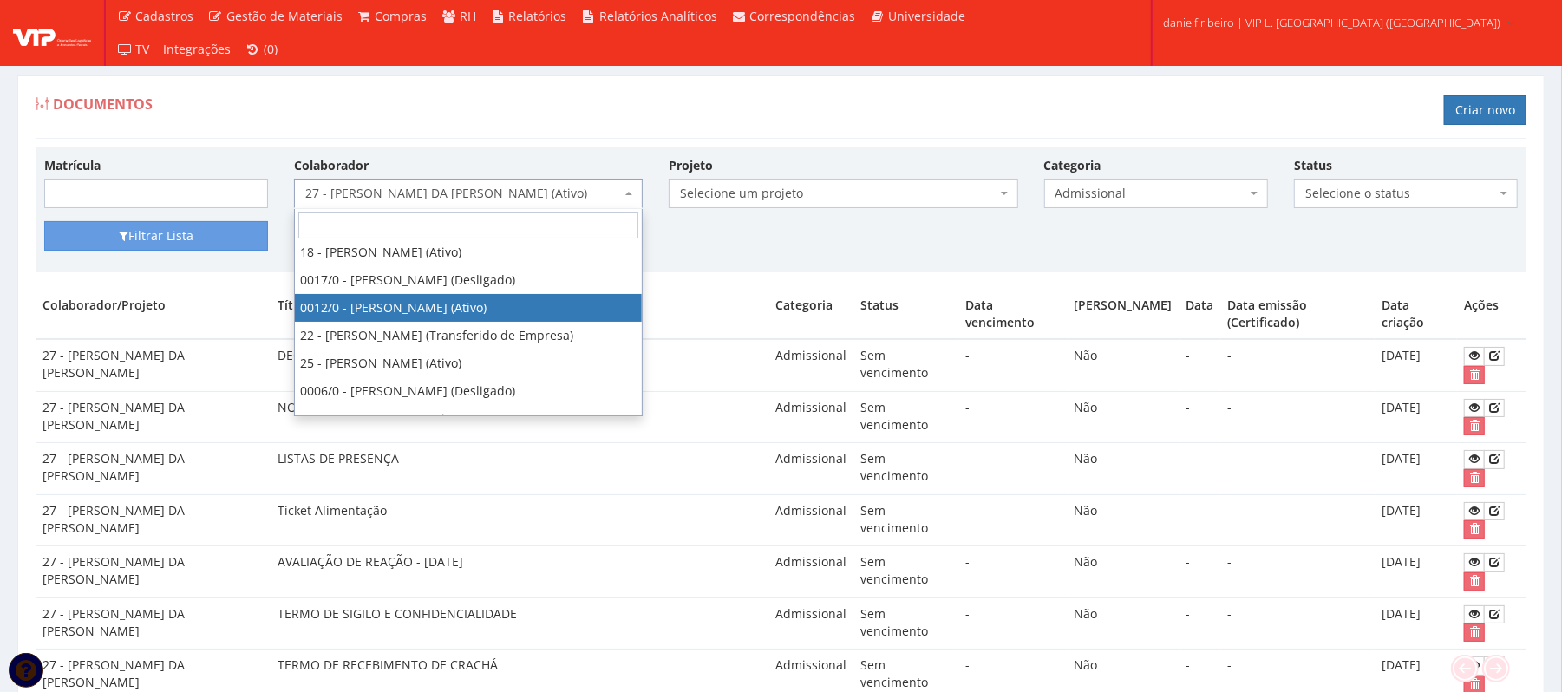
select select "888"
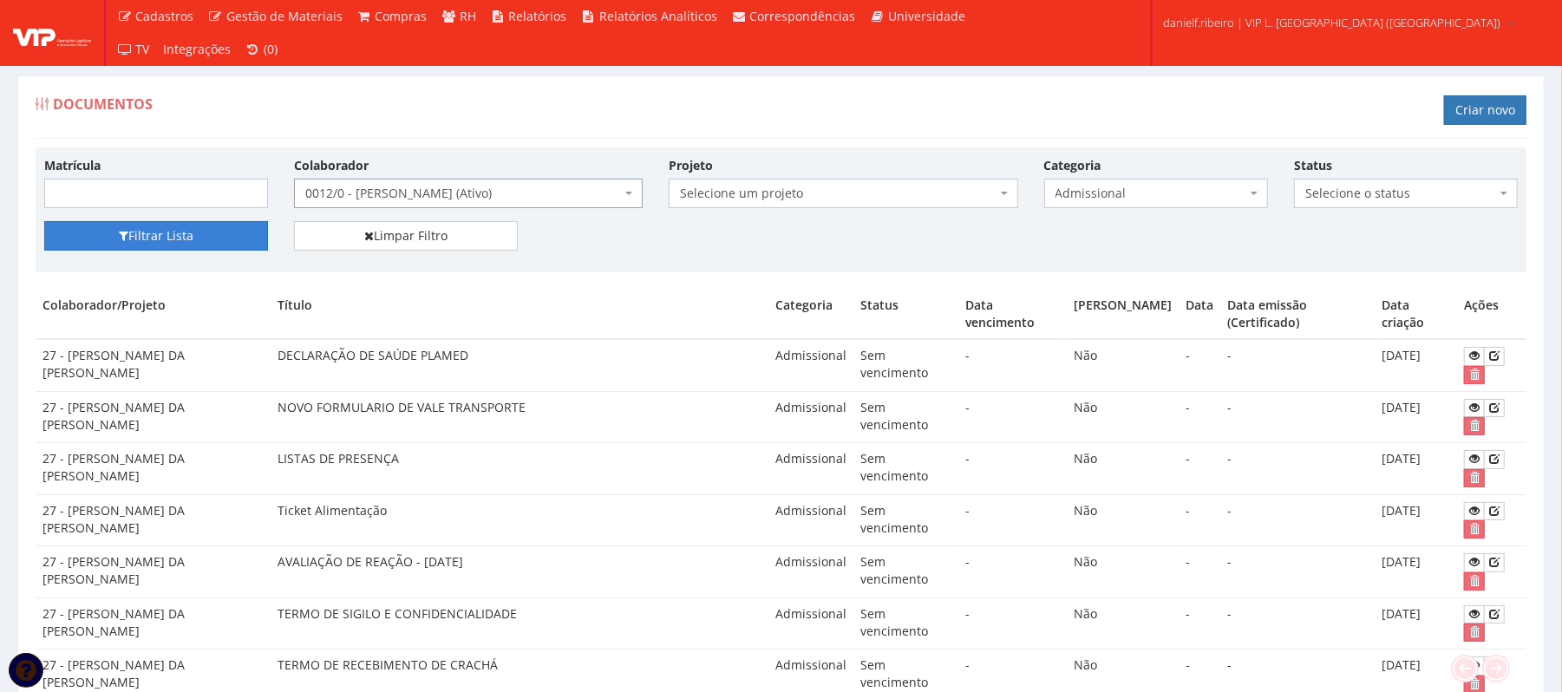
click at [226, 244] on button "Filtrar Lista" at bounding box center [156, 235] width 224 height 29
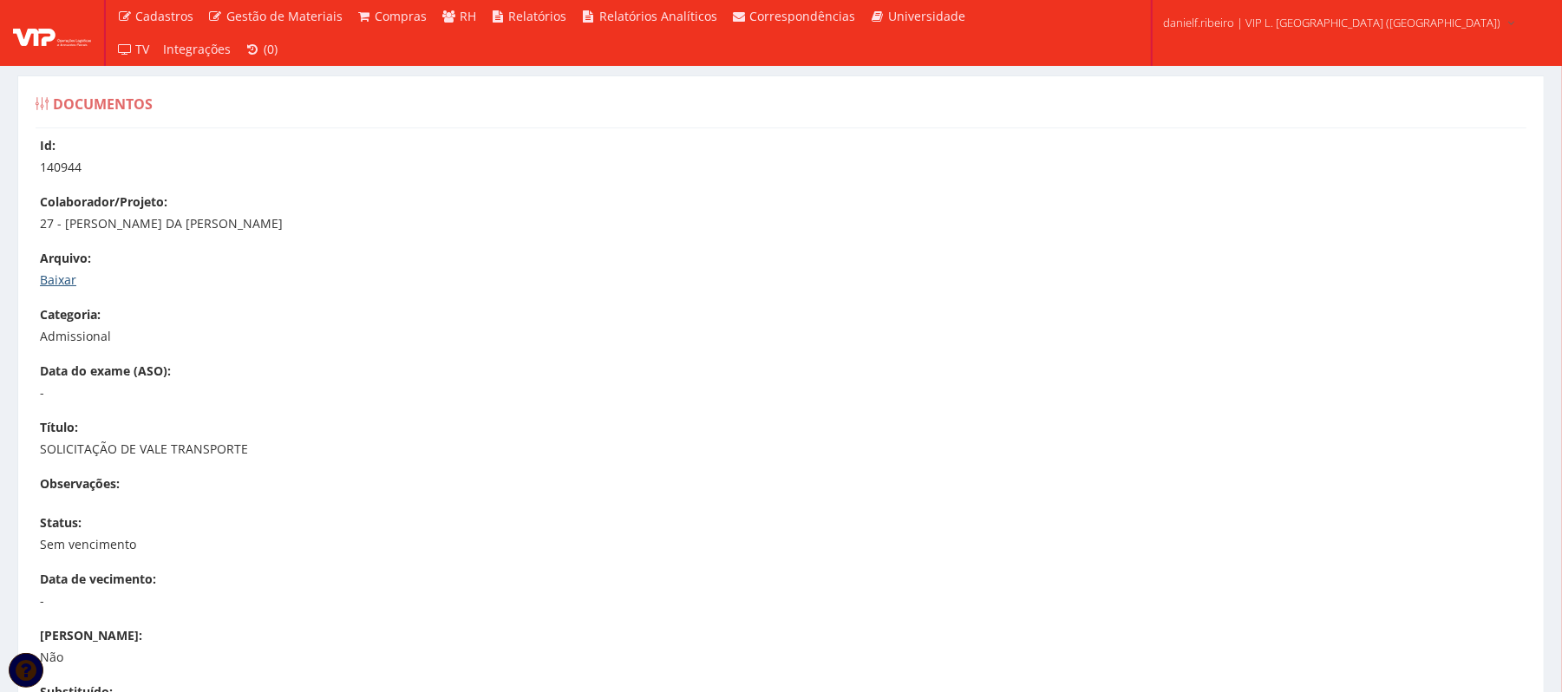
click at [62, 275] on link "Baixar" at bounding box center [58, 279] width 36 height 16
click at [35, 282] on div "Id: 159563 Colaborador/Projeto: 27 - [PERSON_NAME] DA CONCEICAO SANTOS [GEOGRAP…" at bounding box center [781, 529] width 1517 height 784
click at [50, 282] on link "Baixar" at bounding box center [58, 279] width 36 height 16
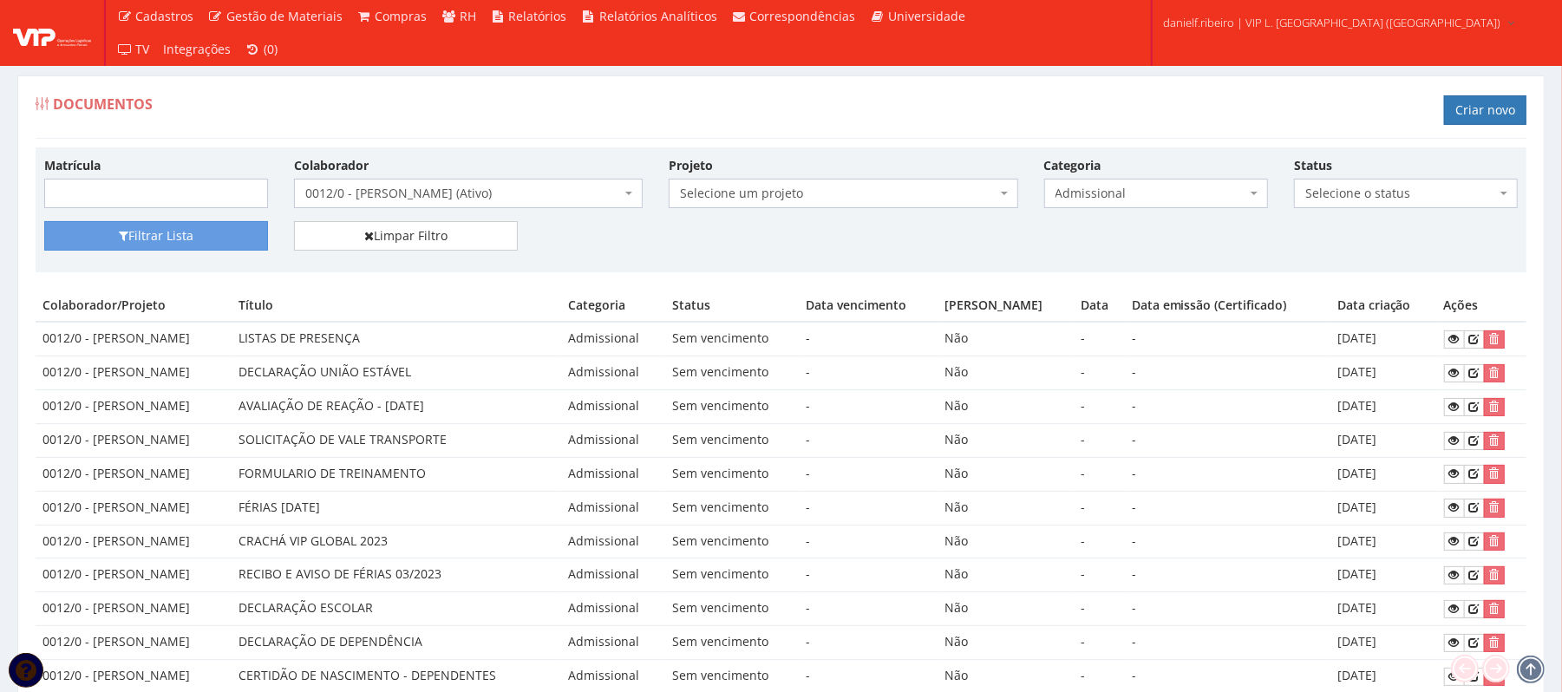
click at [1160, 188] on span "Admissional" at bounding box center [1150, 193] width 191 height 17
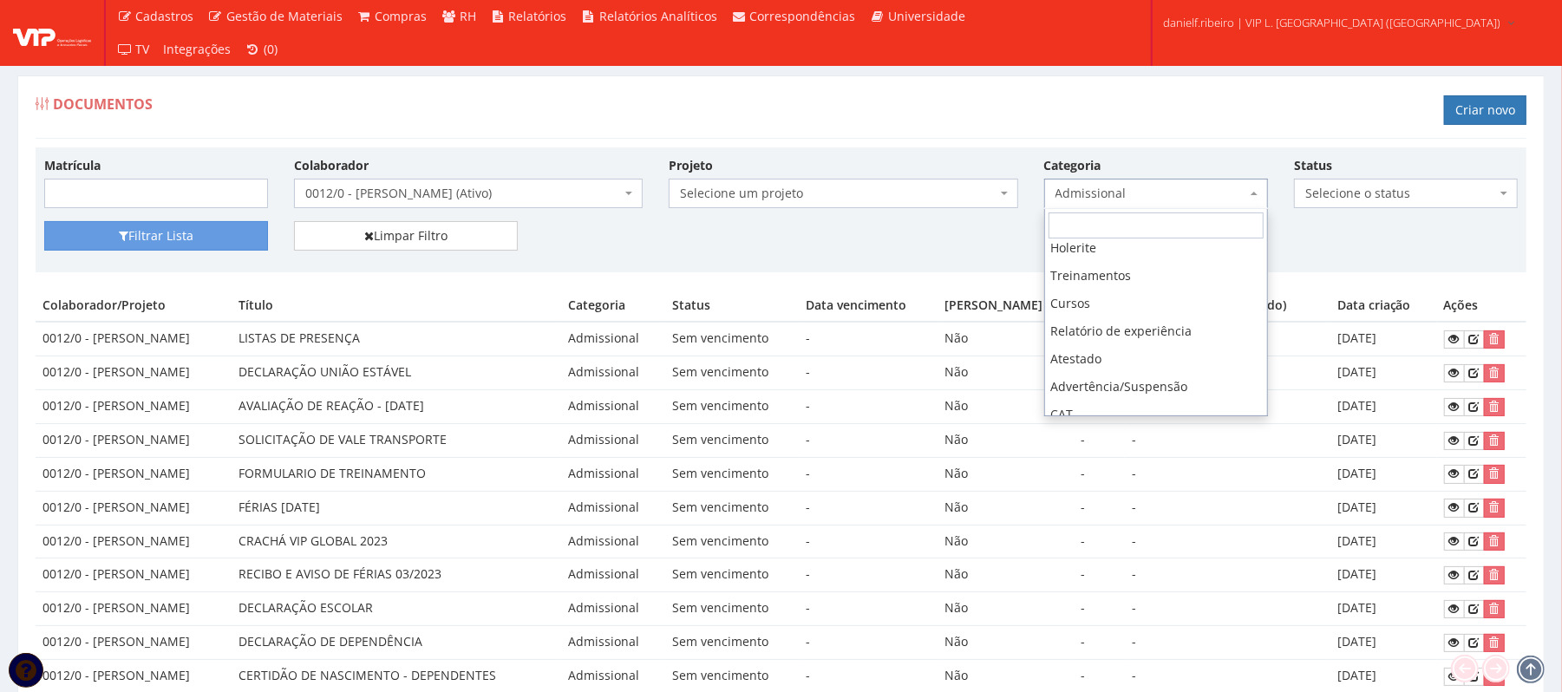
scroll to position [394, 0]
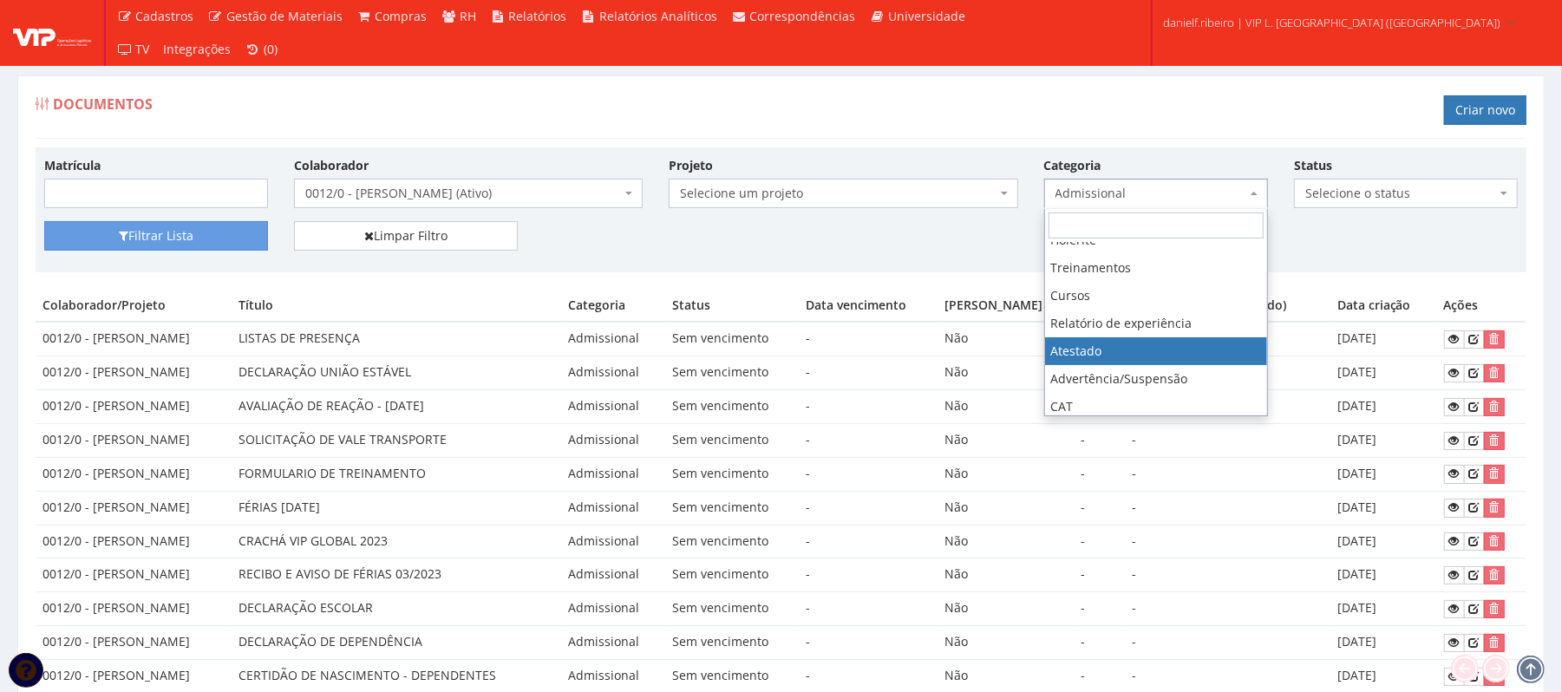
select select "atestado"
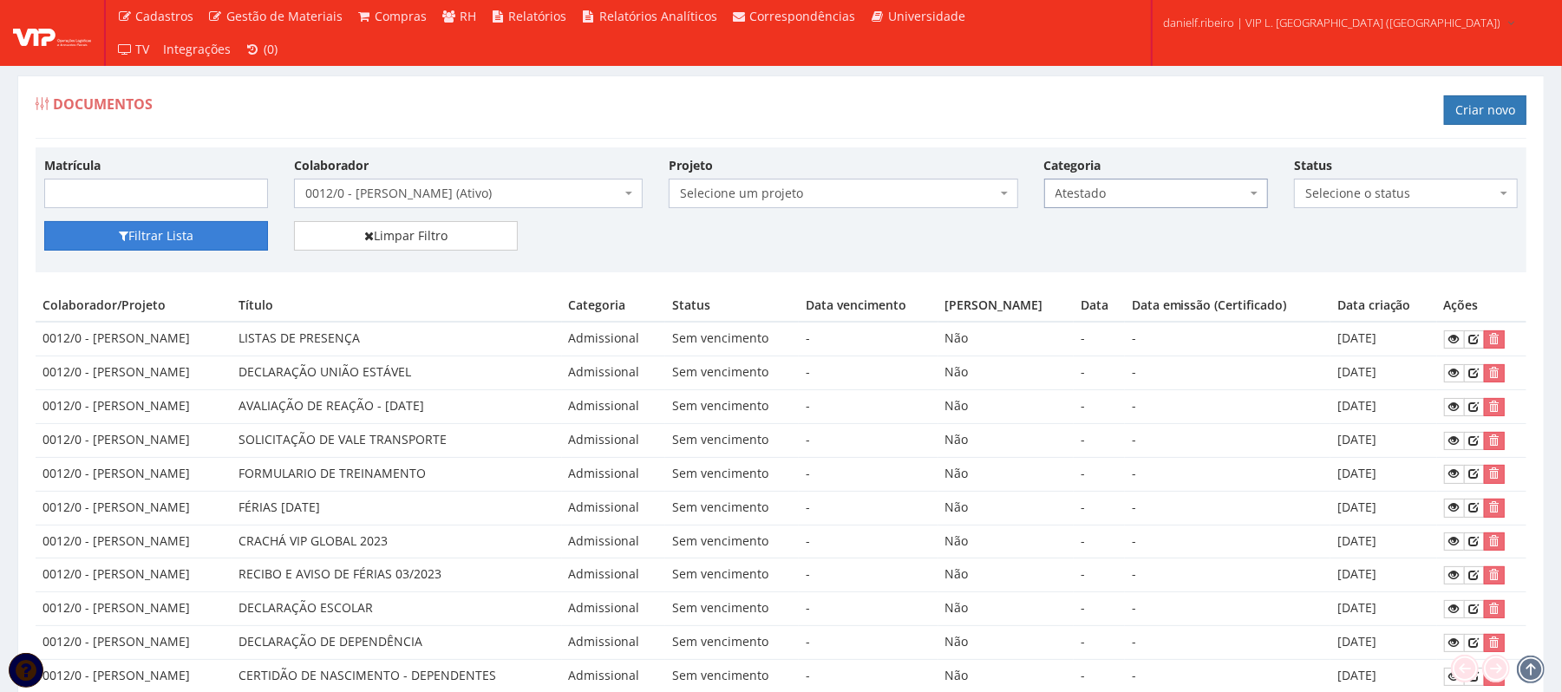
click at [140, 225] on button "Filtrar Lista" at bounding box center [156, 235] width 224 height 29
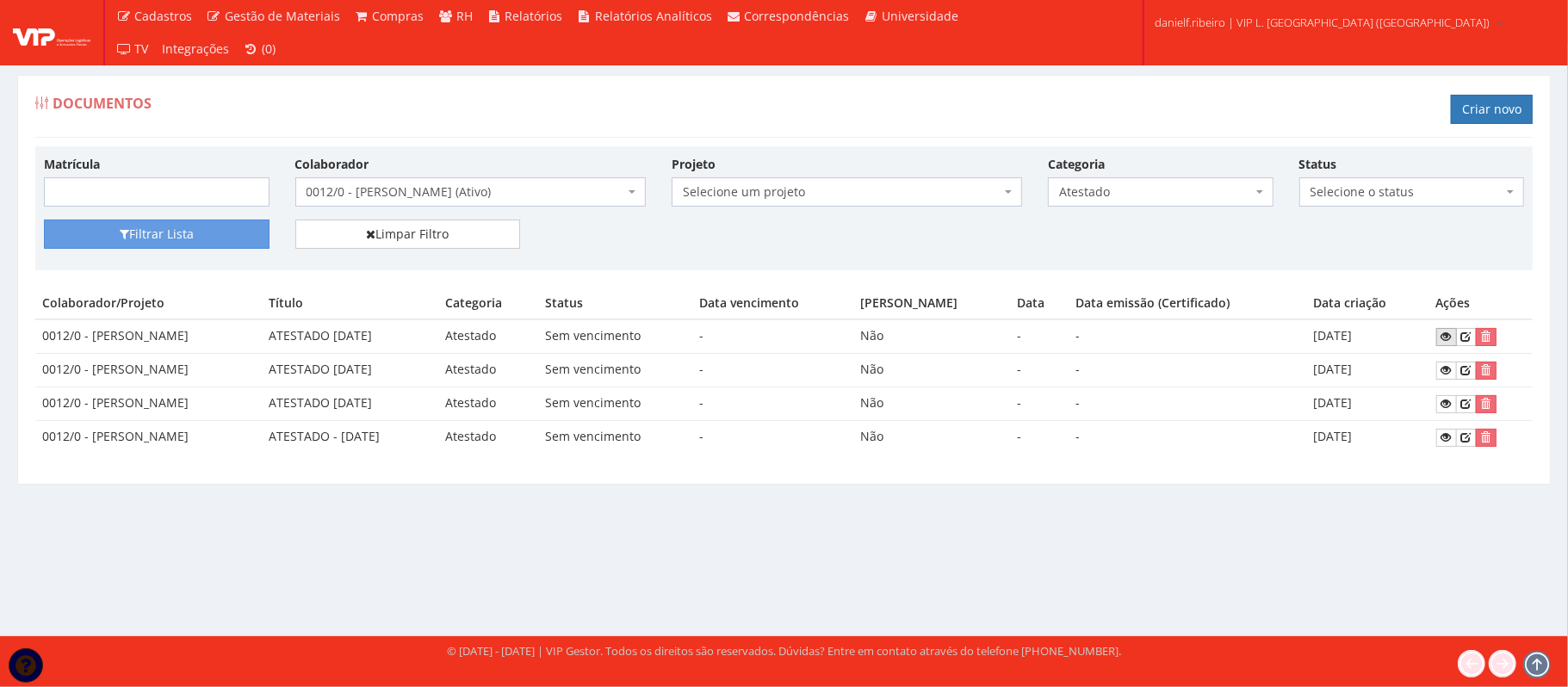
click at [1451, 342] on icon at bounding box center [1447, 337] width 10 height 12
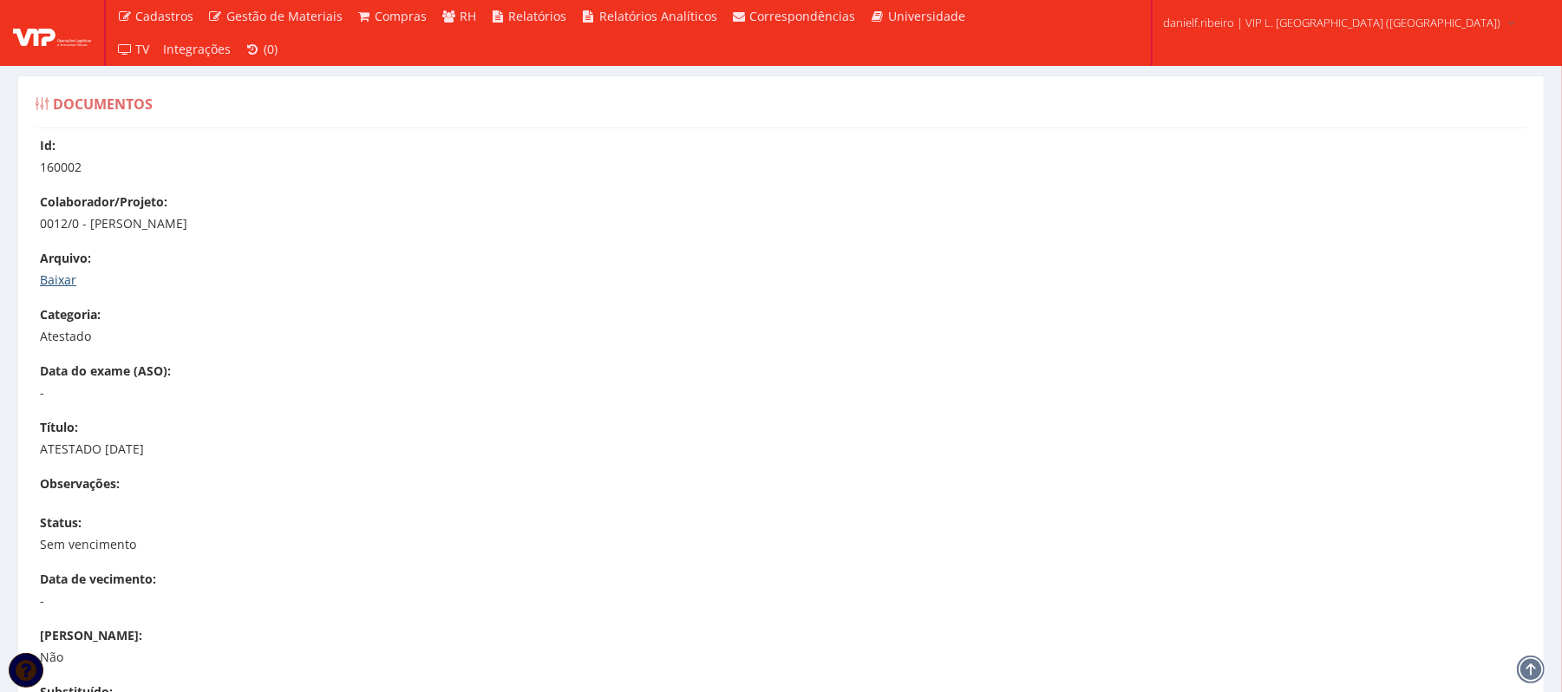
click at [57, 278] on link "Baixar" at bounding box center [58, 279] width 36 height 16
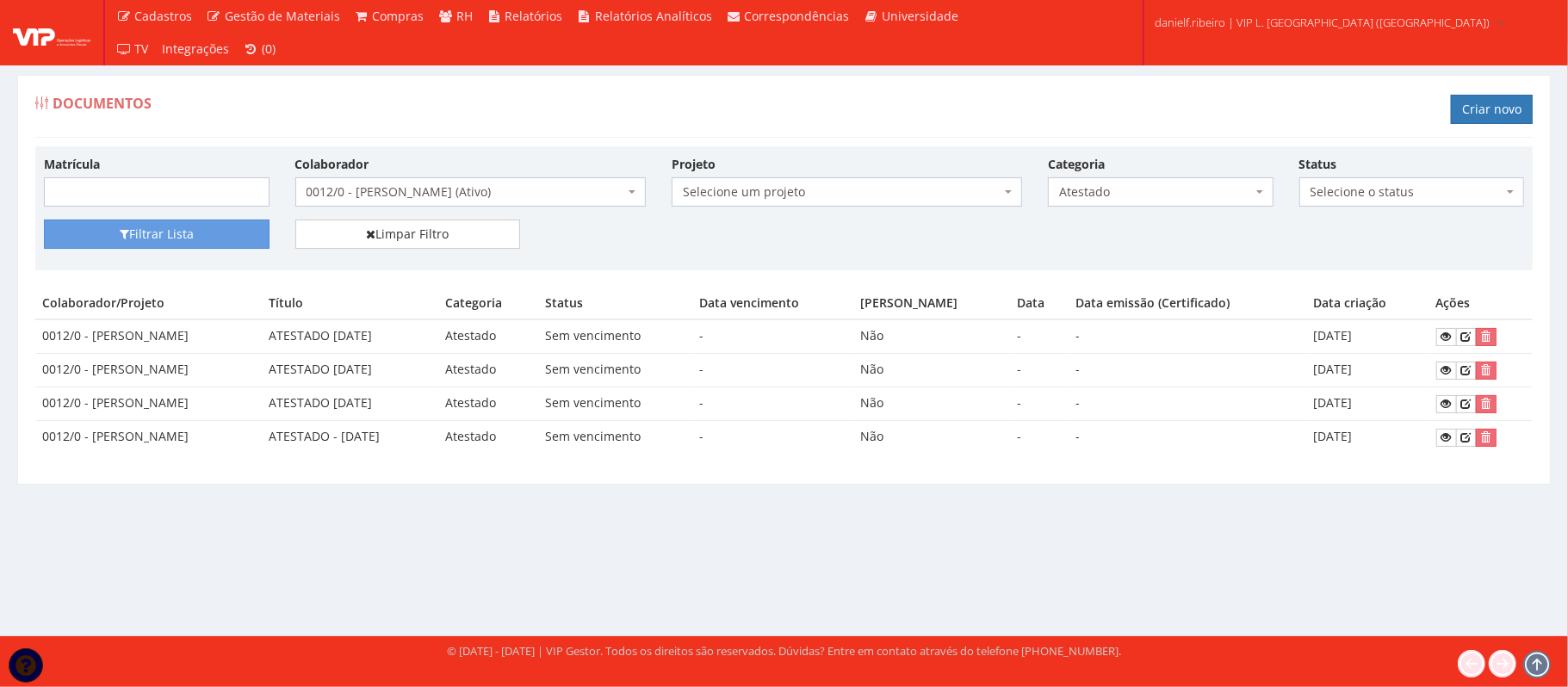
click at [1175, 208] on div "Matrícula Colaborador Selecione um colaborador 26 - [PERSON_NAME] (Desligado) 2…" at bounding box center [784, 187] width 1506 height 65
click at [1172, 200] on span "Atestado" at bounding box center [1156, 192] width 193 height 17
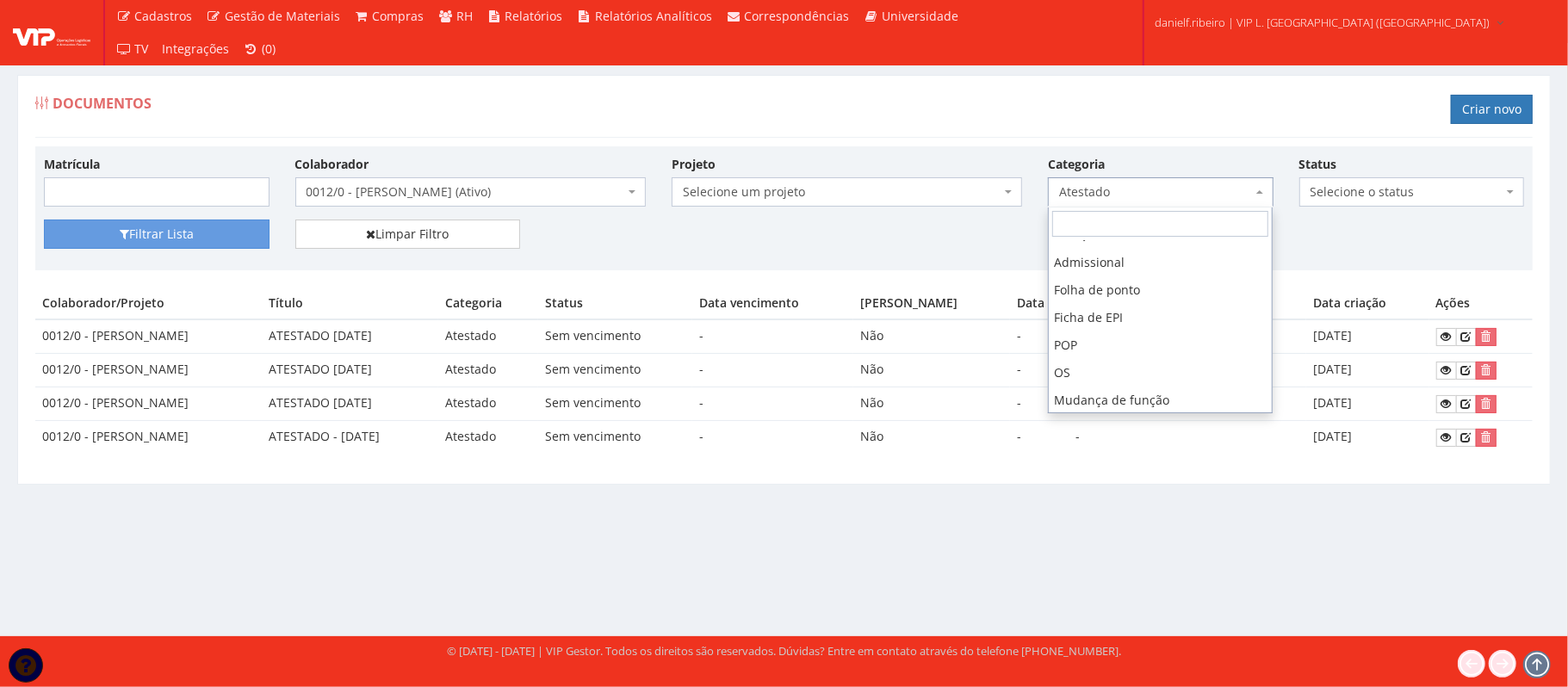
scroll to position [159, 0]
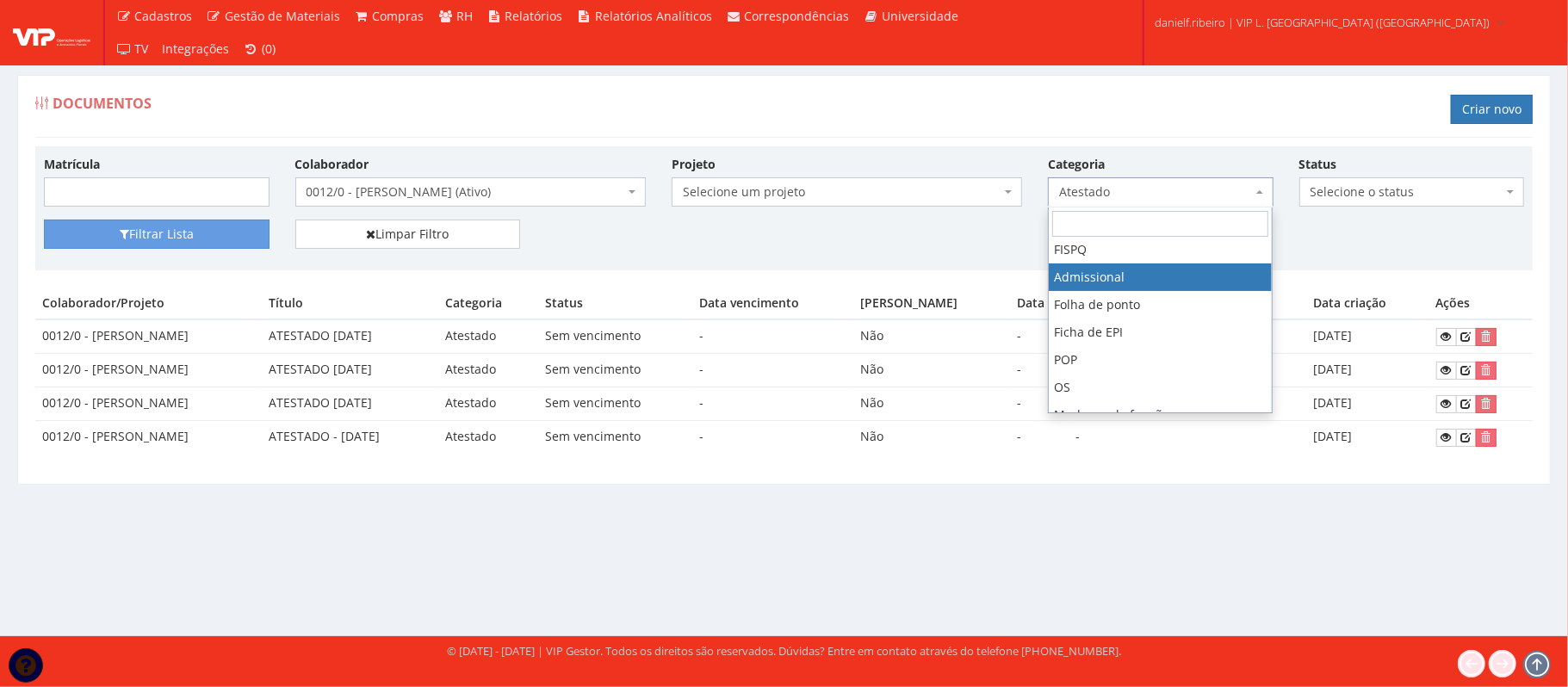
select select "admissional"
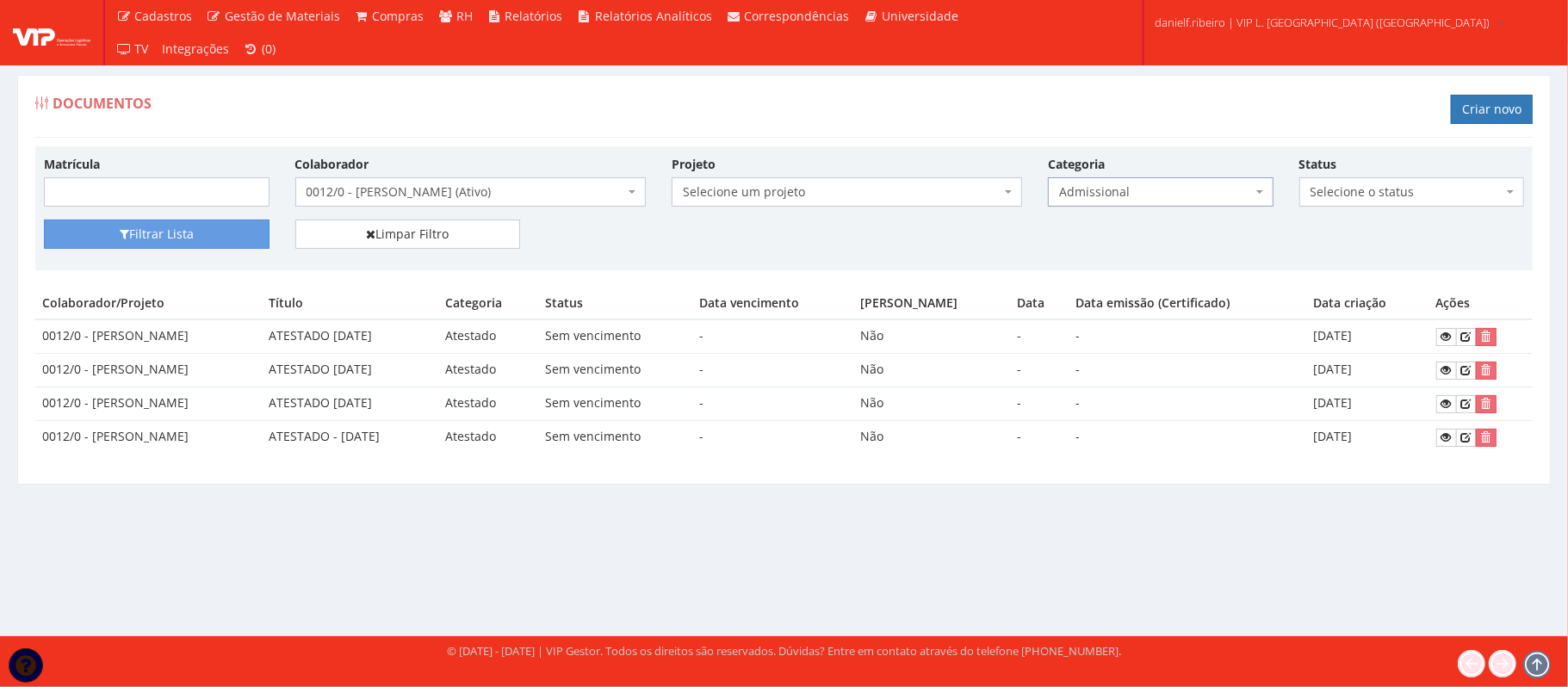
click at [390, 190] on span "0012/0 - [PERSON_NAME] (Ativo)" at bounding box center [466, 192] width 318 height 17
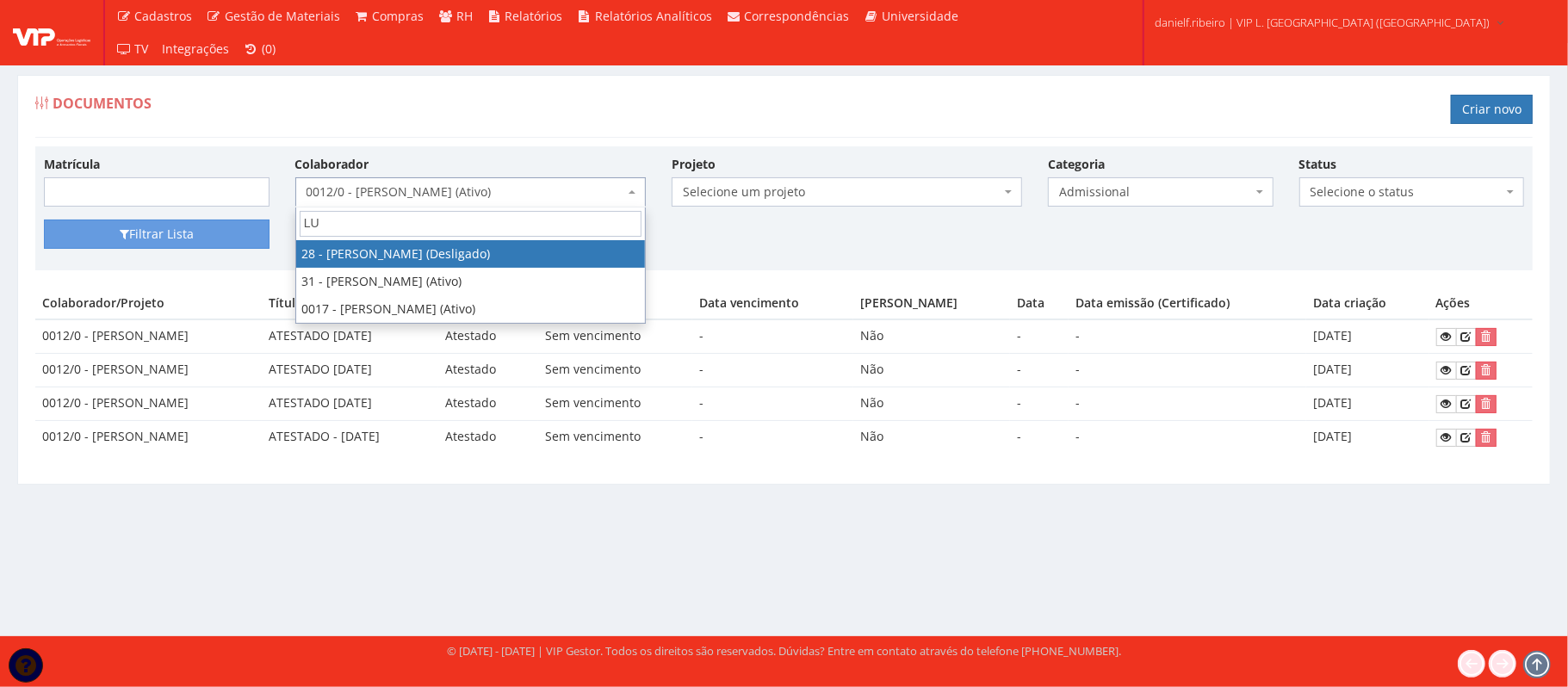
scroll to position [0, 0]
type input "[PERSON_NAME]"
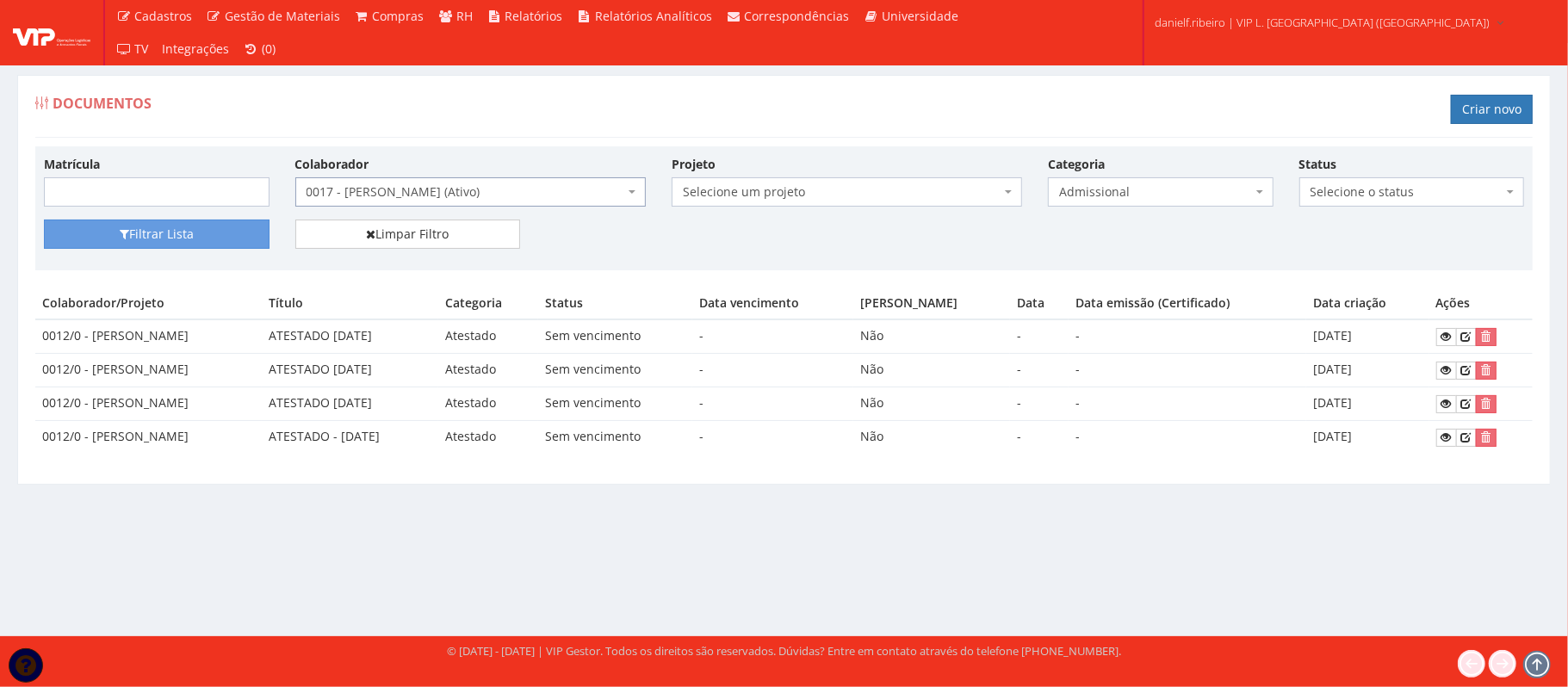
select select "1336"
click at [222, 242] on button "Filtrar Lista" at bounding box center [156, 233] width 225 height 29
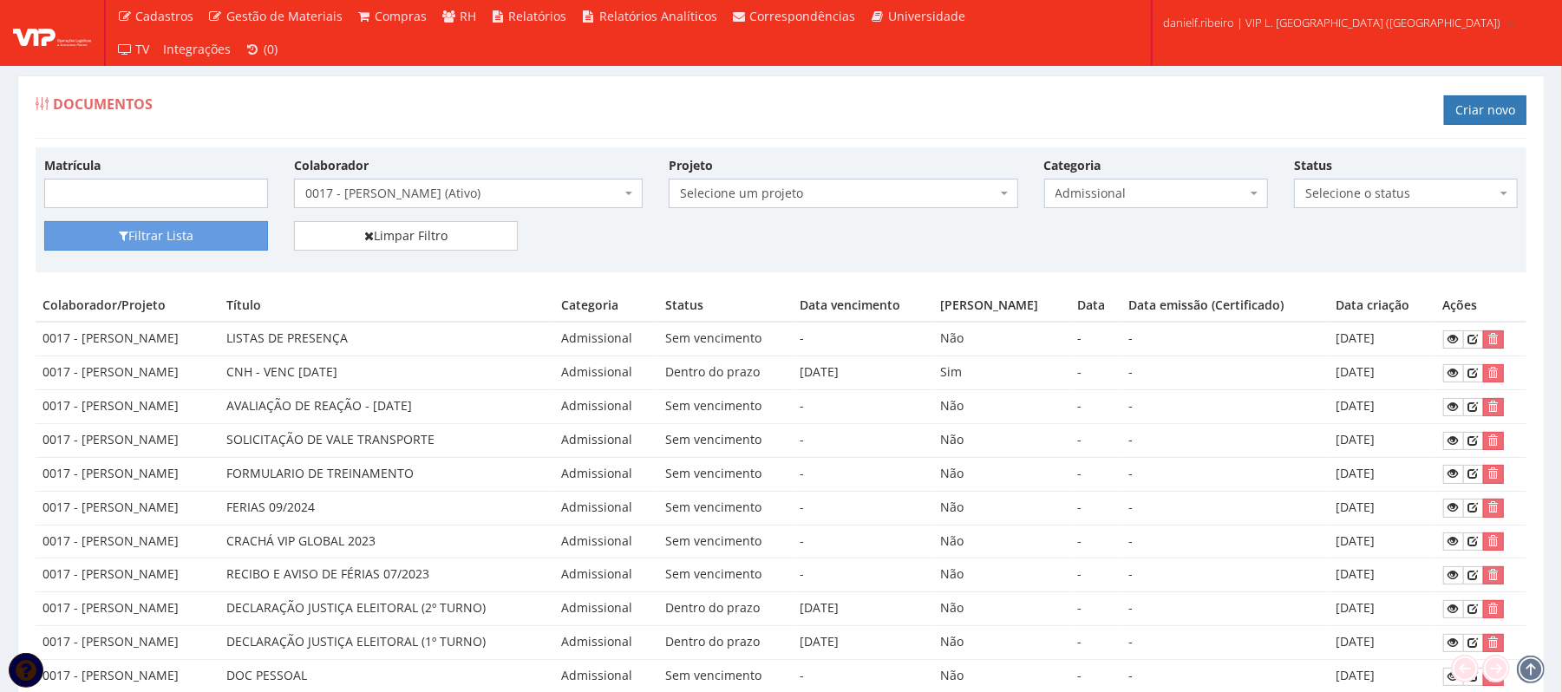
click at [418, 193] on span "0017 - [PERSON_NAME] (Ativo)" at bounding box center [463, 193] width 316 height 17
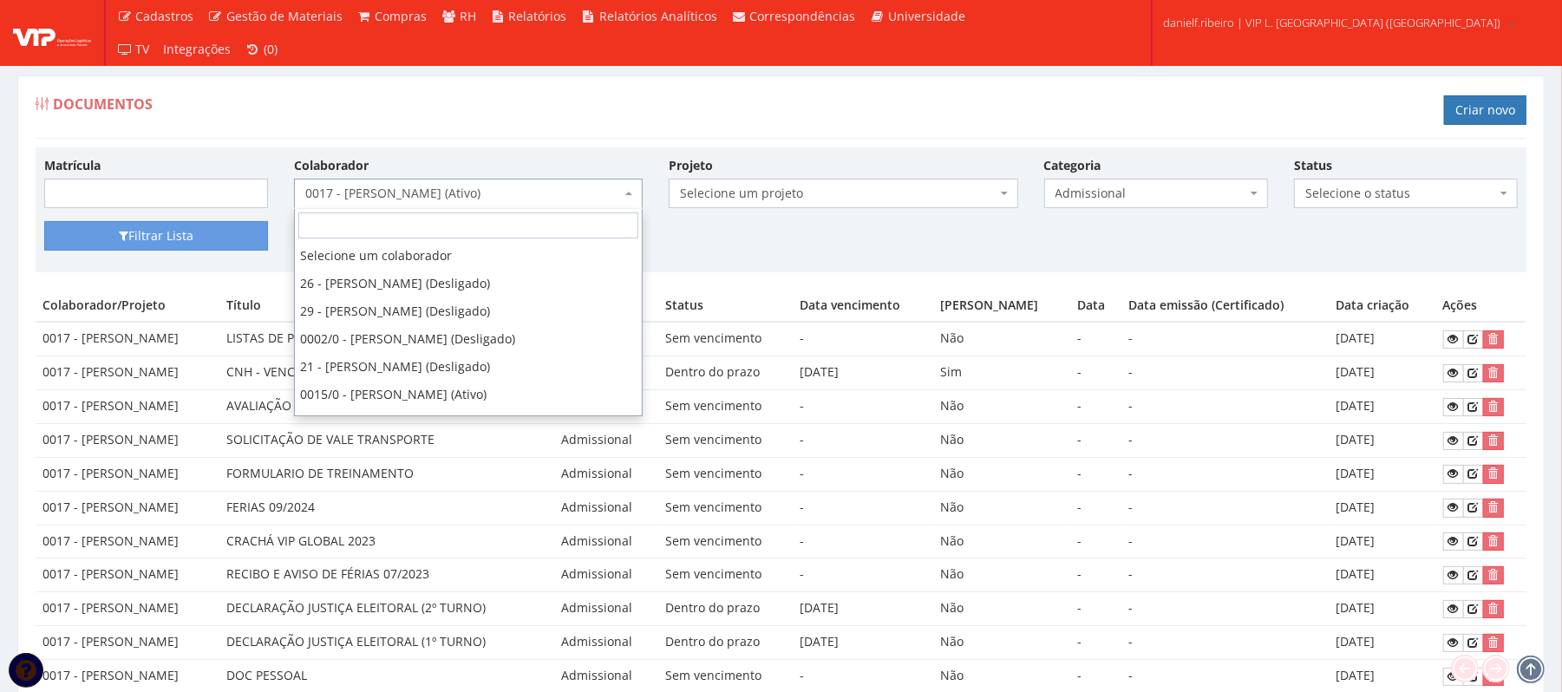
scroll to position [579, 0]
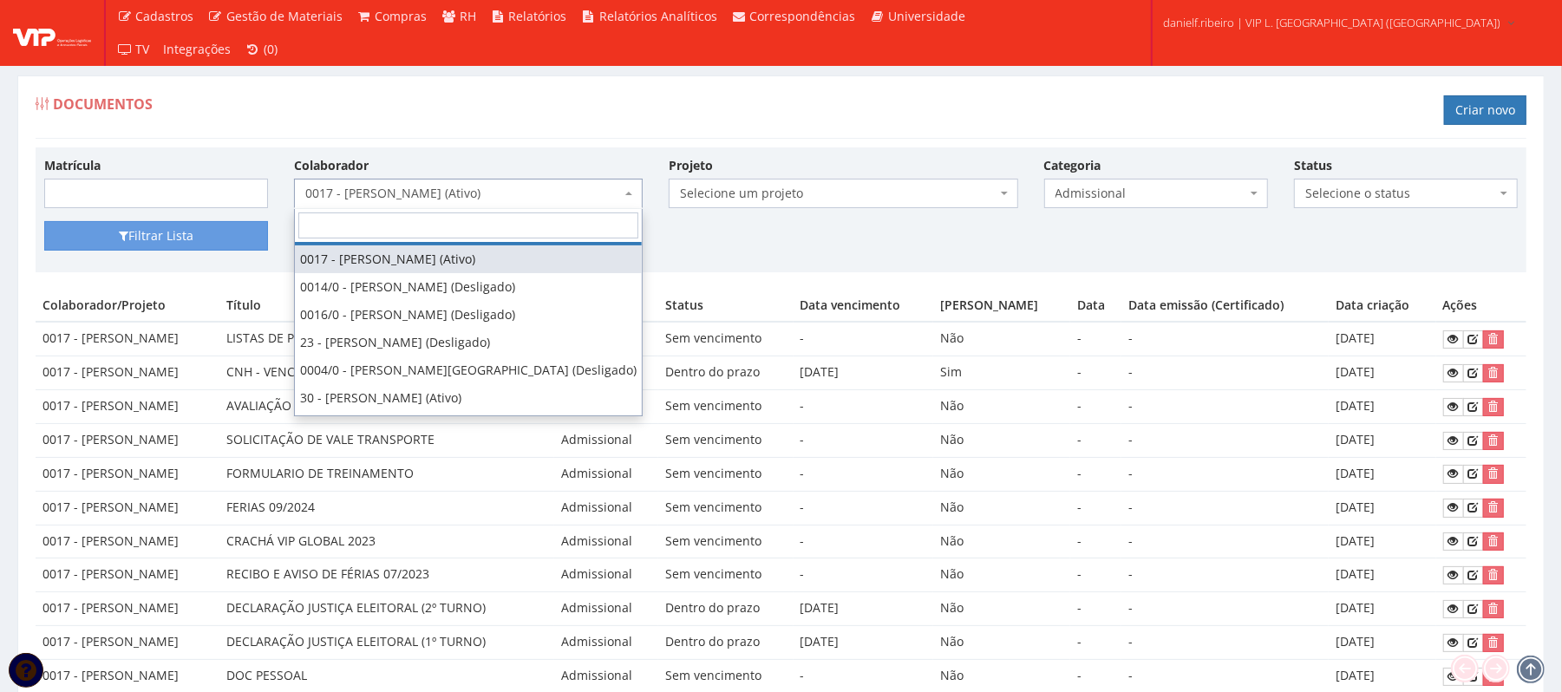
click at [715, 154] on div "Matrícula Colaborador Selecione um colaborador 26 - ADELMO SANTOS OLIVEIRA (Des…" at bounding box center [781, 209] width 1491 height 125
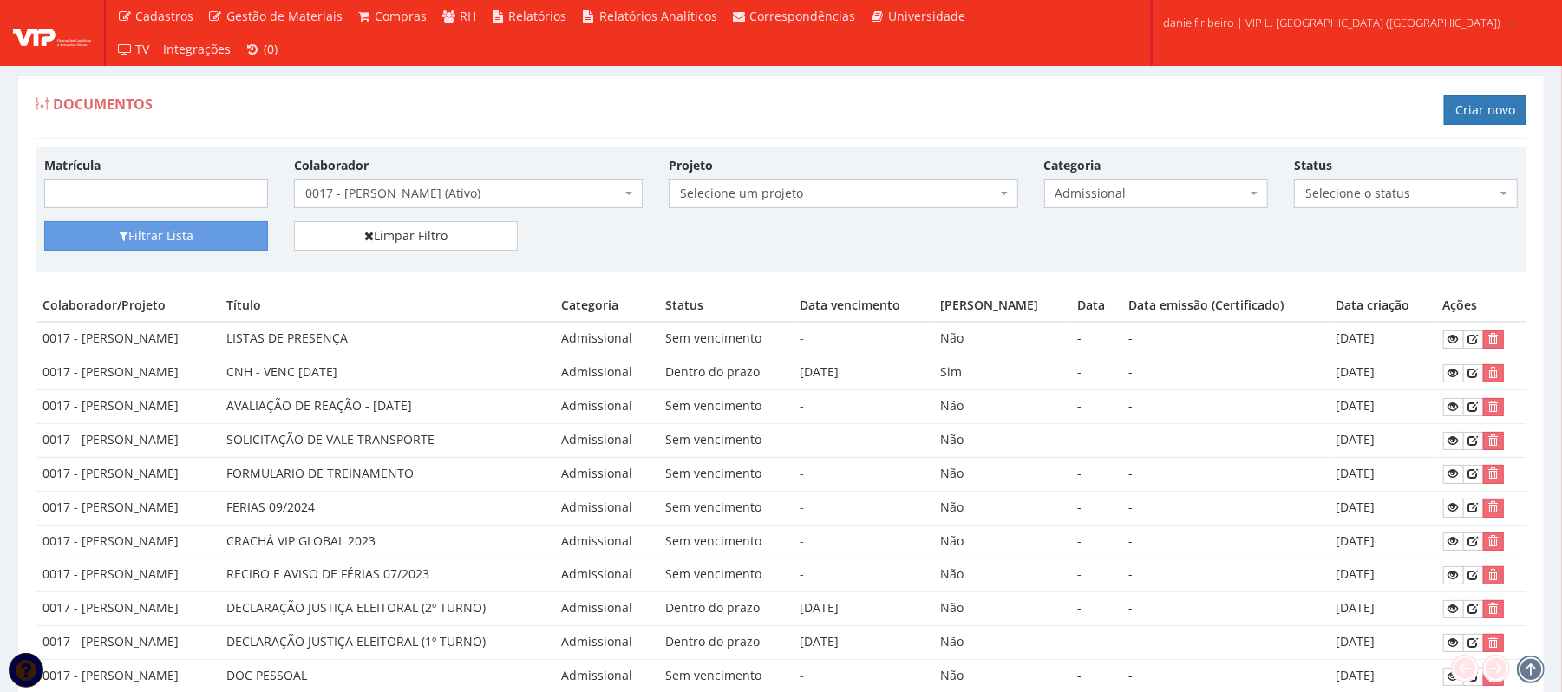
click at [1126, 189] on span "Admissional" at bounding box center [1150, 193] width 191 height 17
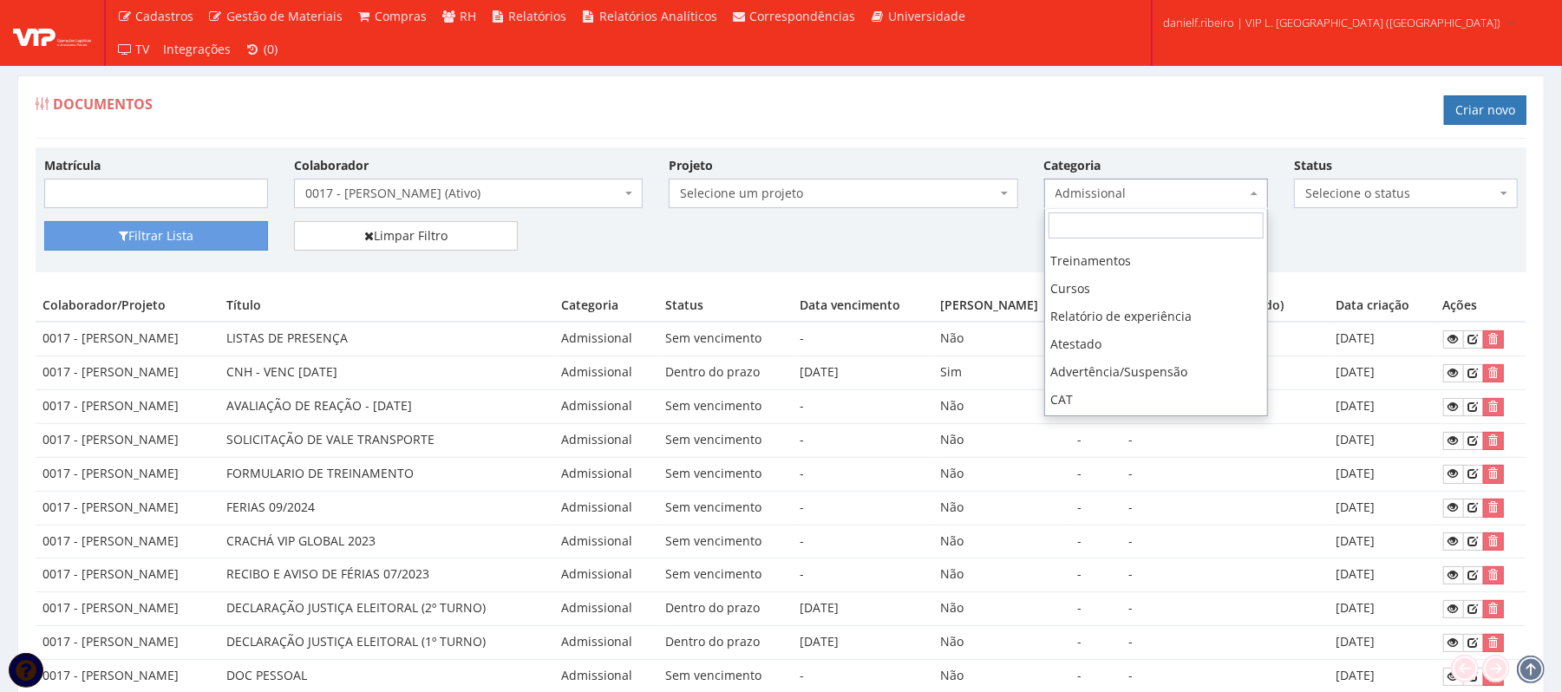
scroll to position [416, 0]
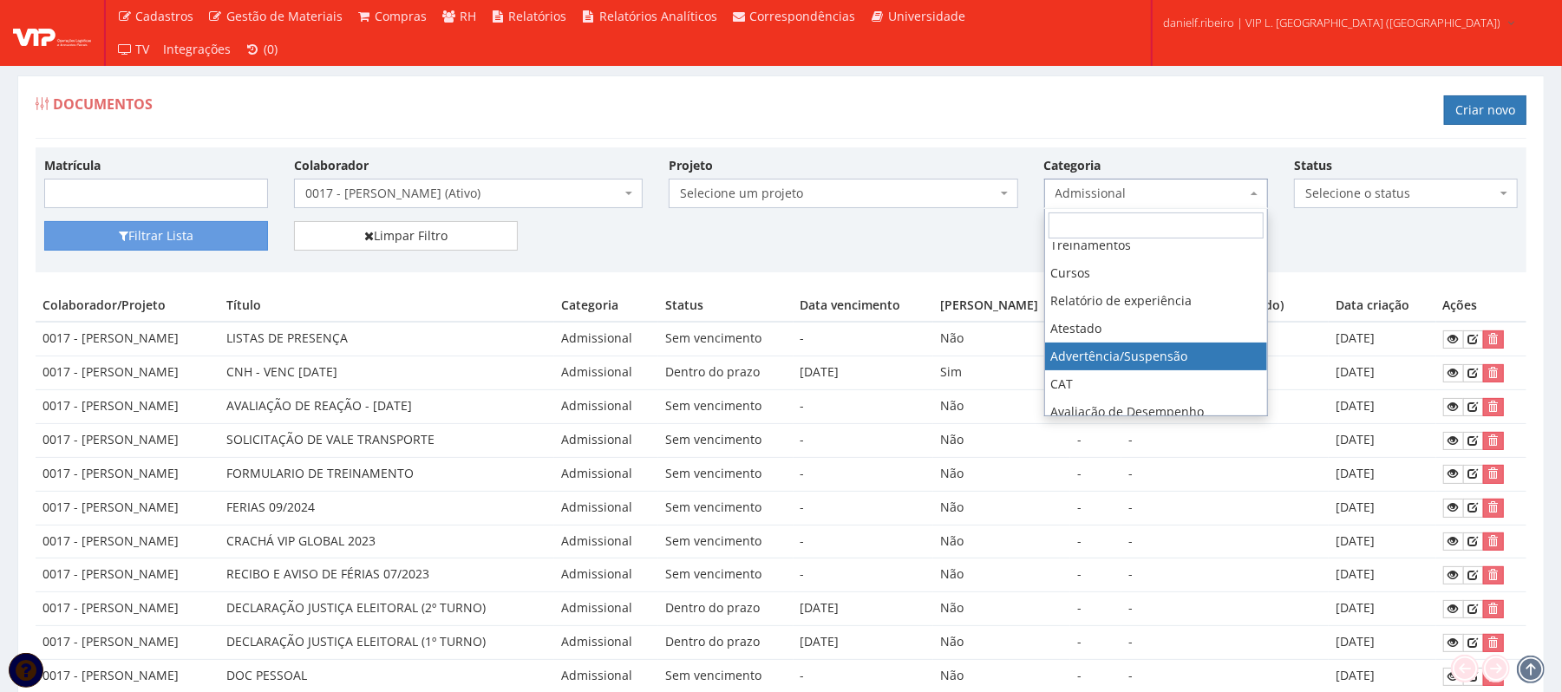
select select "advertencia_suspensao"
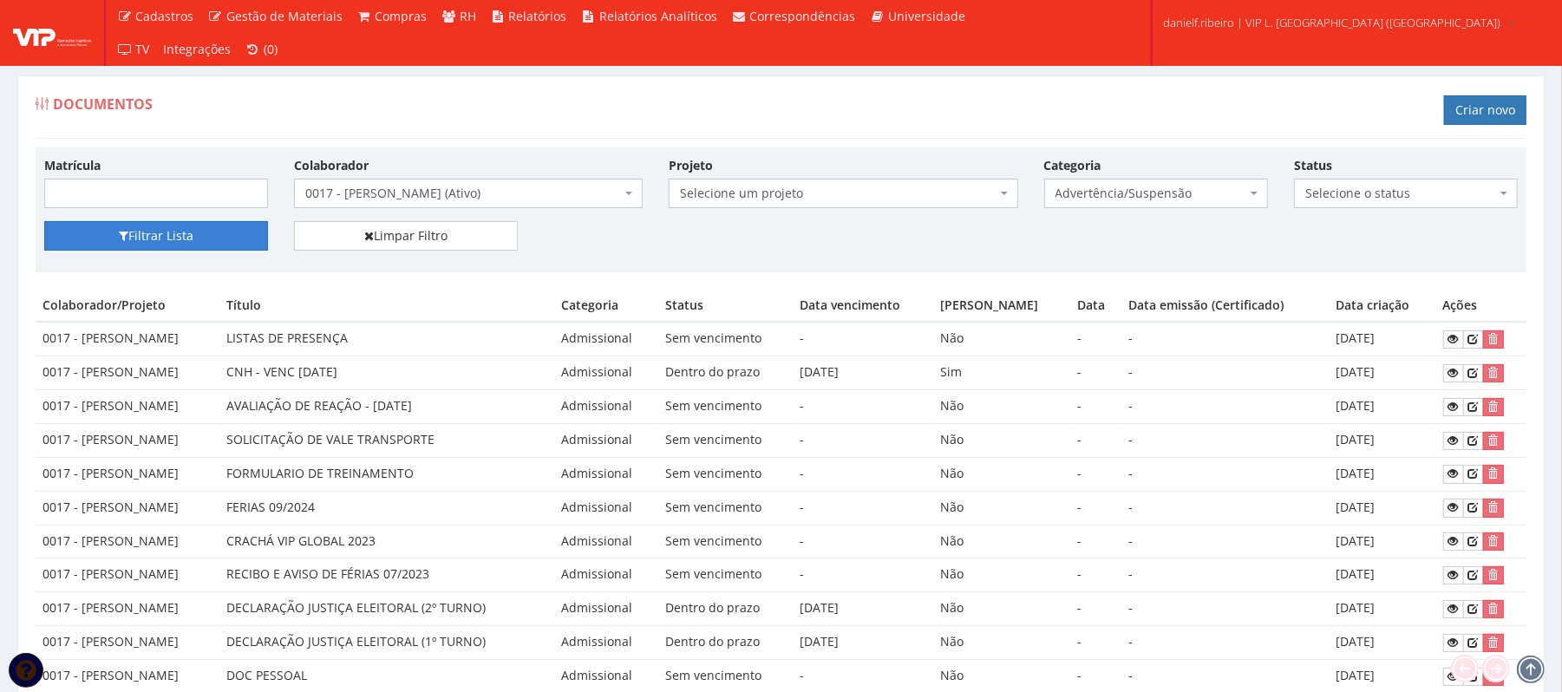
click at [122, 232] on icon "submit" at bounding box center [124, 236] width 10 height 12
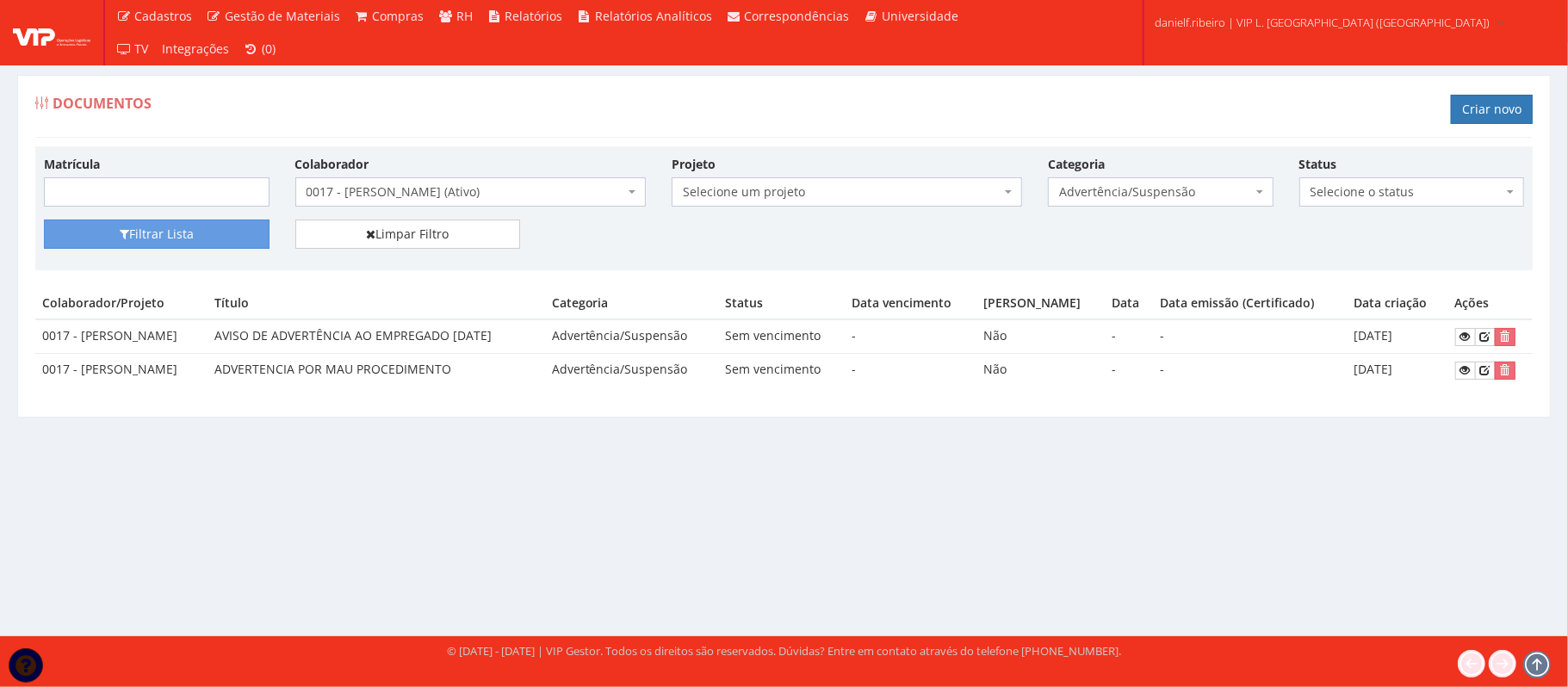
click at [428, 190] on span "0017 - [PERSON_NAME] (Ativo)" at bounding box center [466, 192] width 318 height 17
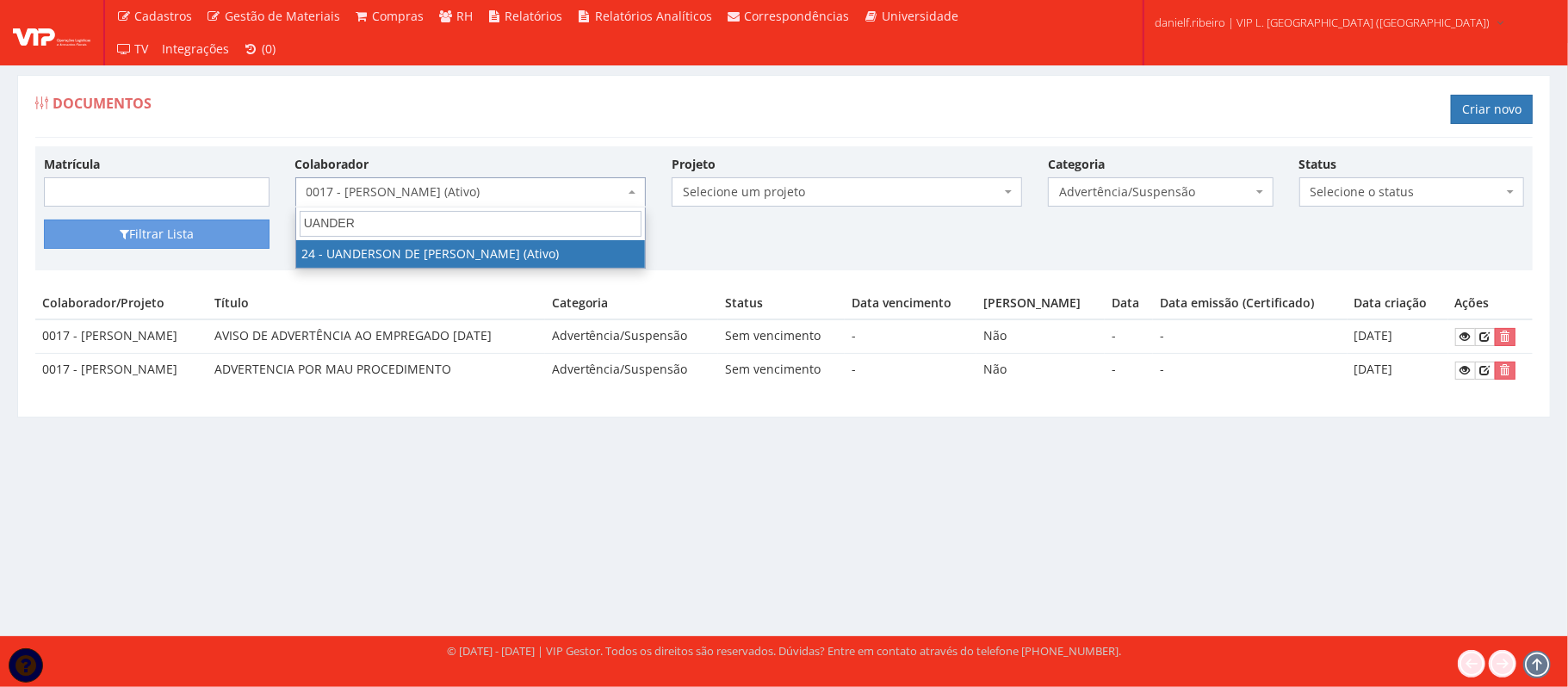
type input "UANDER"
select select "3724"
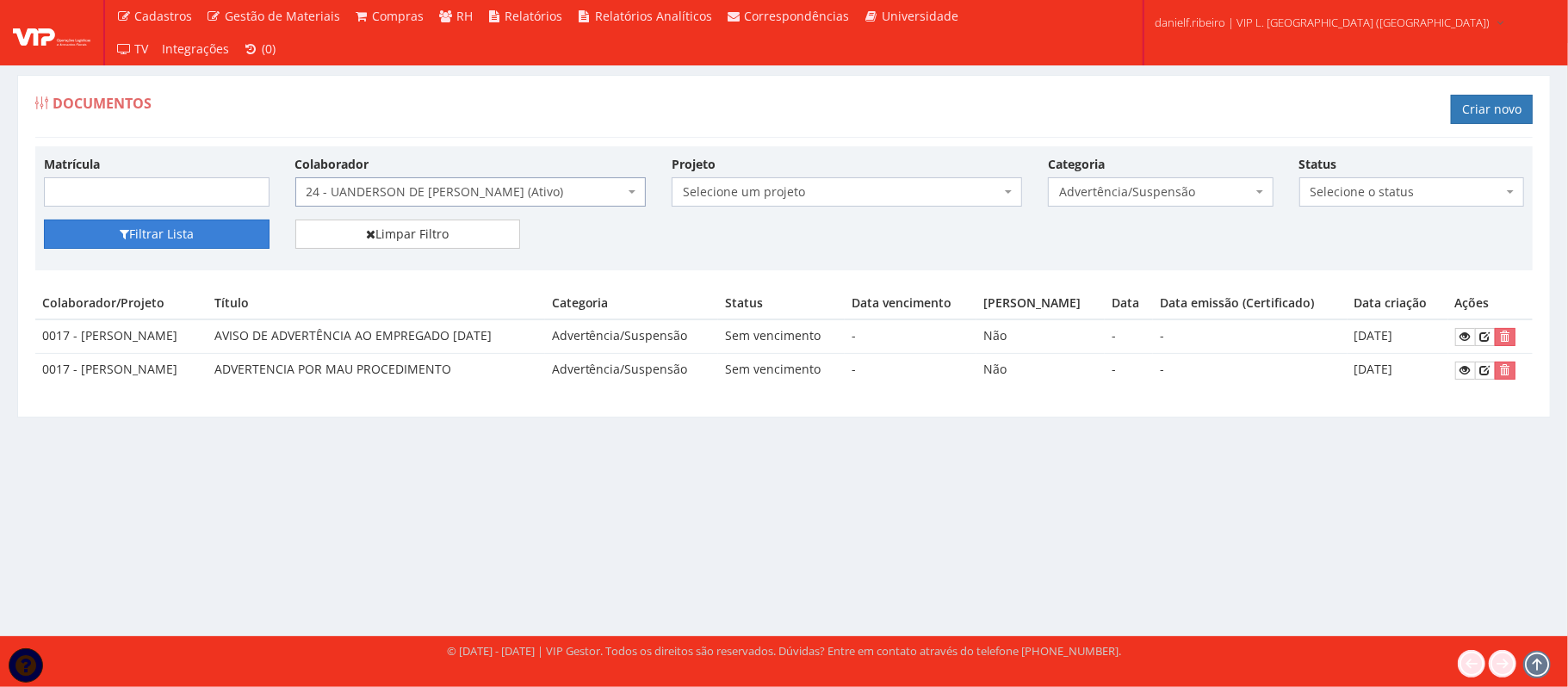
click at [178, 231] on button "Filtrar Lista" at bounding box center [156, 233] width 225 height 29
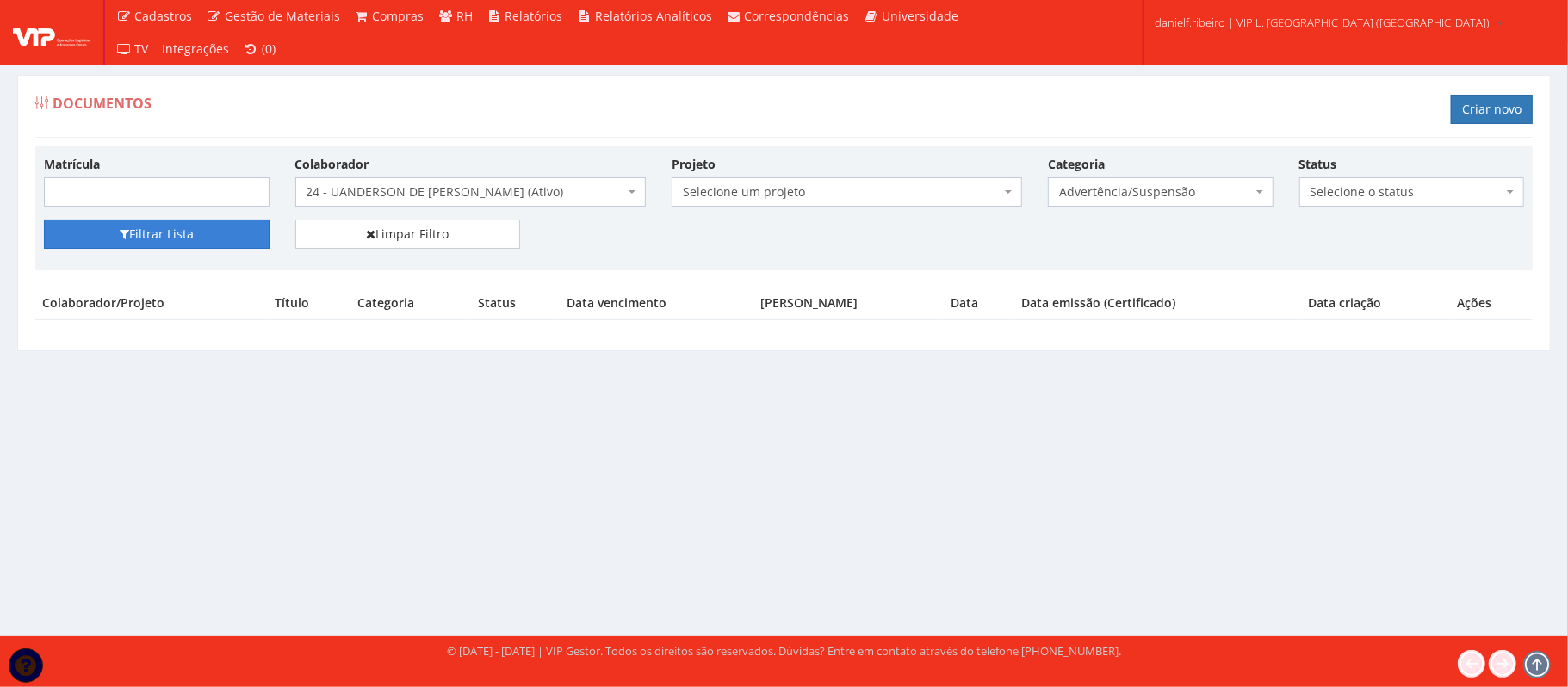
click at [191, 221] on button "Filtrar Lista" at bounding box center [156, 233] width 225 height 29
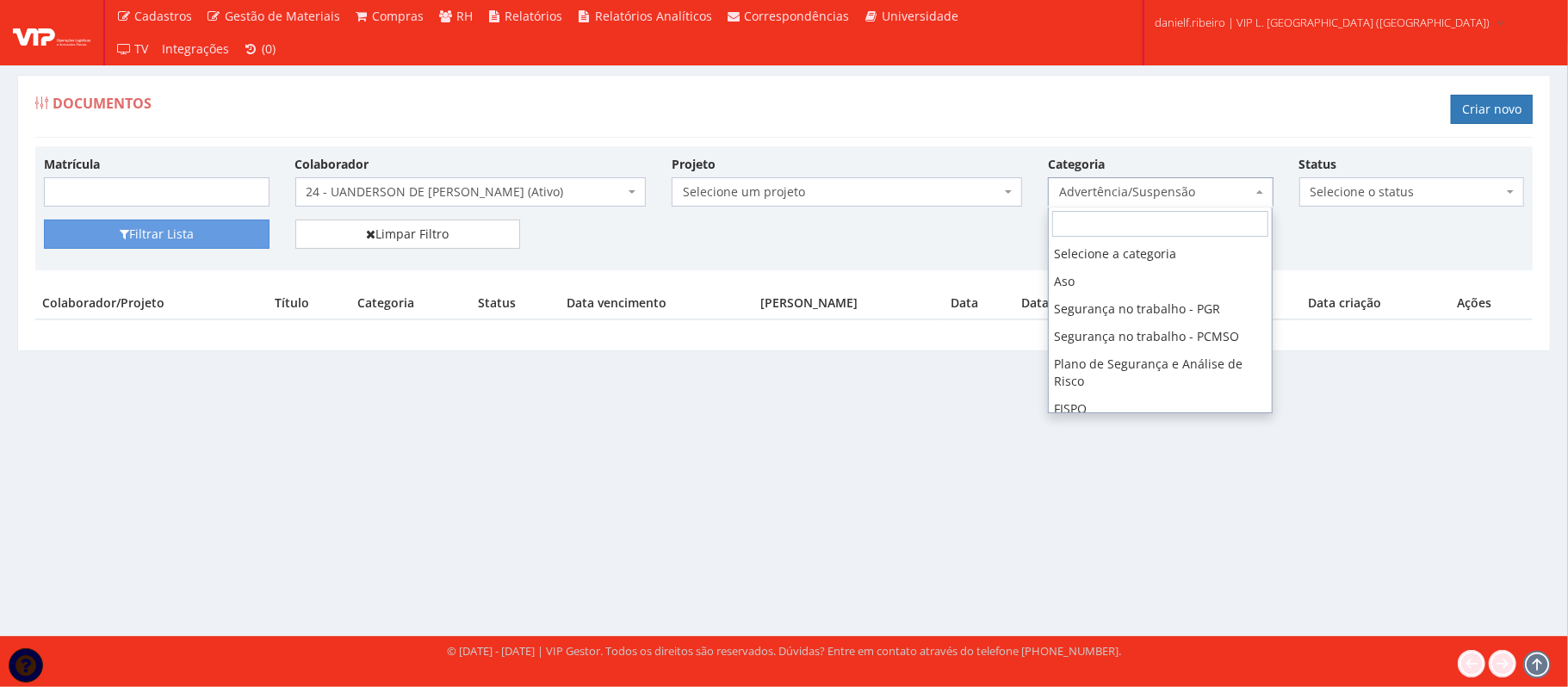
click at [1194, 201] on span "Advertência/Suspensão" at bounding box center [1156, 192] width 193 height 17
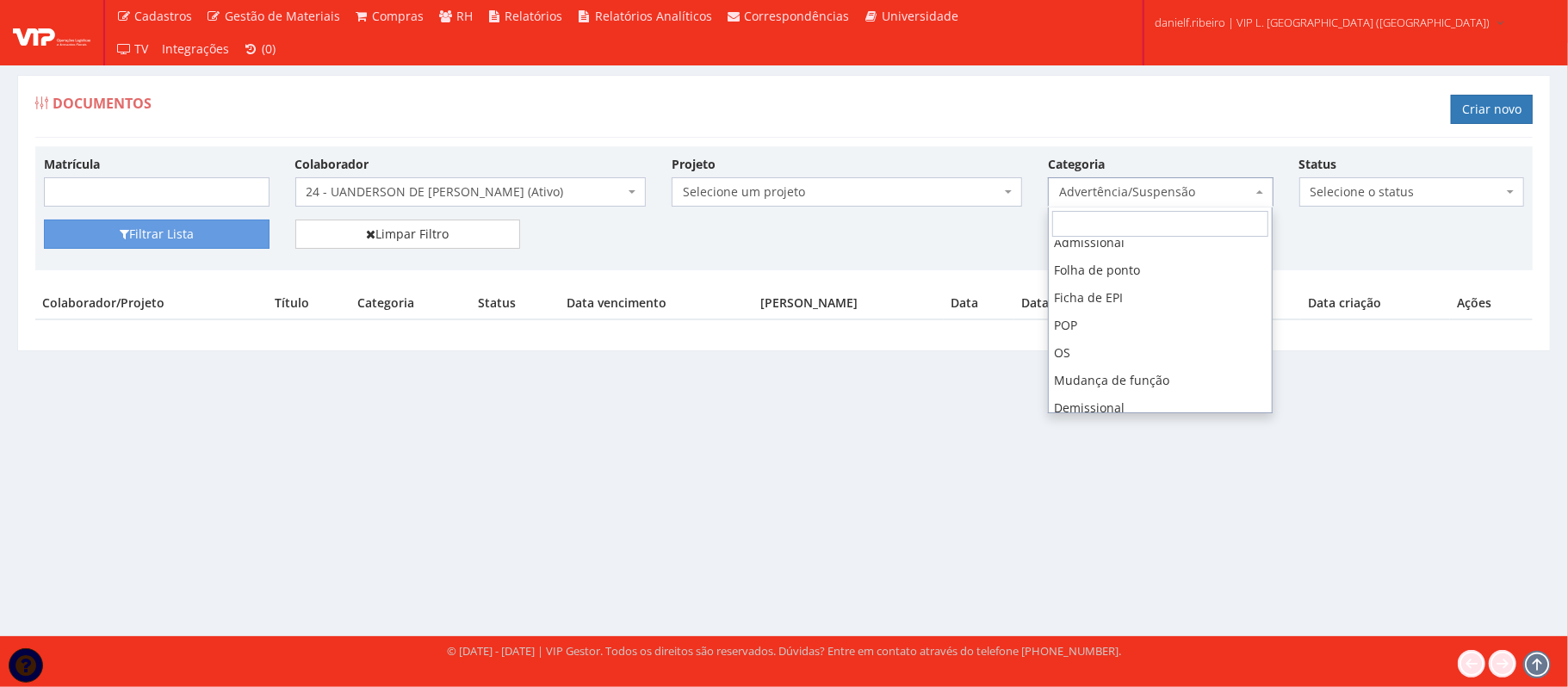
scroll to position [172, 0]
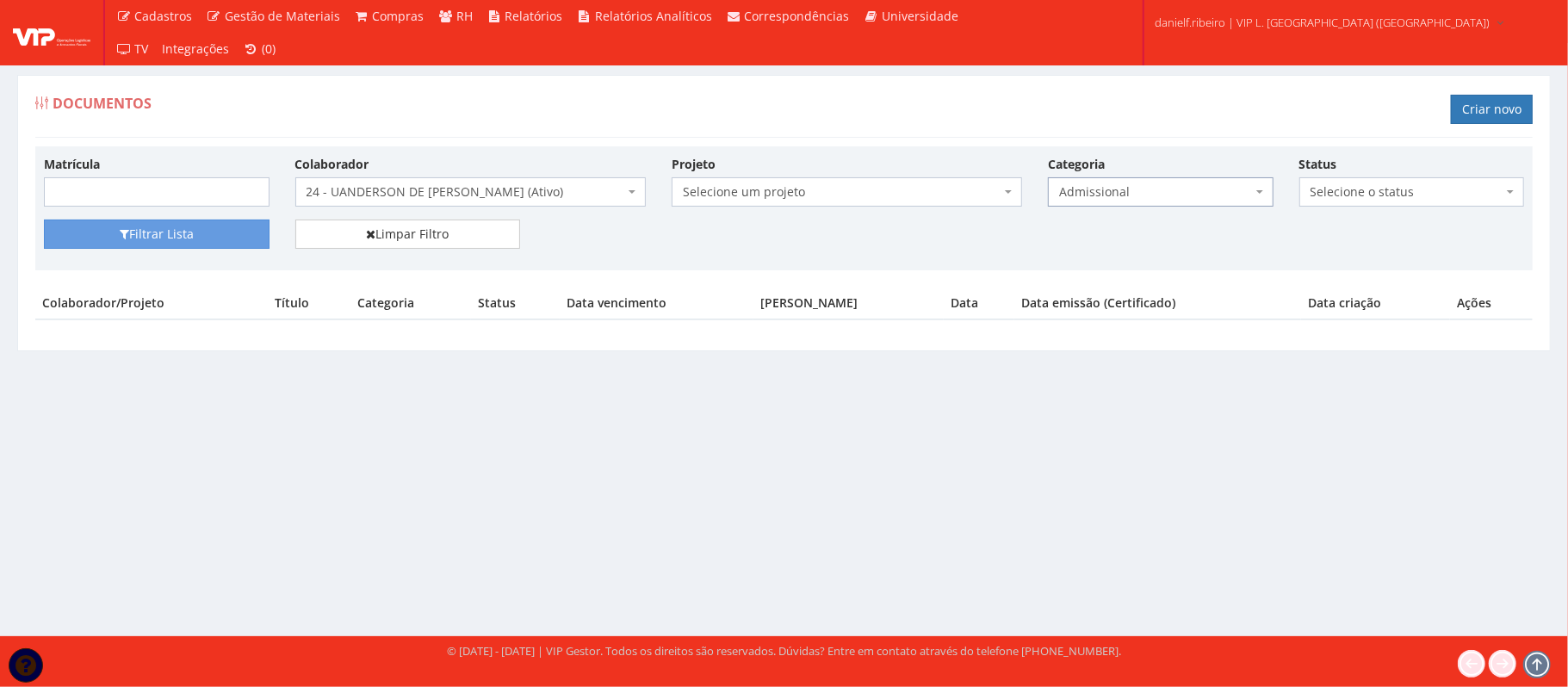
select select "admissional"
click at [191, 232] on button "Filtrar Lista" at bounding box center [156, 233] width 225 height 29
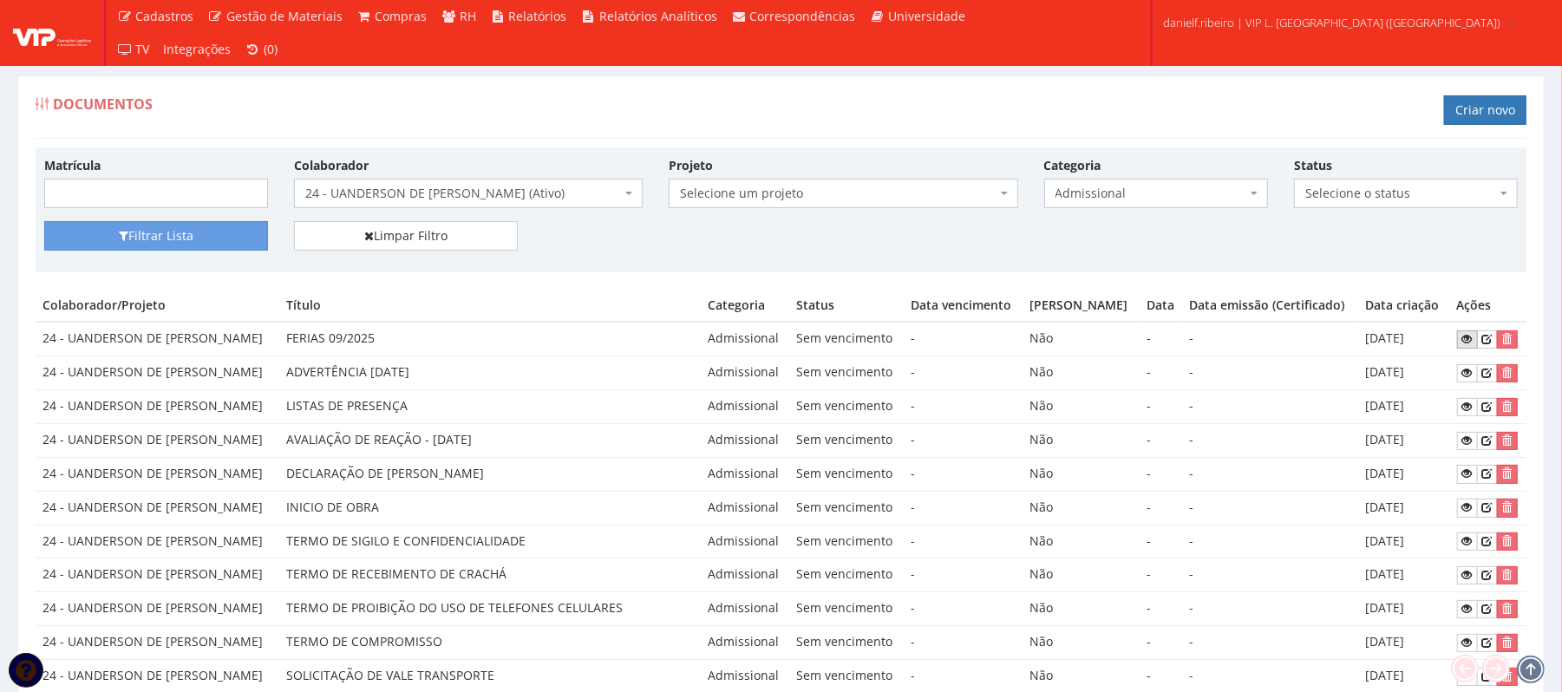
click at [1471, 341] on link at bounding box center [1467, 339] width 21 height 18
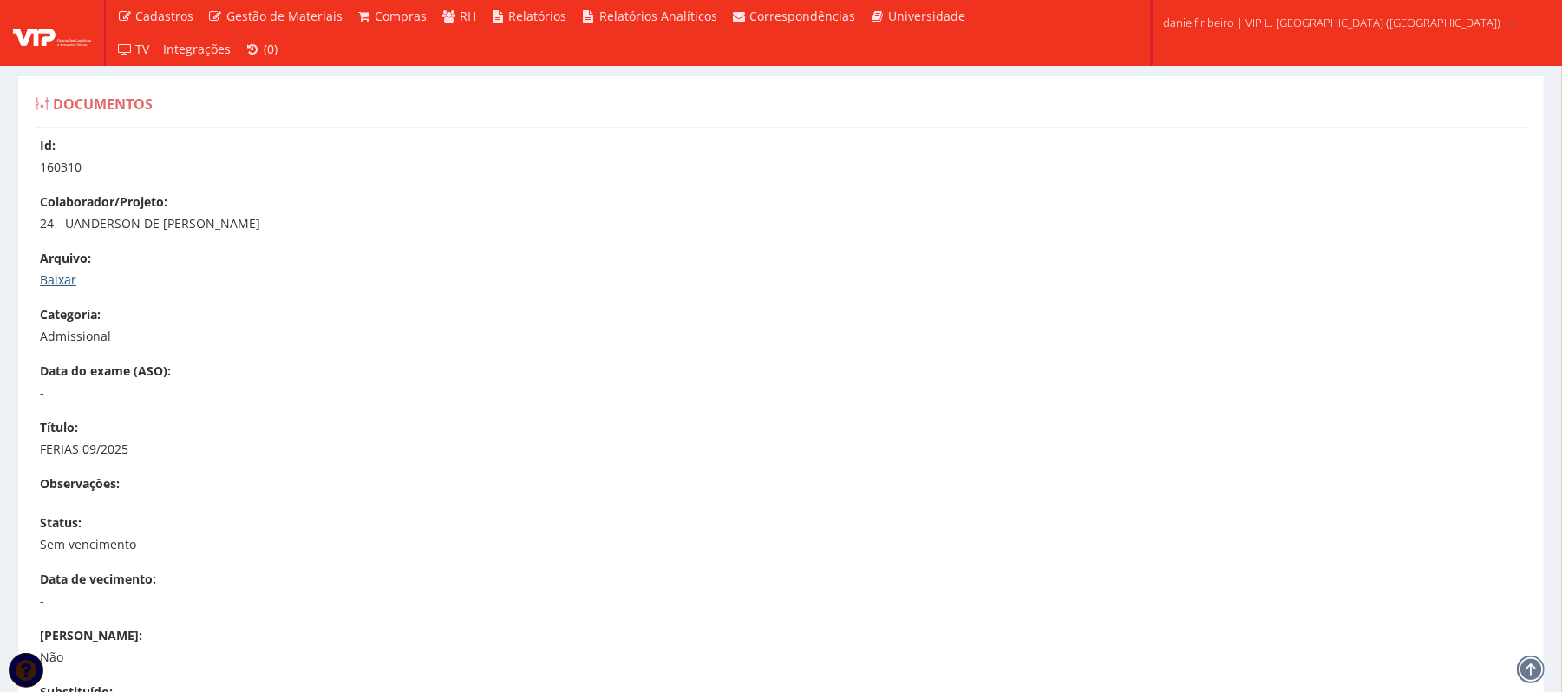
click at [64, 286] on link "Baixar" at bounding box center [58, 279] width 36 height 16
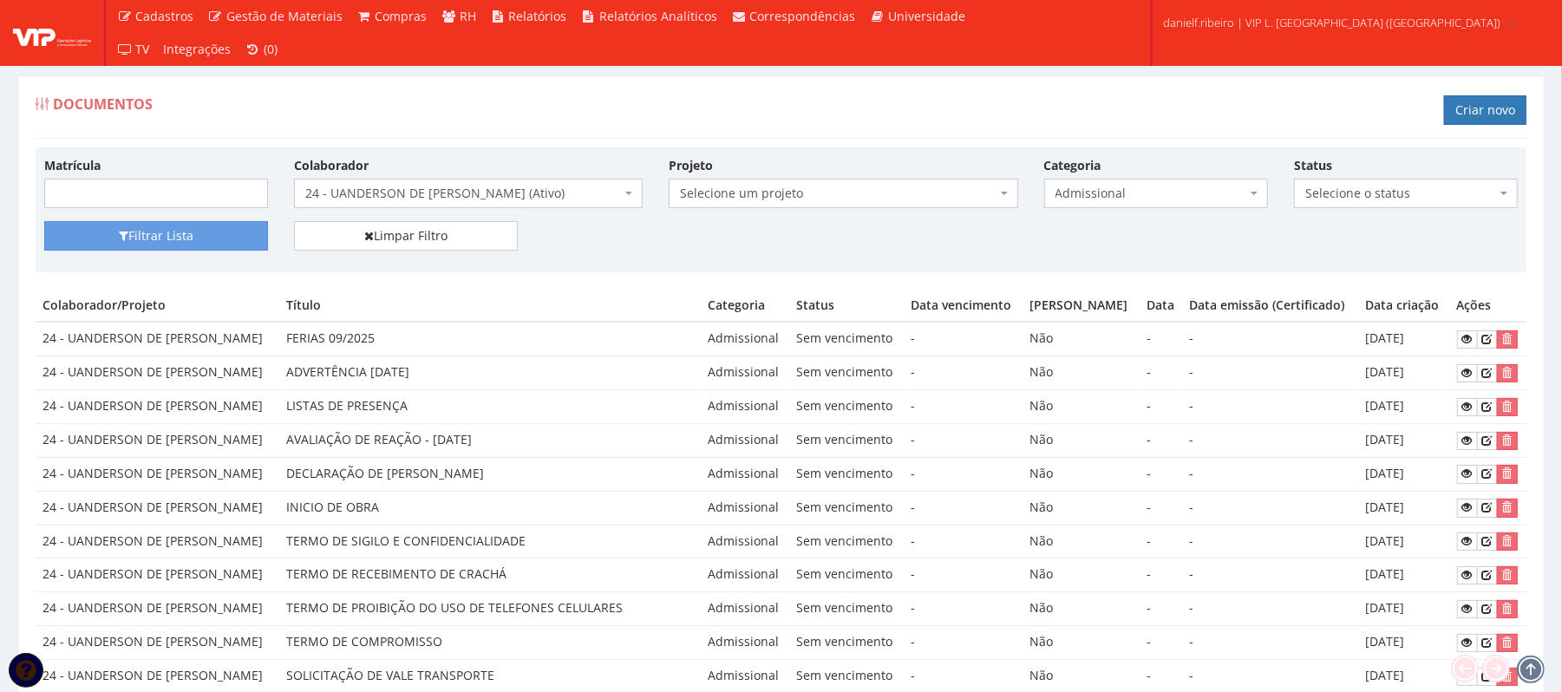
drag, startPoint x: 378, startPoint y: 434, endPoint x: 1438, endPoint y: 424, distance: 1059.8
click at [1408, 401] on td "10/06/2025" at bounding box center [1404, 407] width 91 height 34
click at [1462, 406] on icon at bounding box center [1467, 407] width 10 height 12
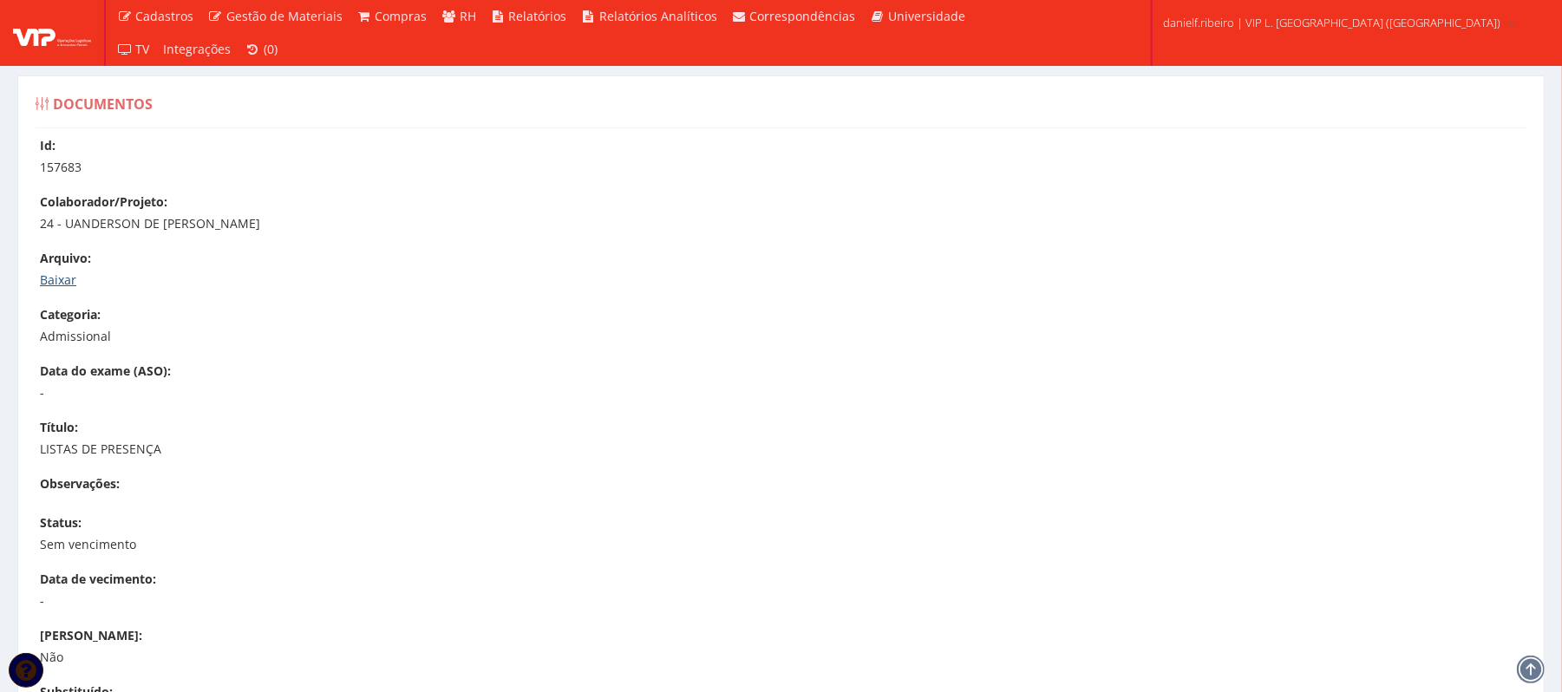
click at [62, 272] on link "Baixar" at bounding box center [58, 279] width 36 height 16
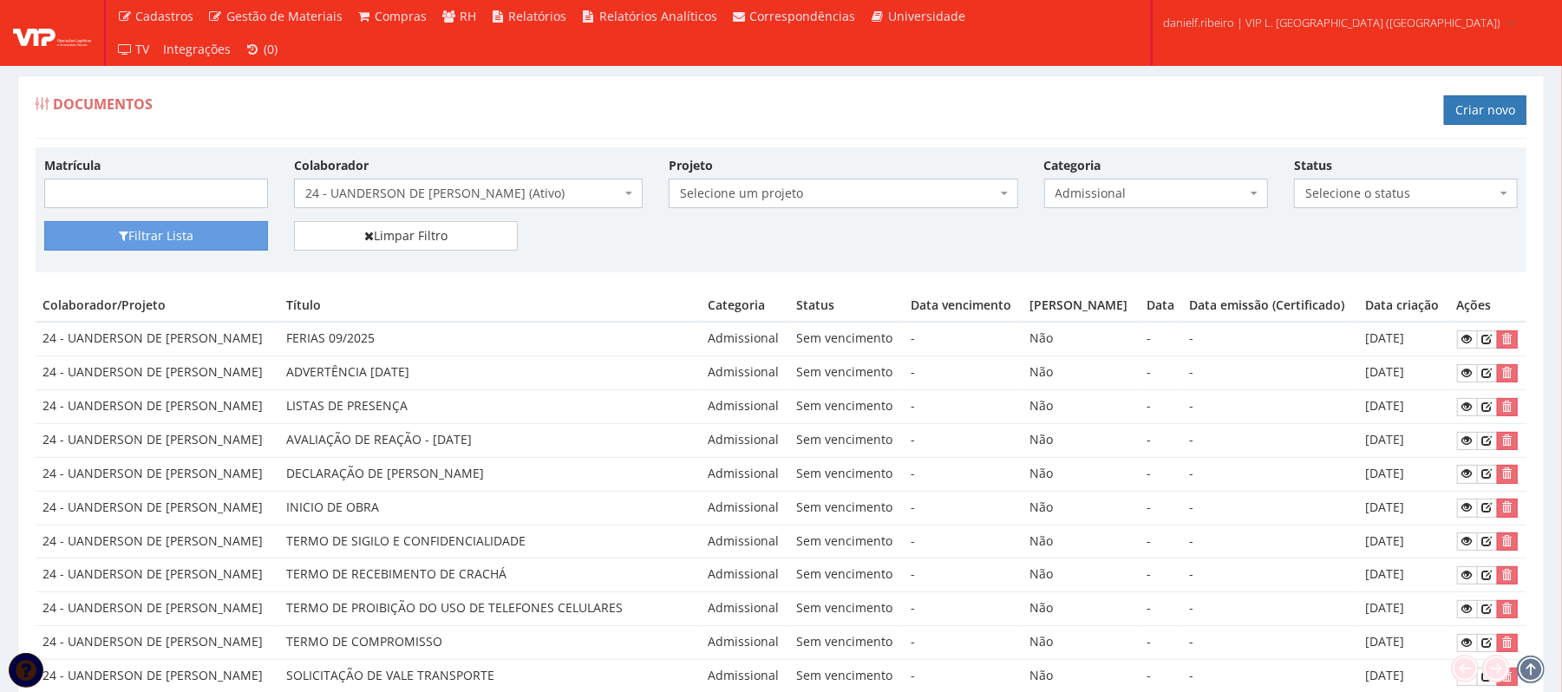
click at [1112, 195] on span "Admissional" at bounding box center [1150, 193] width 191 height 17
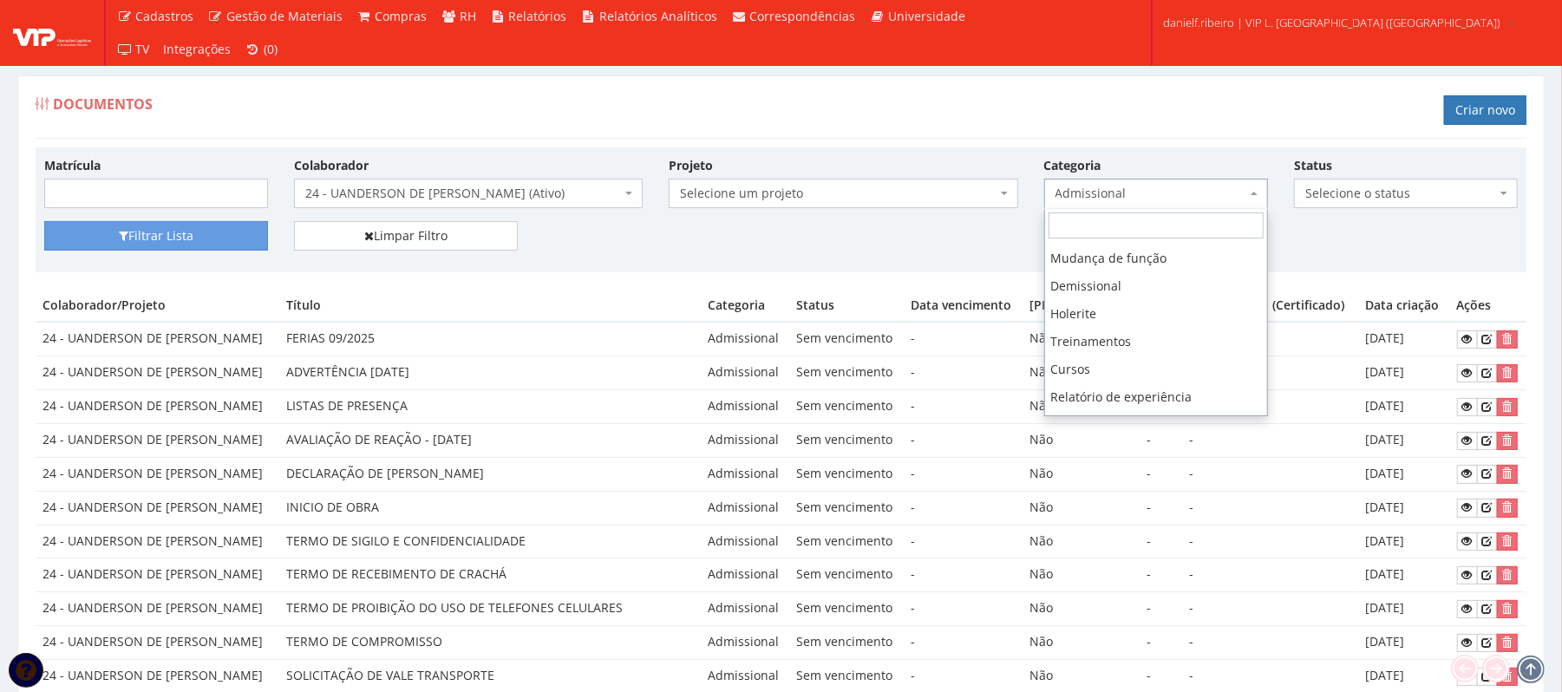
scroll to position [327, 0]
select select "curso"
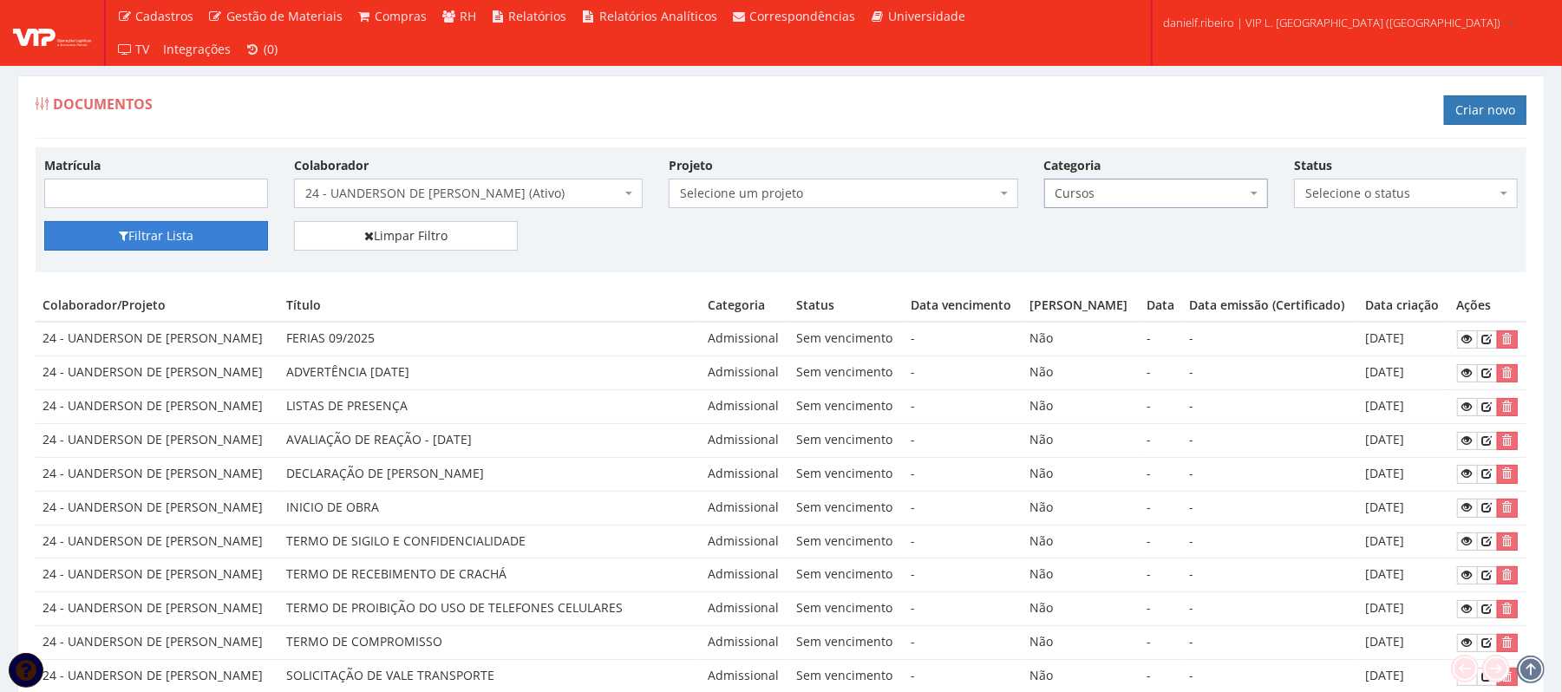
click at [136, 226] on button "Filtrar Lista" at bounding box center [156, 235] width 224 height 29
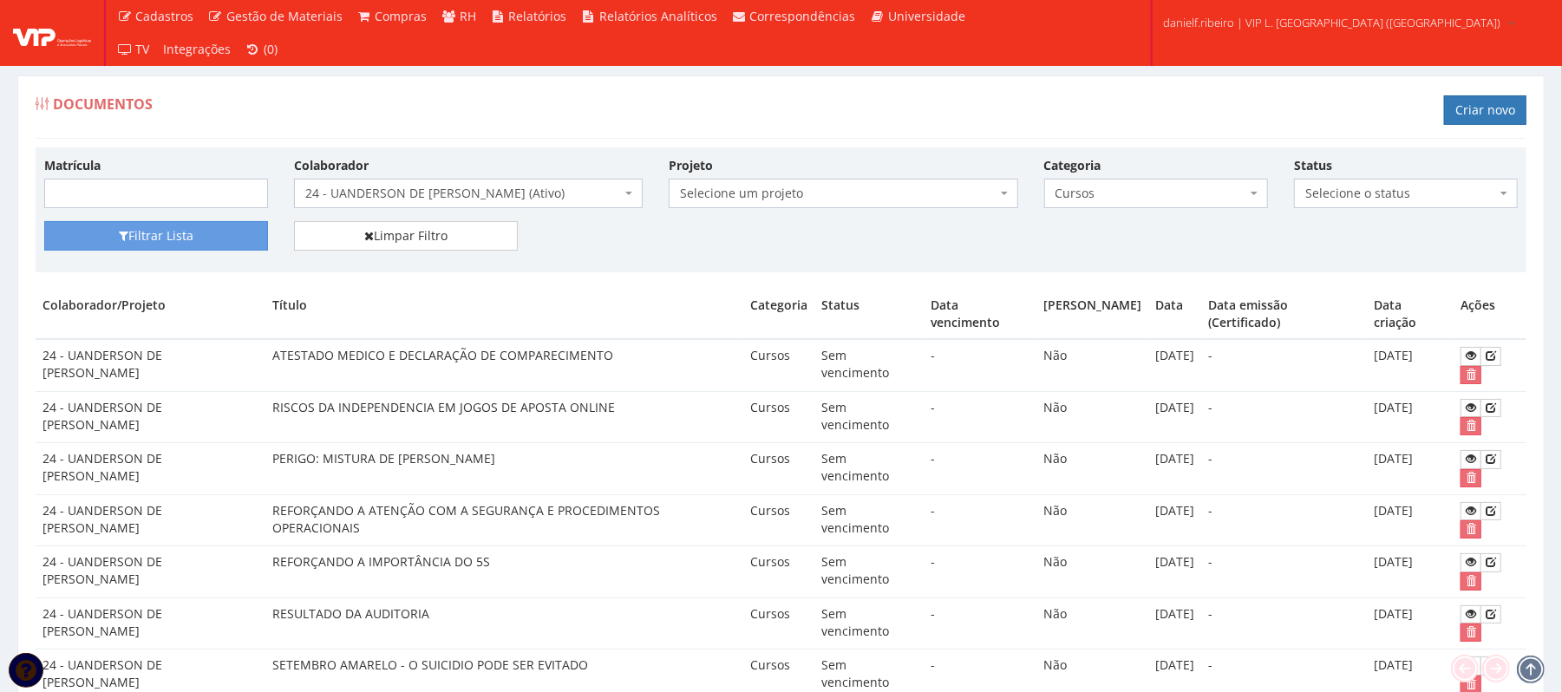
click at [418, 186] on span "24 - UANDERSON DE [PERSON_NAME] (Ativo)" at bounding box center [463, 193] width 316 height 17
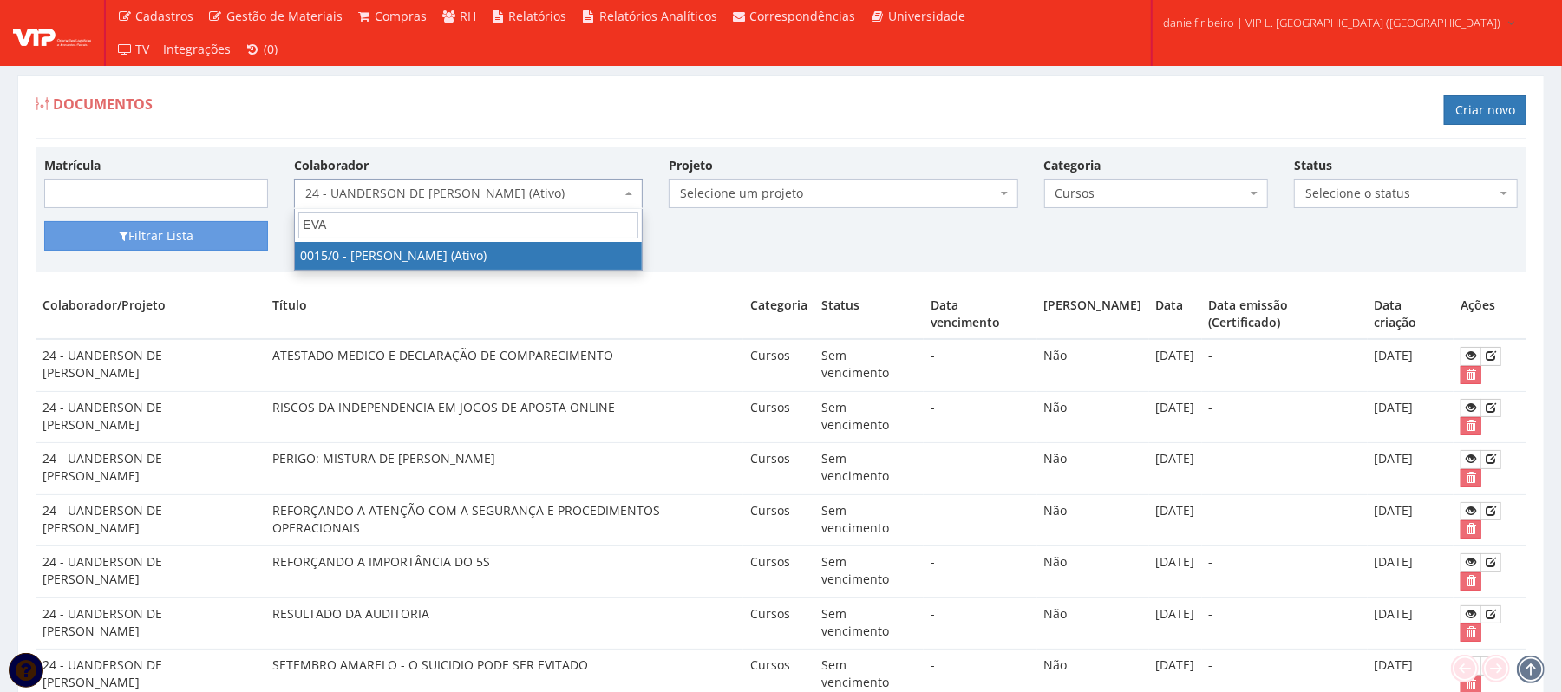
type input "EVA"
select select "919"
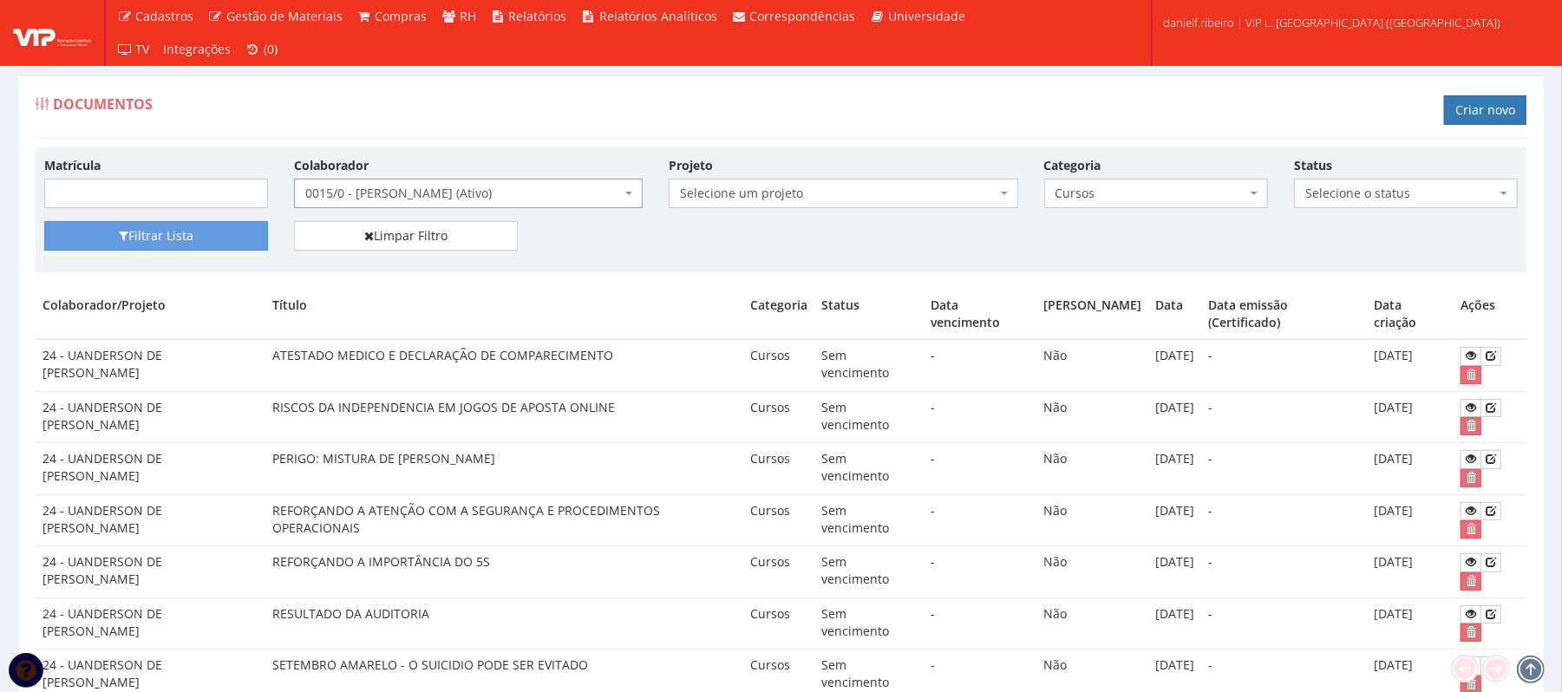
click at [1074, 199] on span "Cursos" at bounding box center [1150, 193] width 191 height 17
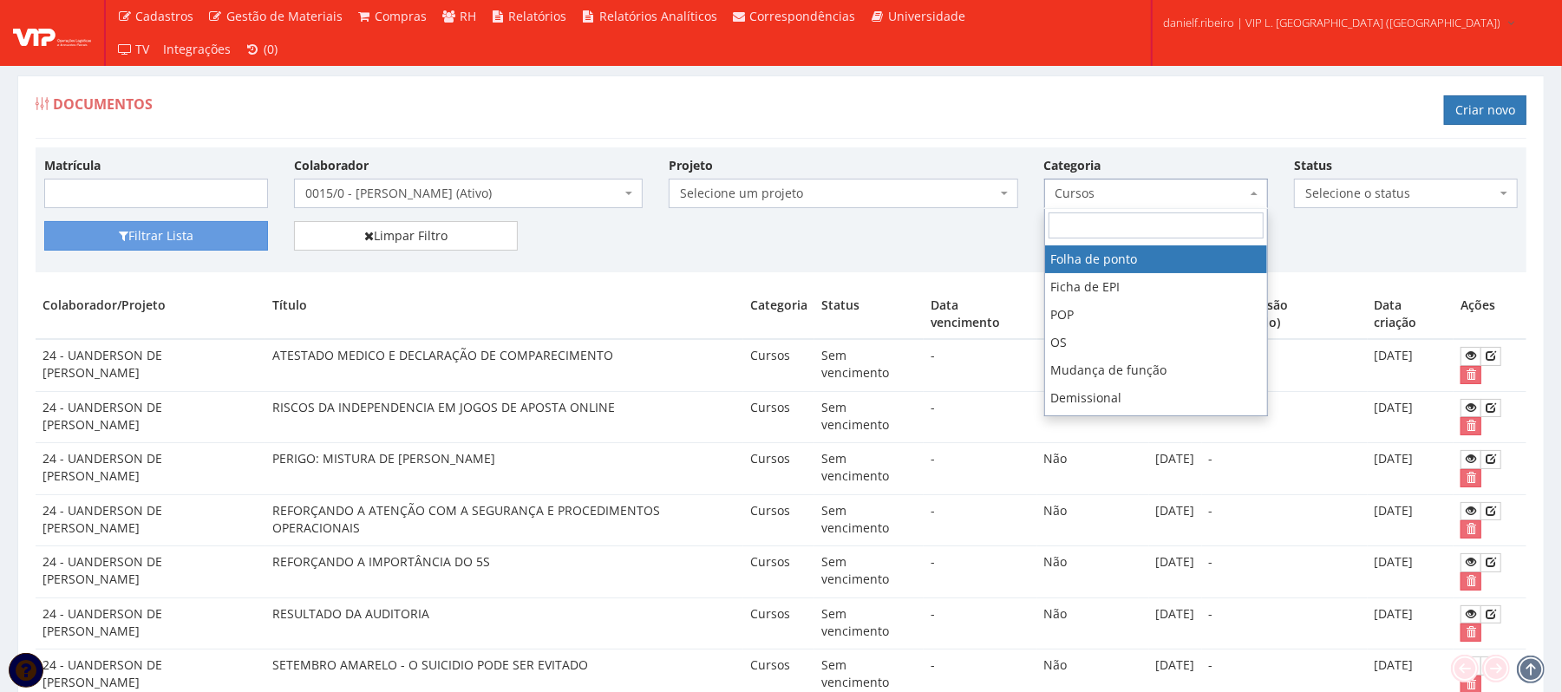
scroll to position [186, 0]
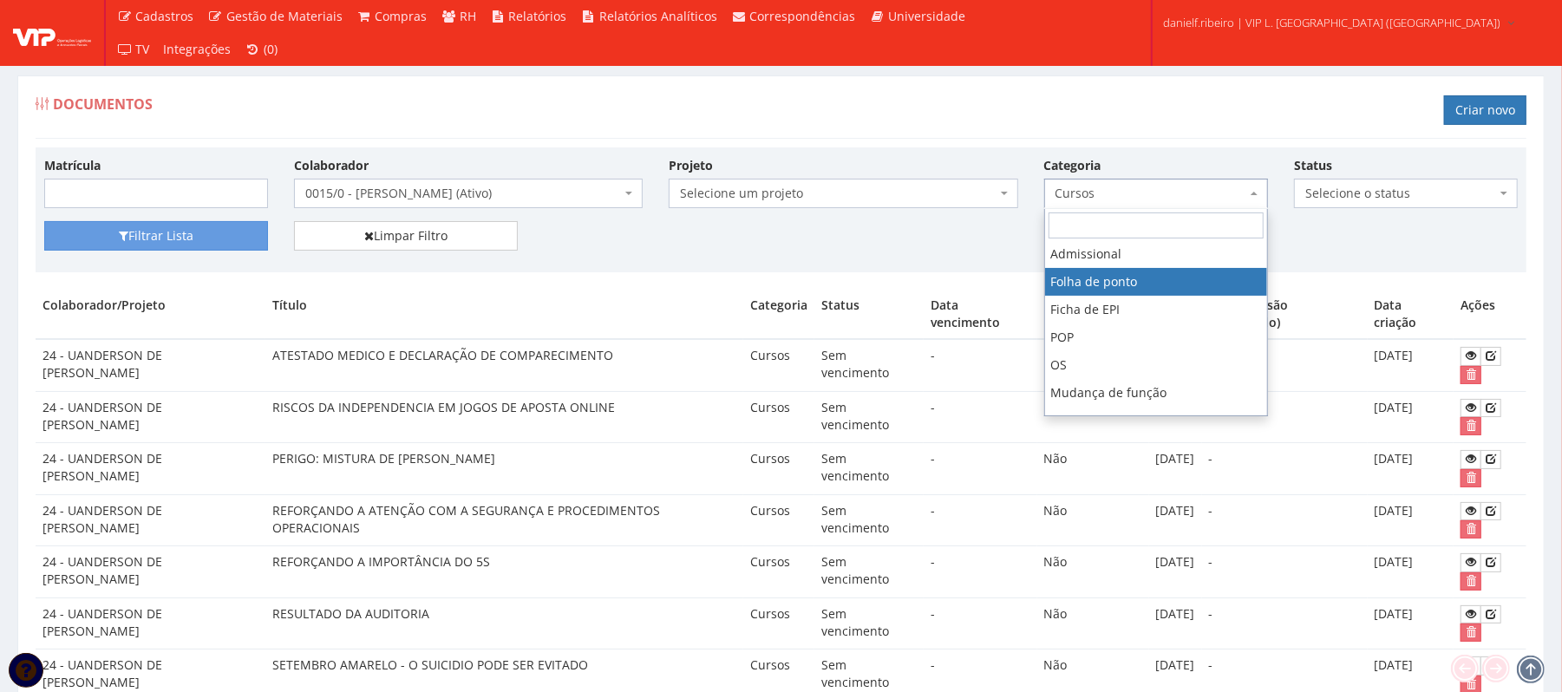
select select "folha_ponto"
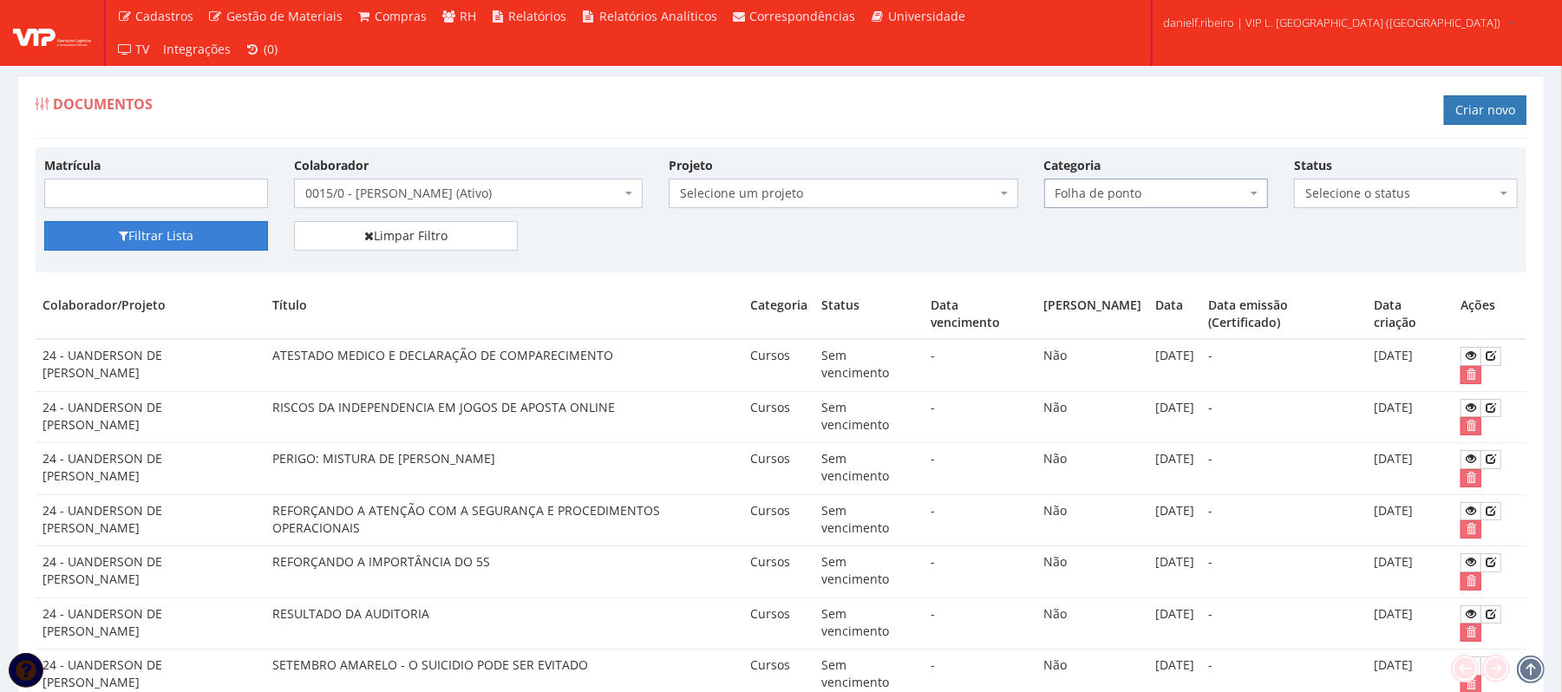
click at [165, 231] on button "Filtrar Lista" at bounding box center [156, 235] width 224 height 29
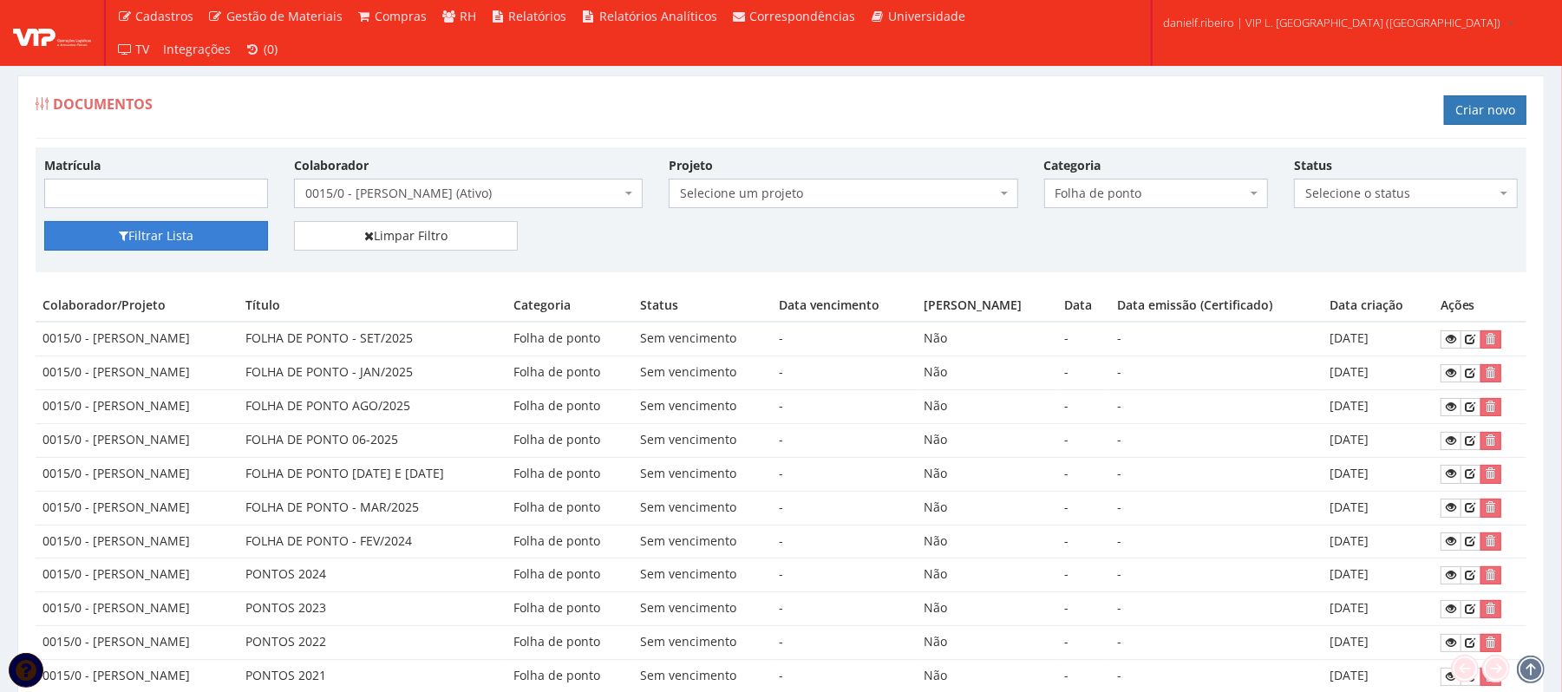
click at [133, 243] on button "Filtrar Lista" at bounding box center [156, 235] width 224 height 29
